Goal: Task Accomplishment & Management: Complete application form

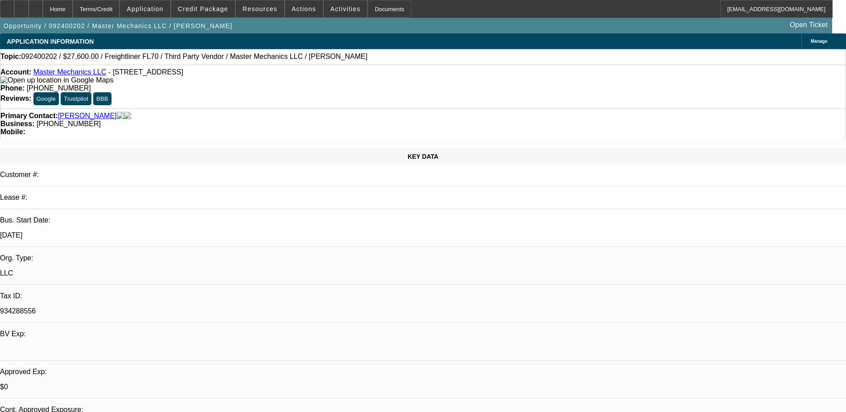
select select "0.2"
select select "2"
select select "0"
select select "0.2"
select select "2"
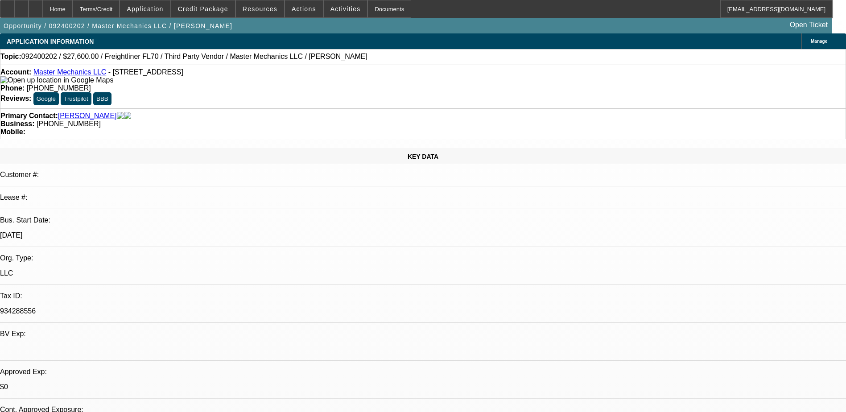
select select "0"
select select "1"
select select "2"
select select "6"
select select "1"
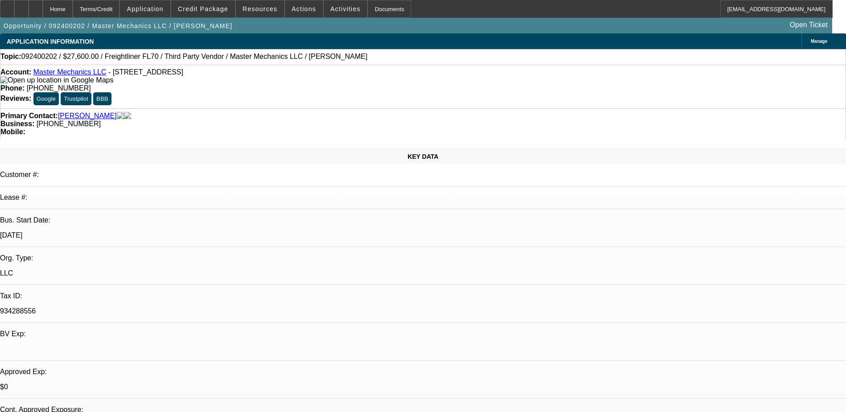
select select "2"
select select "6"
click at [224, 8] on span "Credit Package" at bounding box center [203, 8] width 50 height 7
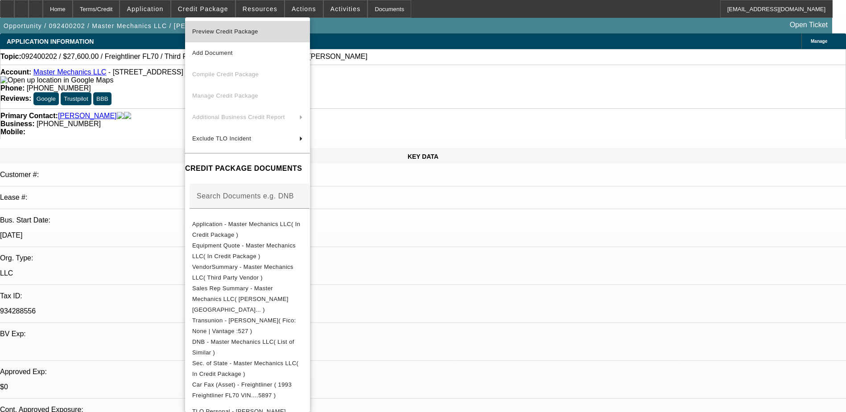
click at [265, 32] on span "Preview Credit Package" at bounding box center [247, 31] width 111 height 11
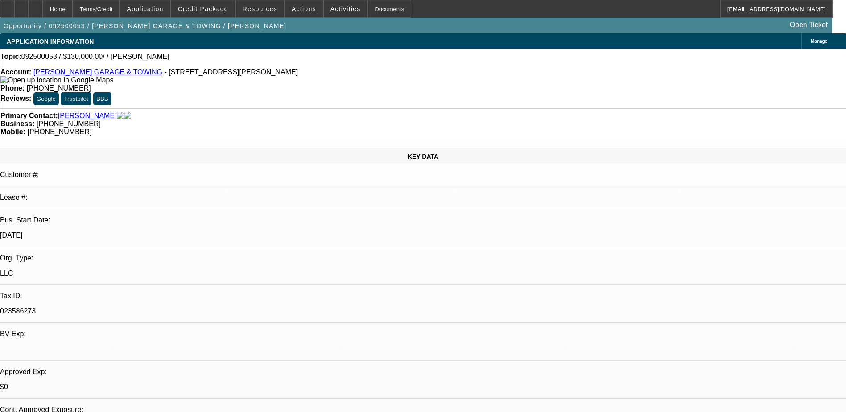
select select "0"
select select "2"
select select "0.1"
select select "4"
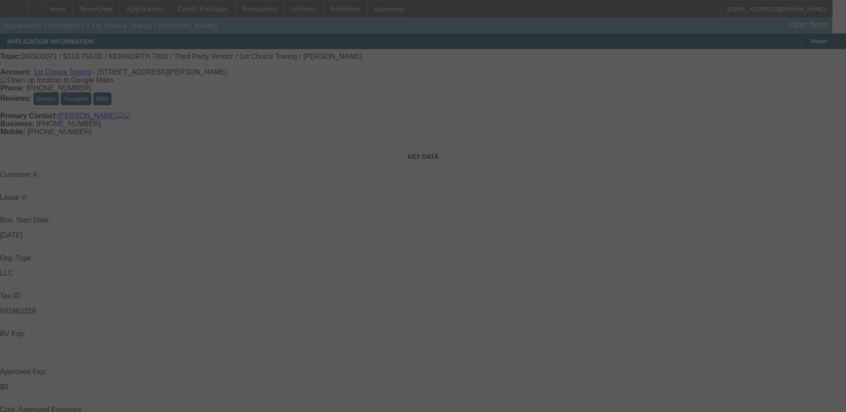
select select "0.15"
select select "2"
select select "0.1"
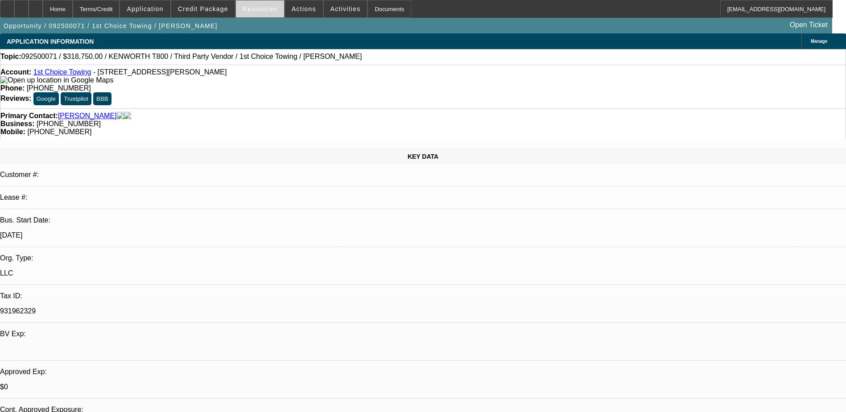
select select "1"
select select "2"
select select "4"
drag, startPoint x: 350, startPoint y: 71, endPoint x: 310, endPoint y: 79, distance: 41.3
click at [310, 79] on div "Account: 1st Choice Towing - 55 Parker Ave, Bowling Green, KY 42101 Phone: (270…" at bounding box center [423, 87] width 846 height 44
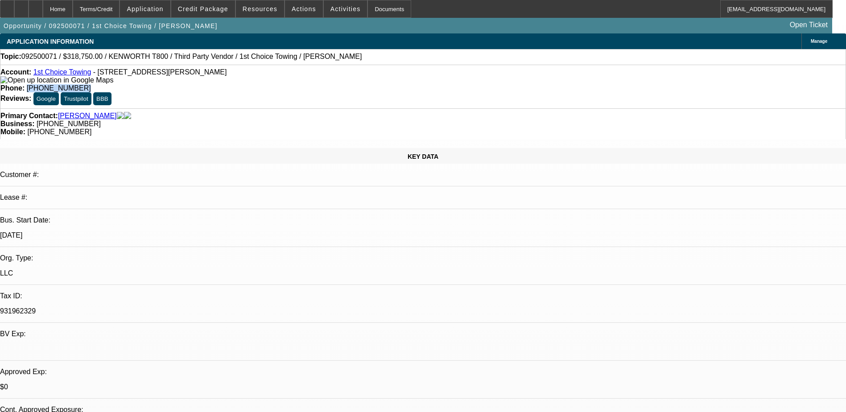
drag, startPoint x: 310, startPoint y: 79, endPoint x: 334, endPoint y: 74, distance: 24.9
copy span "(270) 590-2677"
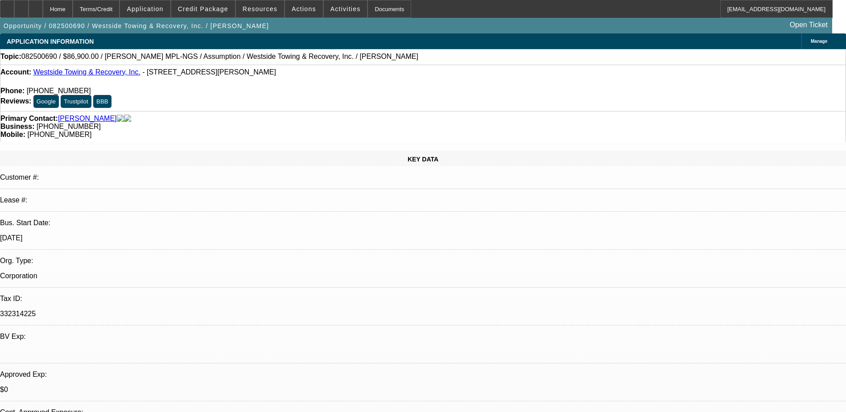
select select "2"
select select "0.1"
select select "2"
select select "0.1"
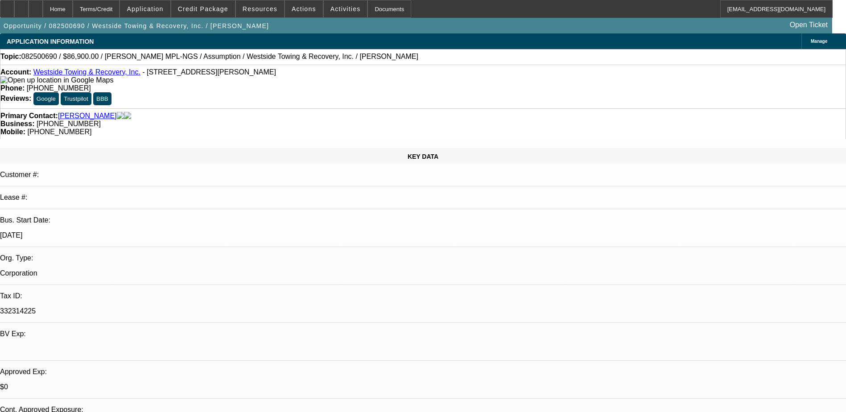
select select "0"
select select "0.1"
select select "0"
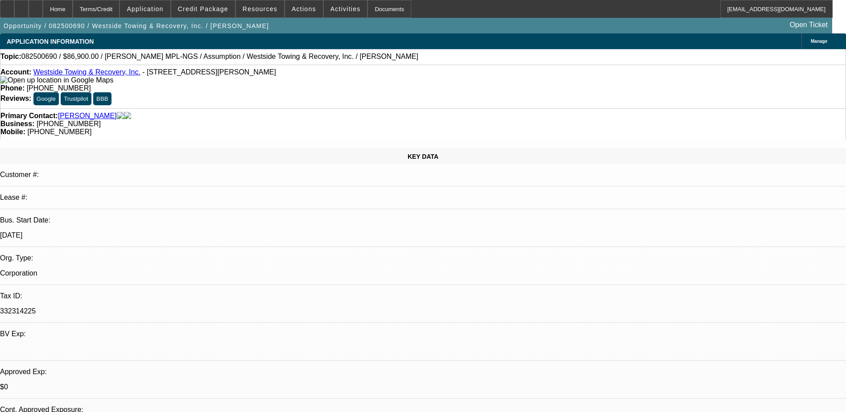
select select "0.1"
select select "1"
select select "2"
select select "4"
select select "1"
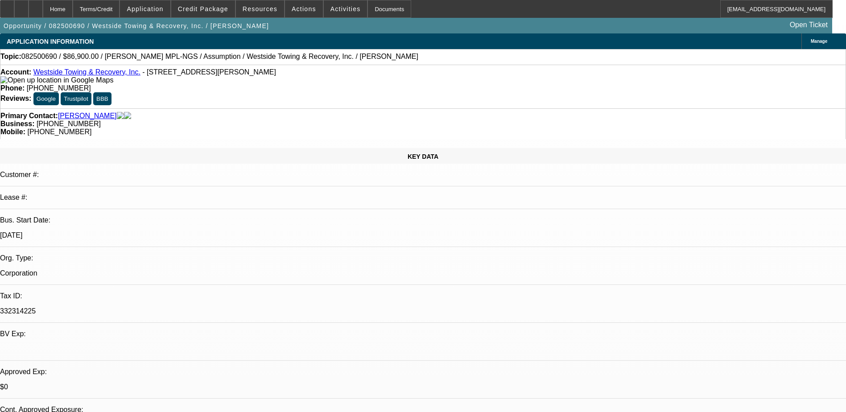
select select "2"
select select "4"
select select "1"
select select "4"
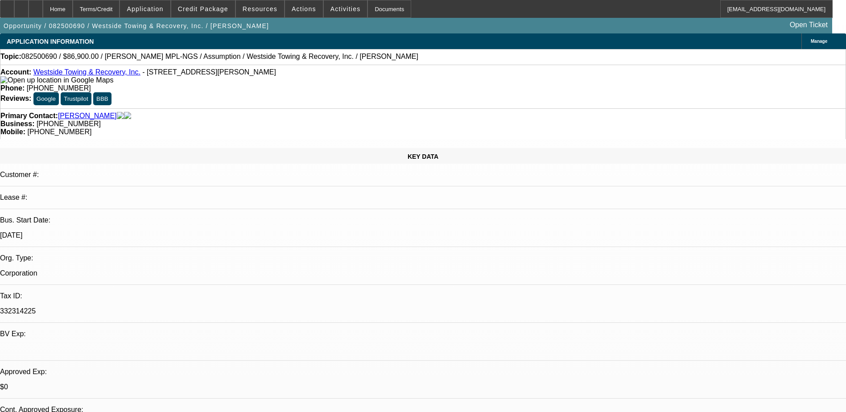
select select "1"
select select "4"
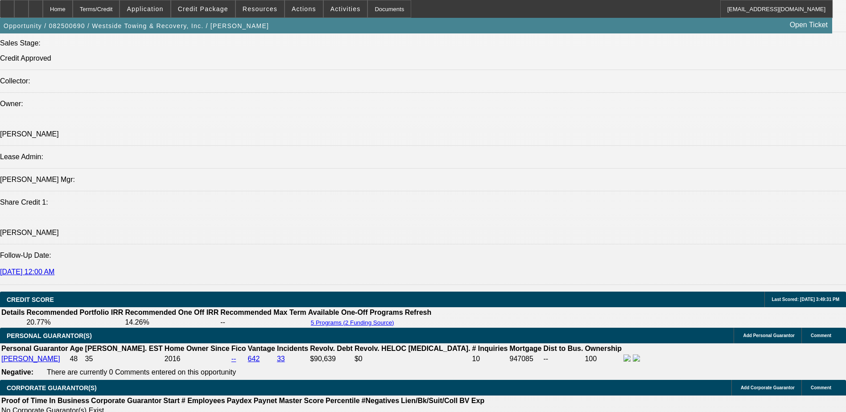
scroll to position [1026, 0]
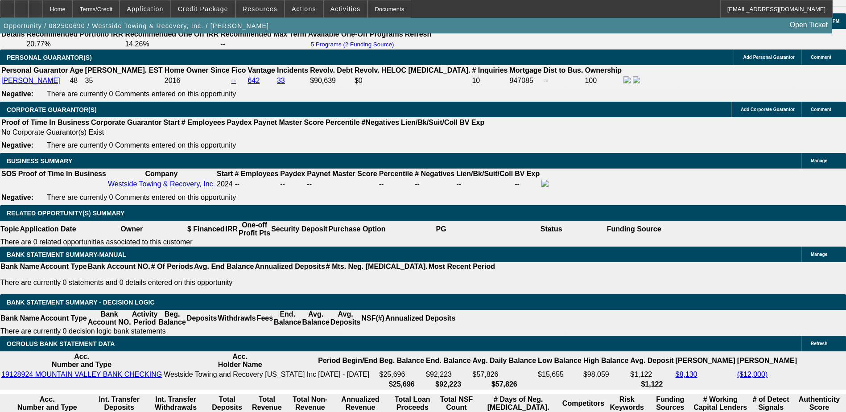
scroll to position [1294, 0]
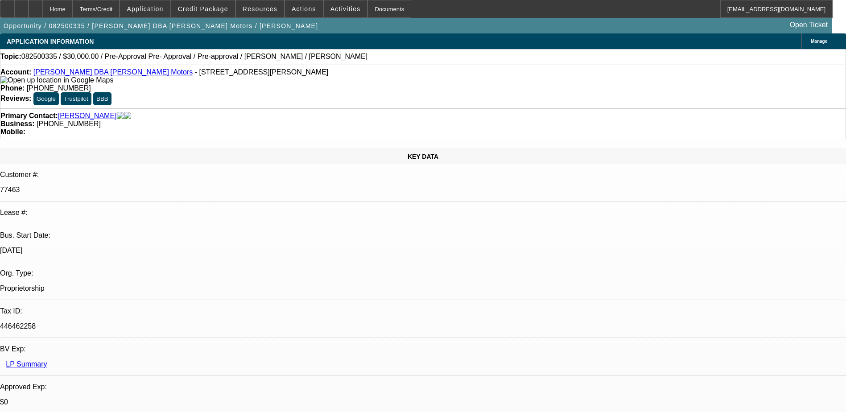
select select "0"
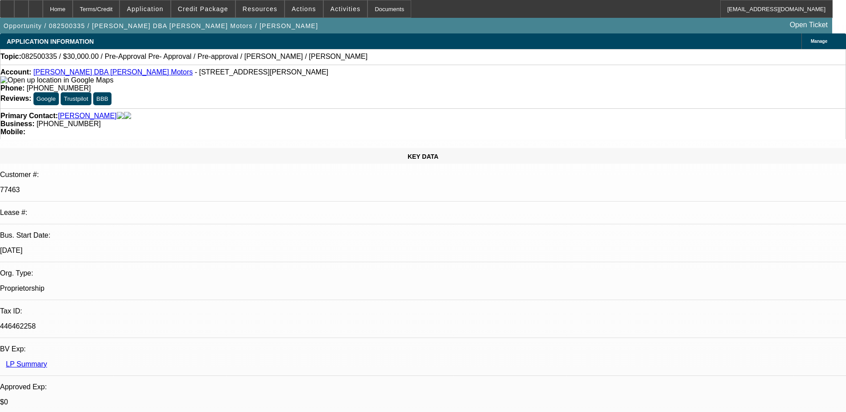
select select "0"
select select "2"
select select "0"
select select "1"
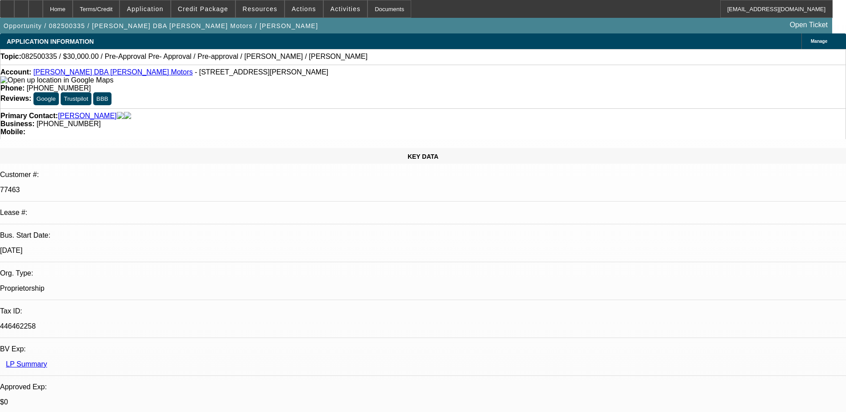
select select "1"
select select "6"
select select "1"
select select "6"
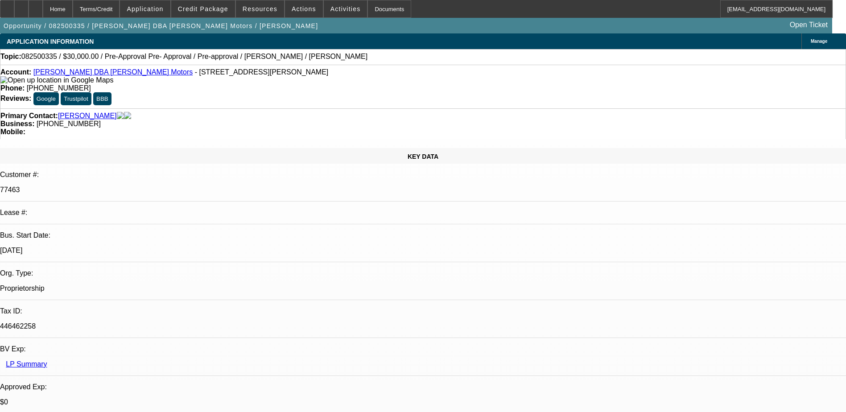
select select "1"
select select "2"
select select "6"
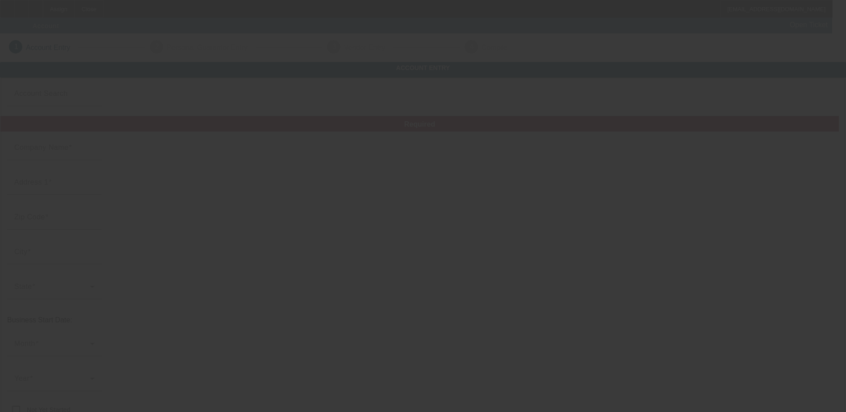
type input "Rapid Towing Inc."
type input "1122 W 112th St"
type input "60643"
type input "Chicago"
type input "[PHONE_NUMBER]"
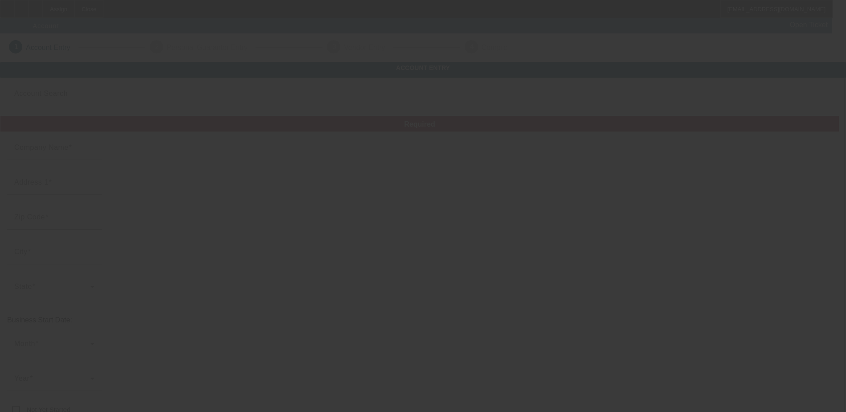
type input "Cook"
type input "320593535"
type input "Rapid Towing Inc."
type input "[STREET_ADDRESS]"
type input "60643"
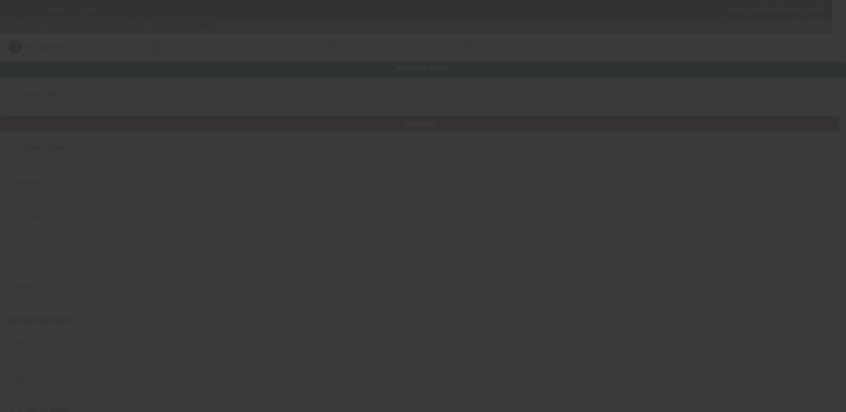
type input "[GEOGRAPHIC_DATA]"
type input "[PHONE_NUMBER]"
type input "Cook"
type input "320593535"
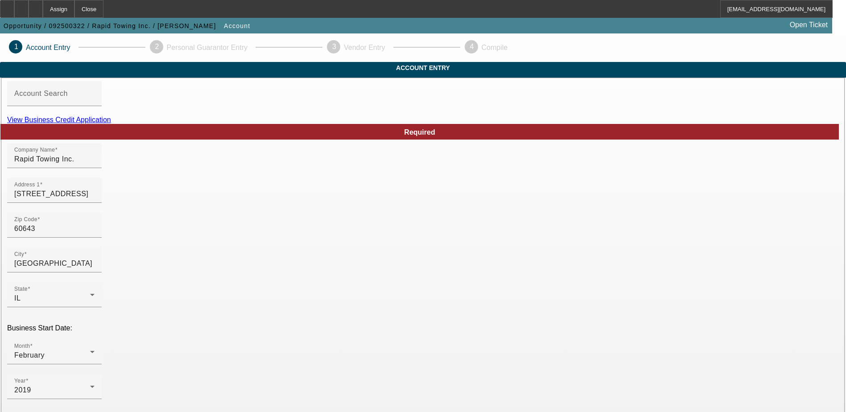
click at [111, 124] on link "View Business Credit Application" at bounding box center [59, 120] width 104 height 8
click at [95, 165] on input "Rapid Towing Inc." at bounding box center [54, 159] width 80 height 11
type input "Rapid Towing Collision LLC"
click at [420, 178] on div "Company Name Rapid Towing Collision LLC" at bounding box center [423, 160] width 832 height 35
click at [95, 199] on input "1122 W 112th St" at bounding box center [54, 194] width 80 height 11
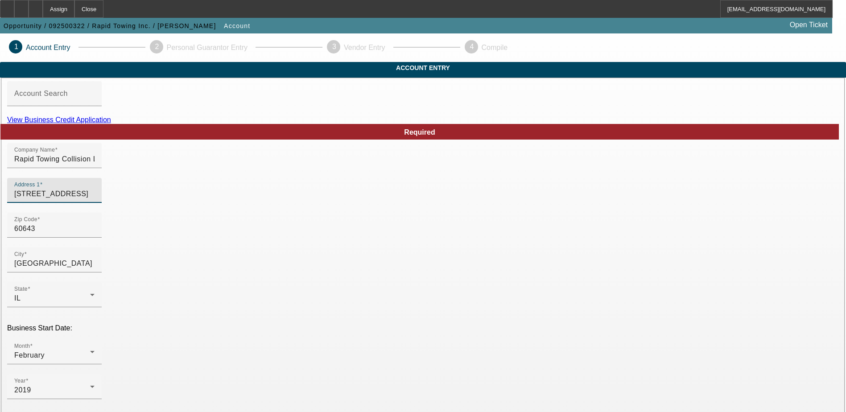
click at [95, 199] on input "1122 W 112th St" at bounding box center [54, 194] width 80 height 11
type input "5275 Summer ave suite 103"
click at [95, 234] on input "60643" at bounding box center [54, 229] width 80 height 11
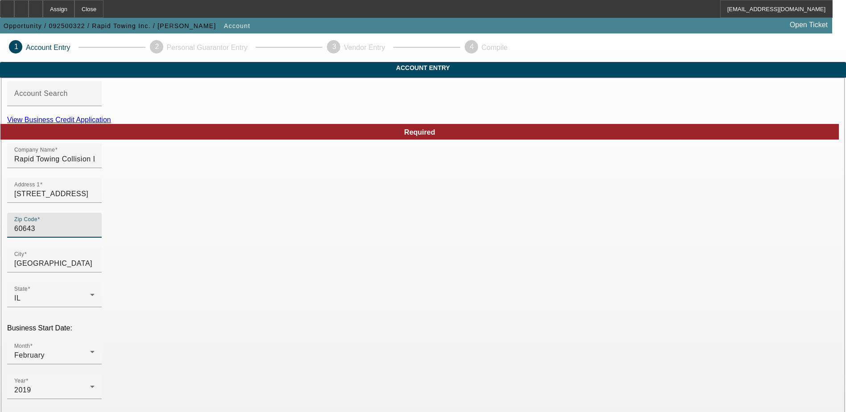
click at [95, 234] on input "60643" at bounding box center [54, 229] width 80 height 11
type input "3"
type input "39122"
type input "Natchez"
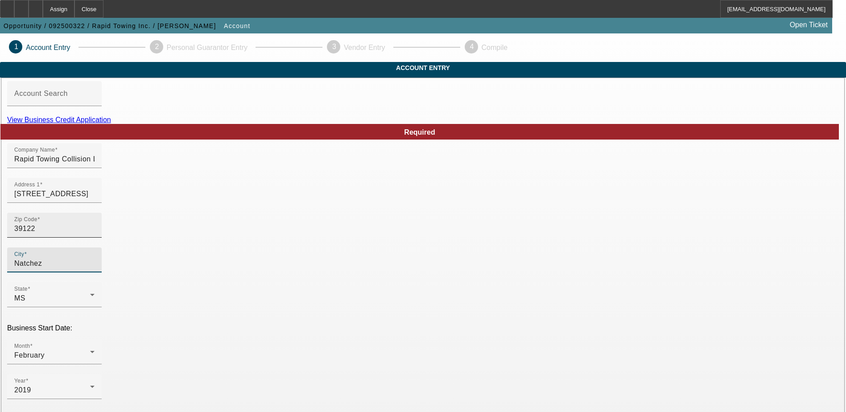
type input "Shelby"
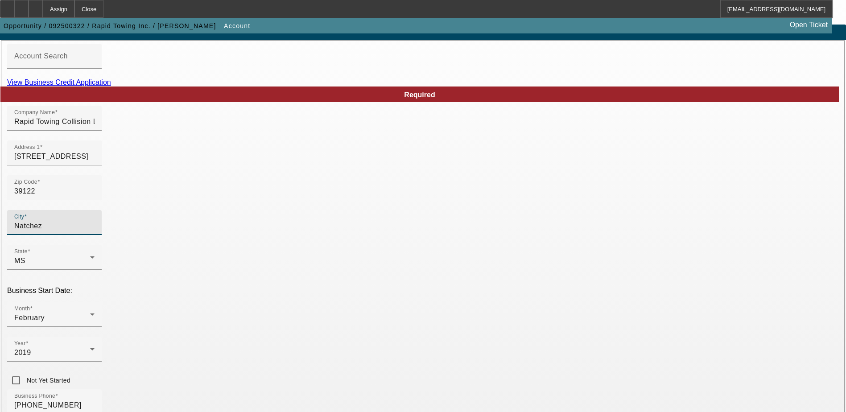
scroll to position [89, 0]
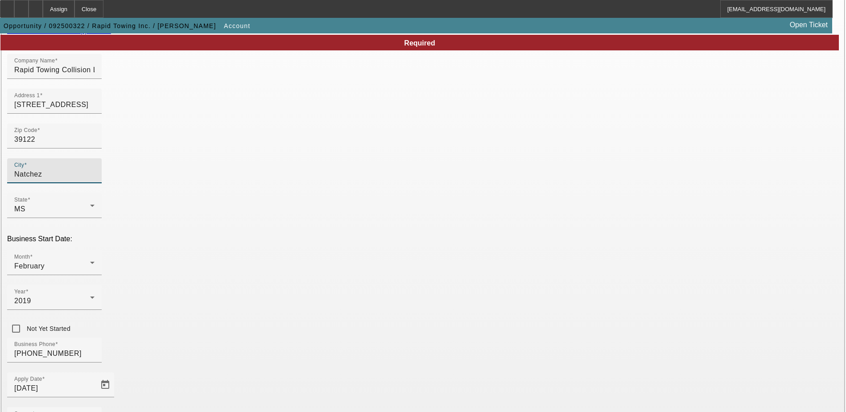
drag, startPoint x: 243, startPoint y: 190, endPoint x: 153, endPoint y: 188, distance: 89.7
click at [95, 145] on input "39122" at bounding box center [54, 139] width 80 height 11
type input "Natchez"
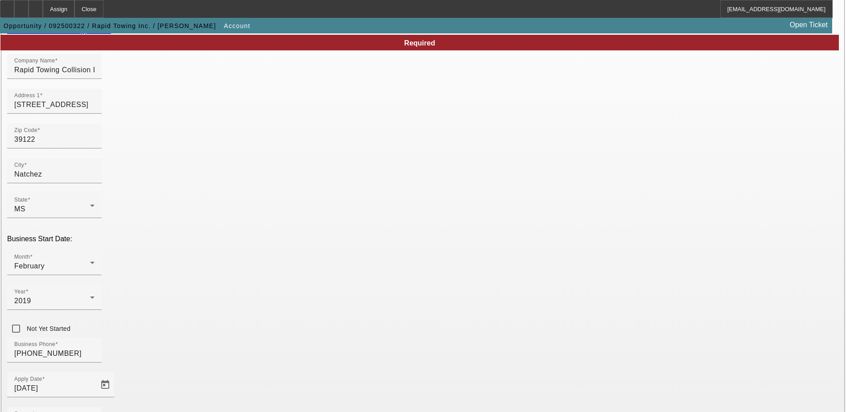
click at [325, 158] on div "Zip Code 39122" at bounding box center [423, 141] width 832 height 35
click at [95, 145] on input "39122" at bounding box center [54, 139] width 80 height 11
click at [294, 193] on div "State MS" at bounding box center [423, 210] width 832 height 35
click at [90, 204] on div "MS" at bounding box center [52, 209] width 76 height 11
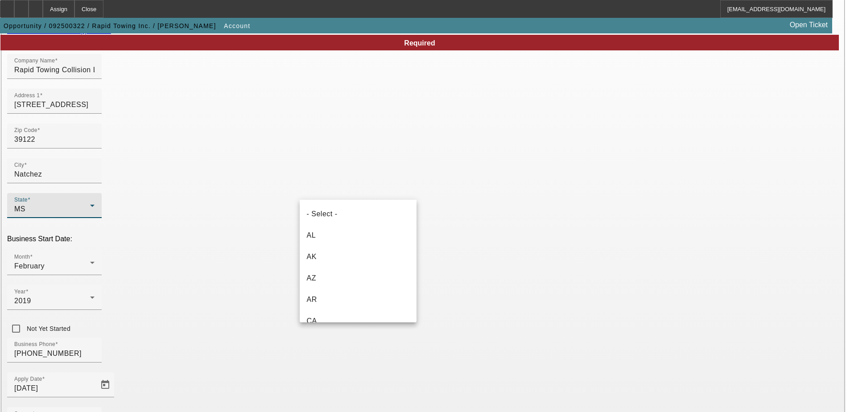
scroll to position [438, 0]
click at [291, 190] on div at bounding box center [423, 206] width 846 height 412
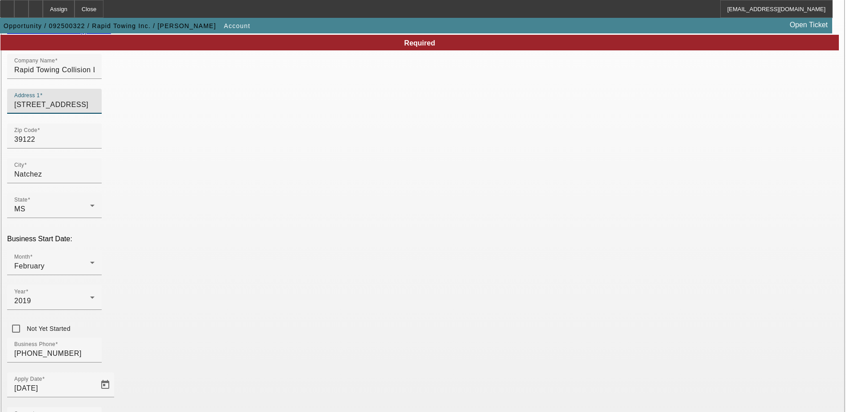
drag, startPoint x: 251, startPoint y: 120, endPoint x: 174, endPoint y: 118, distance: 77.7
click at [167, 119] on div "Address 1 5275 Summer ave suite 103" at bounding box center [423, 106] width 832 height 35
click at [95, 145] on input "39122" at bounding box center [54, 139] width 80 height 11
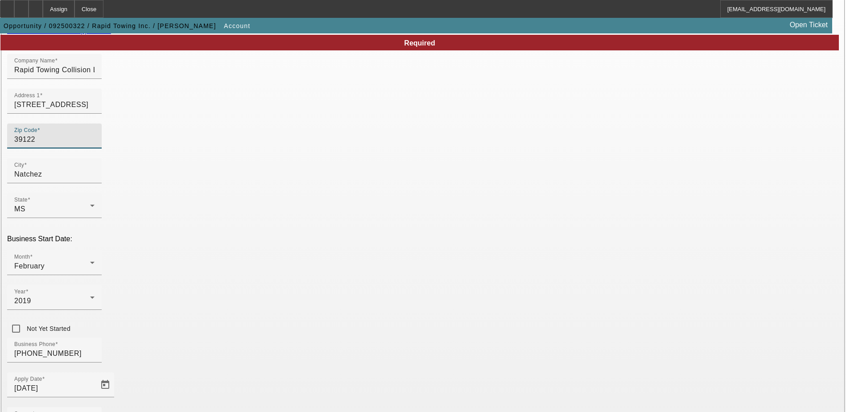
type input "3122"
type input "38122"
type input "Memphis"
click at [323, 150] on div "Zip Code 38122" at bounding box center [423, 141] width 832 height 35
click at [98, 257] on icon at bounding box center [92, 262] width 11 height 11
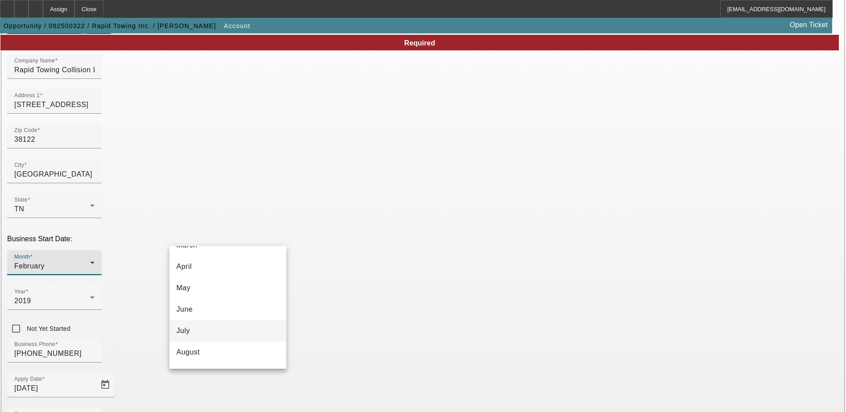
scroll to position [89, 0]
click at [224, 359] on mat-option "September" at bounding box center [228, 363] width 117 height 21
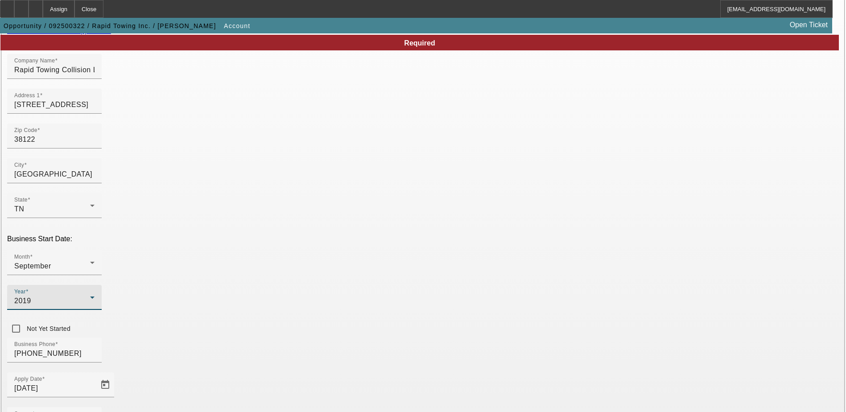
click at [98, 292] on icon at bounding box center [92, 297] width 11 height 11
click at [327, 278] on mat-option "2025" at bounding box center [326, 274] width 52 height 21
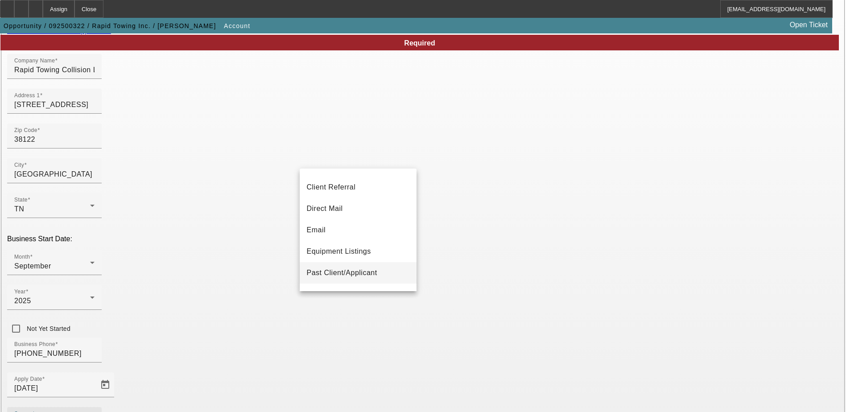
scroll to position [89, 0]
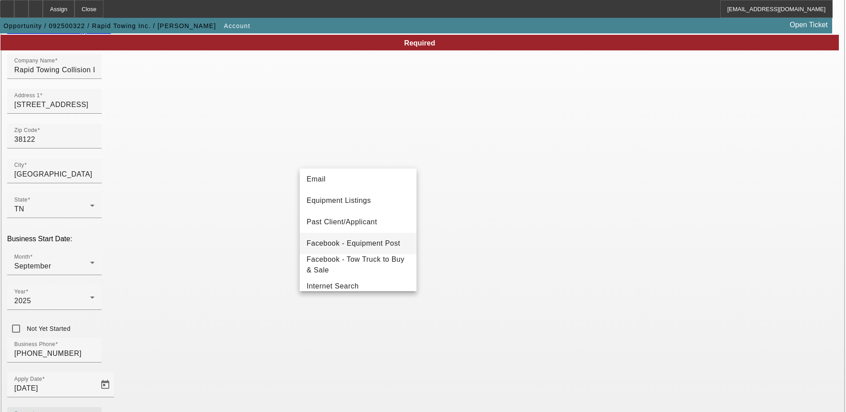
click at [361, 247] on span "Facebook - Equipment Post" at bounding box center [354, 243] width 94 height 11
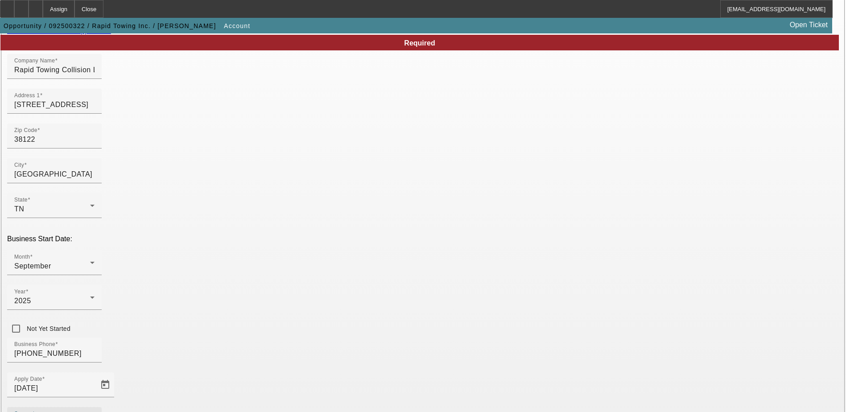
scroll to position [134, 0]
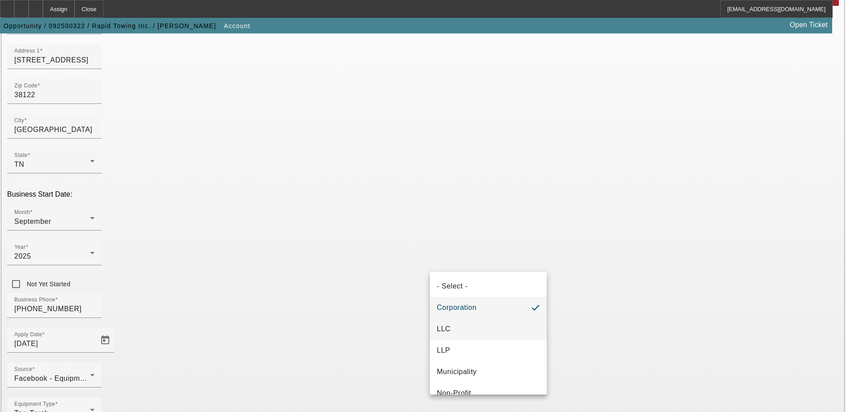
click at [472, 328] on mat-option "LLC" at bounding box center [488, 329] width 117 height 21
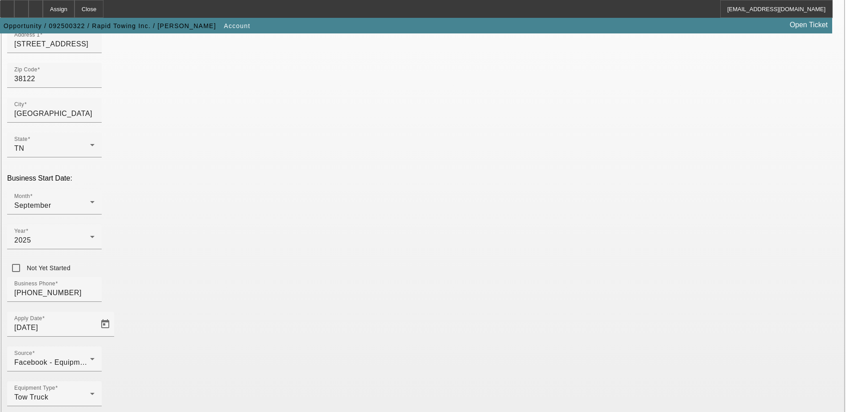
scroll to position [159, 0]
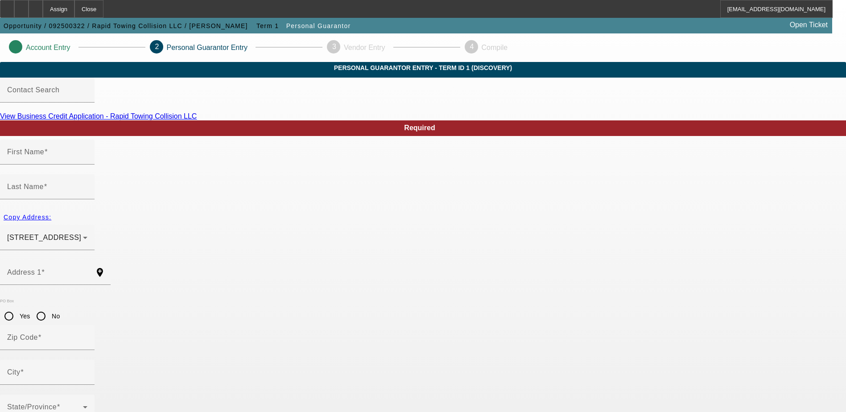
type input "Alexander"
type input "Elliott"
type input "1122 West 112 Street"
radio input "true"
type input "60643"
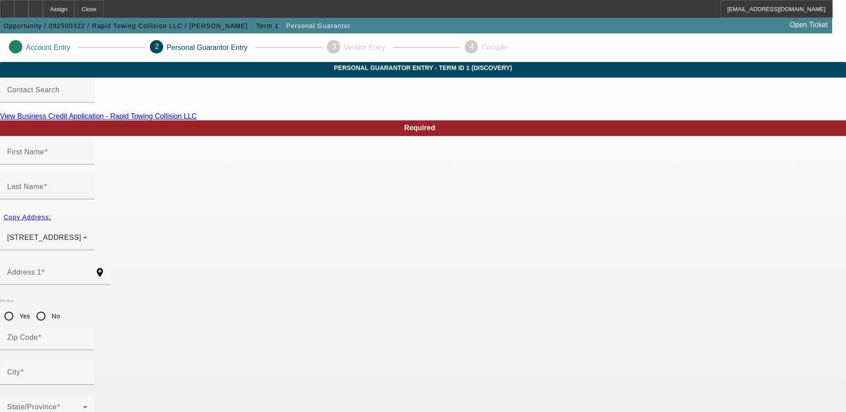
type input "Chicago"
type input "[PHONE_NUMBER]"
type input "339-82-1339"
type input "[EMAIL_ADDRESS][DOMAIN_NAME]"
type input "(623) 888-4289"
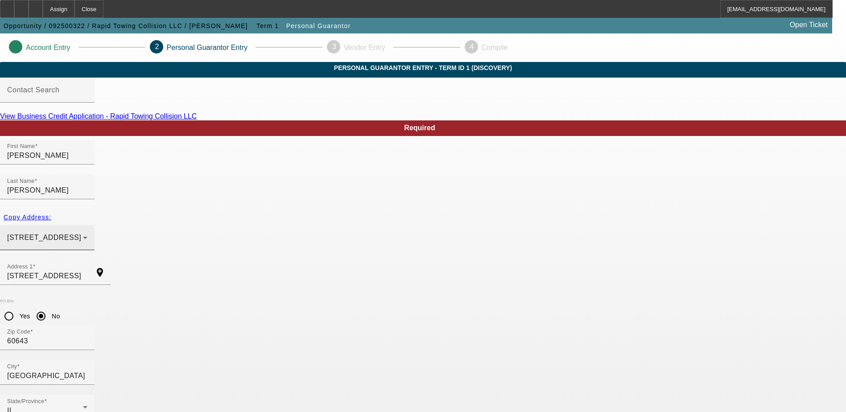
click at [83, 232] on div "1122 West 112 Street Chicago, IL 60643" at bounding box center [45, 237] width 76 height 11
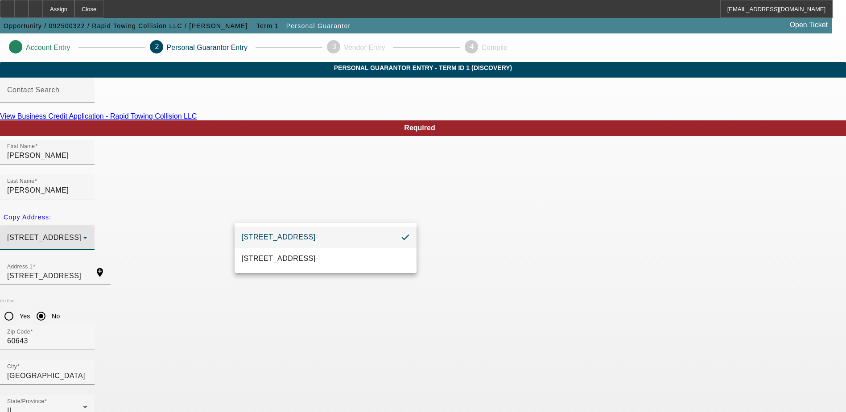
drag, startPoint x: 346, startPoint y: 212, endPoint x: 305, endPoint y: 208, distance: 40.8
click at [305, 208] on div at bounding box center [423, 206] width 846 height 412
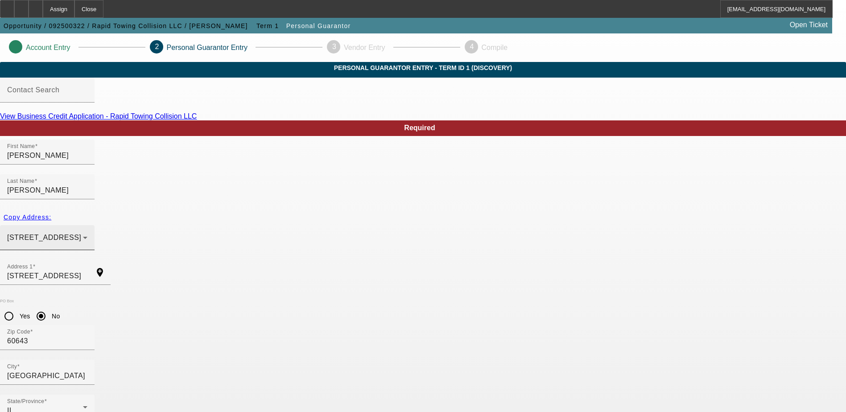
click at [81, 234] on span "1122 West 112 Street Chicago, IL 60643" at bounding box center [44, 238] width 74 height 8
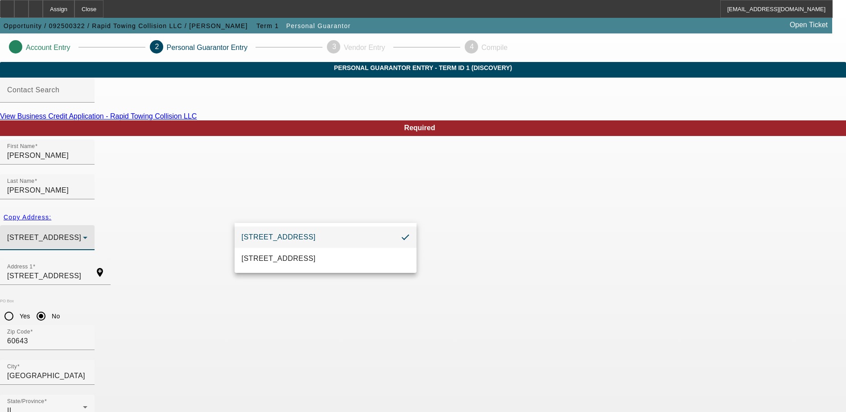
click at [317, 208] on div at bounding box center [423, 206] width 846 height 412
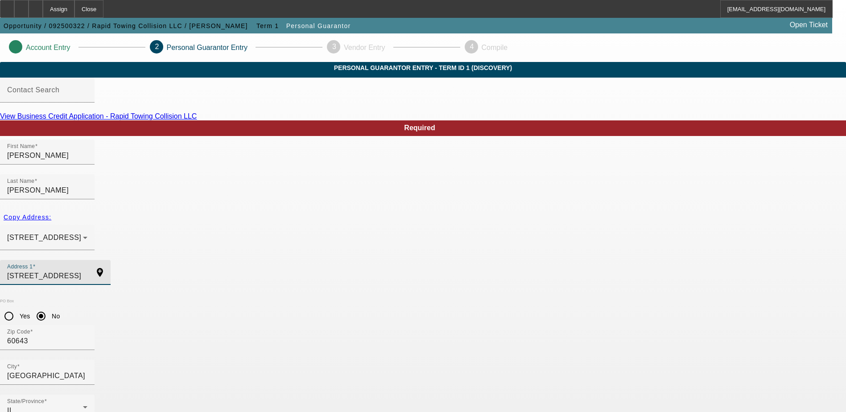
drag, startPoint x: 287, startPoint y: 246, endPoint x: 163, endPoint y: 246, distance: 123.6
click at [163, 260] on div "Address 1 1122 West 112 Street add_location" at bounding box center [423, 277] width 846 height 35
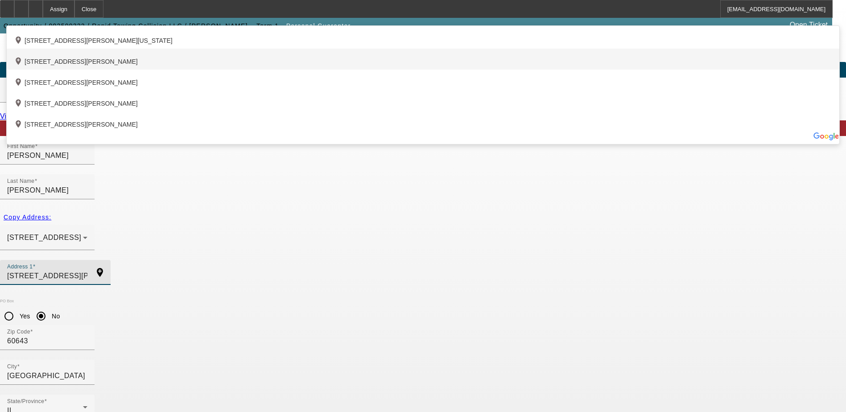
click at [336, 70] on div "add_location 1457 Whiting Street, Memphis, TN 38117, US" at bounding box center [423, 59] width 833 height 21
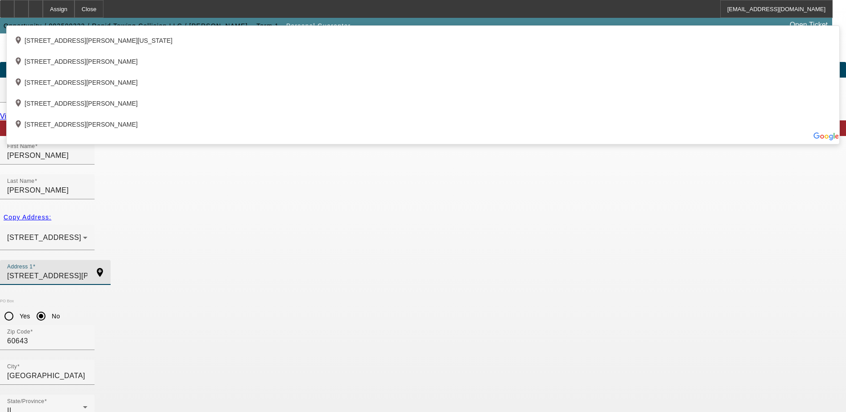
type input "1457 Whiting Street"
type input "38117"
type input "Memphis"
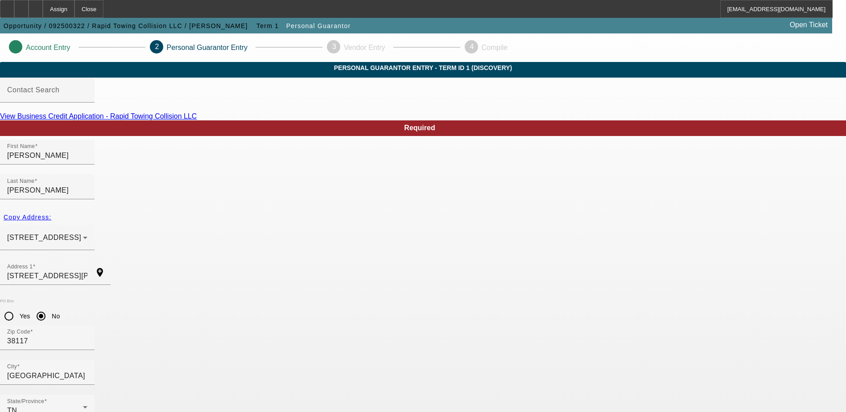
type input "100"
click at [87, 336] on input "38117" at bounding box center [47, 341] width 80 height 11
type input "3811"
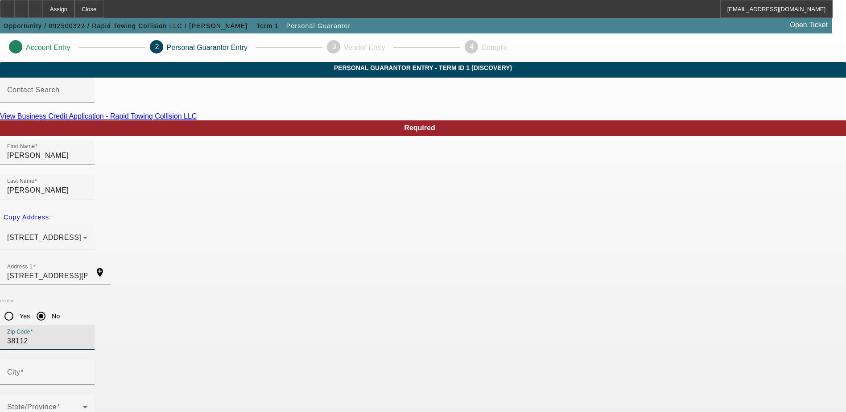
type input "38112"
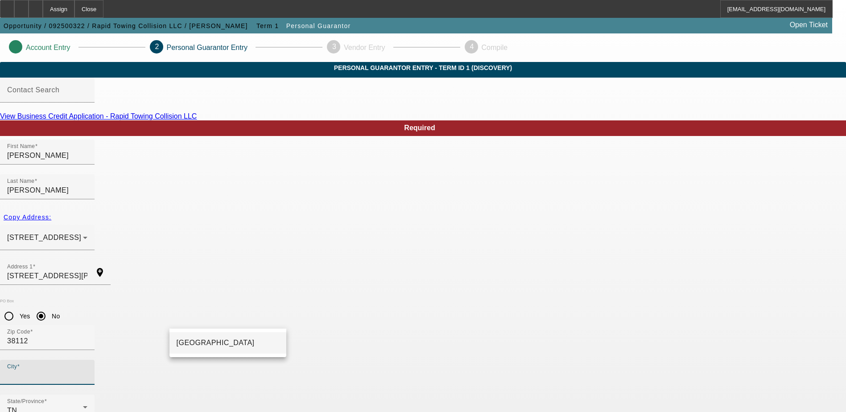
click at [249, 340] on mat-option "Memphis" at bounding box center [228, 342] width 117 height 21
type input "Memphis"
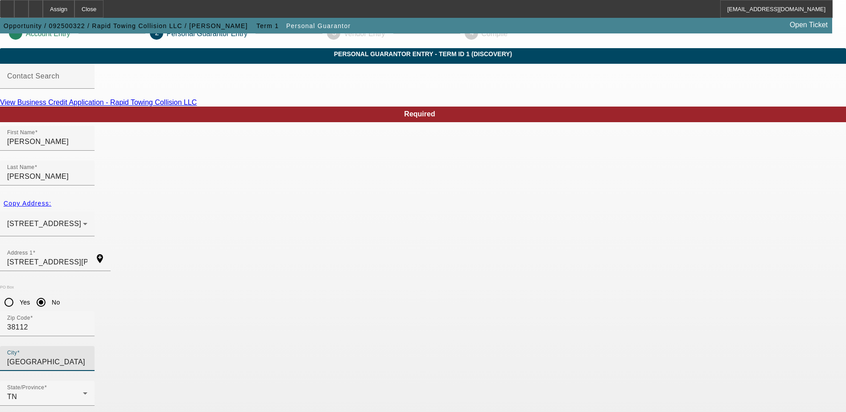
scroll to position [24, 0]
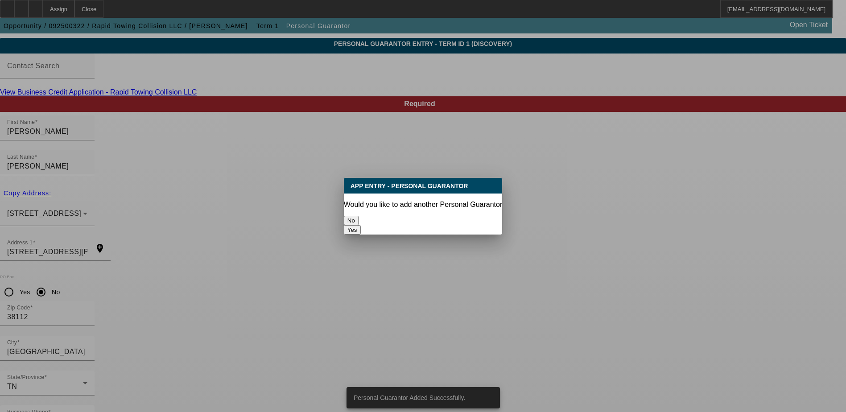
scroll to position [0, 0]
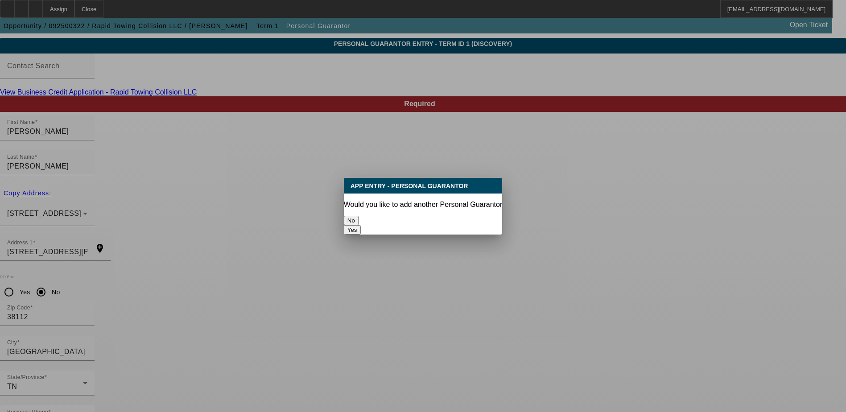
click at [359, 219] on button "No" at bounding box center [351, 220] width 15 height 9
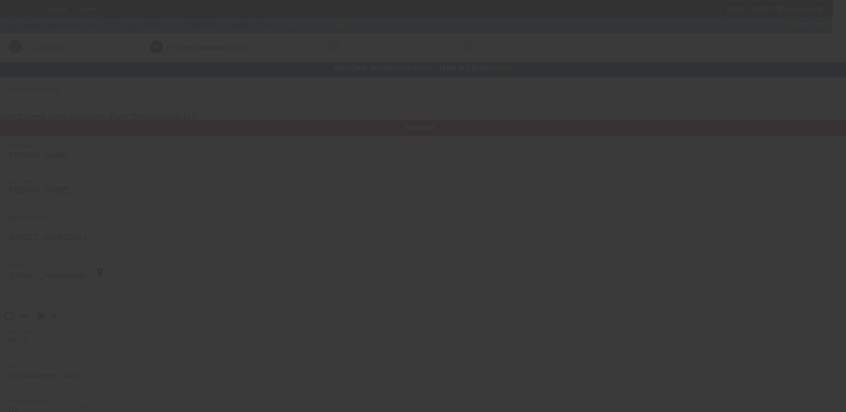
scroll to position [24, 0]
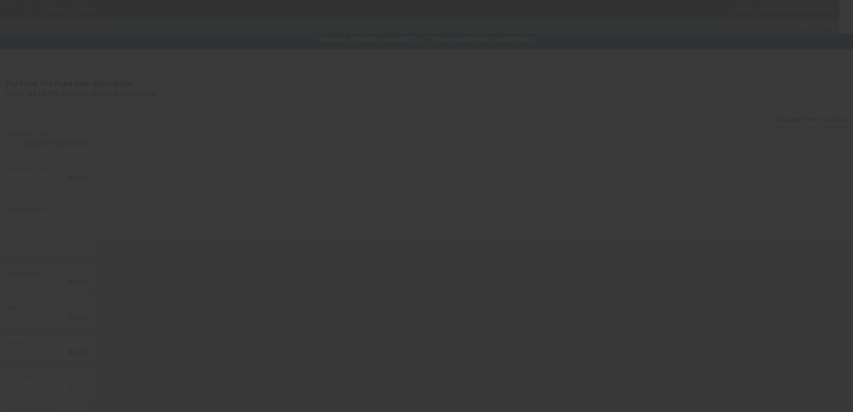
type input "$100,000.00"
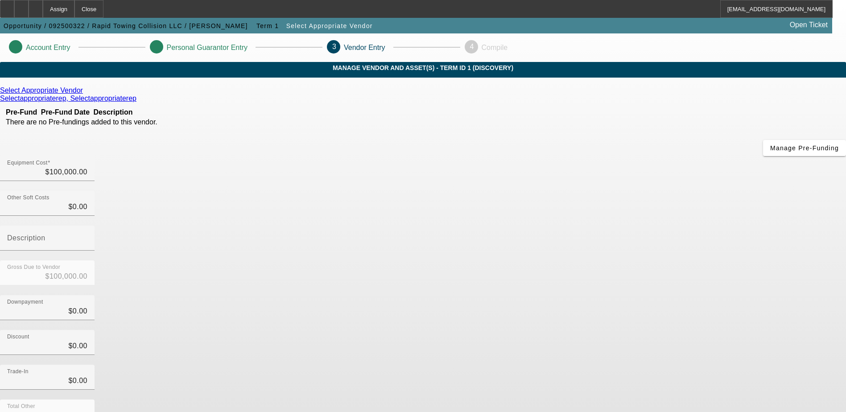
click at [85, 94] on icon at bounding box center [85, 91] width 0 height 8
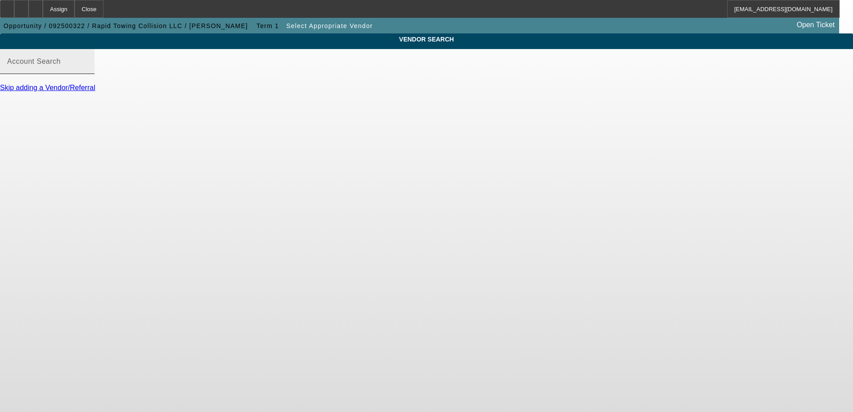
click at [61, 65] on mat-label "Account Search" at bounding box center [34, 62] width 54 height 8
click at [87, 69] on input "Account Search" at bounding box center [47, 65] width 80 height 11
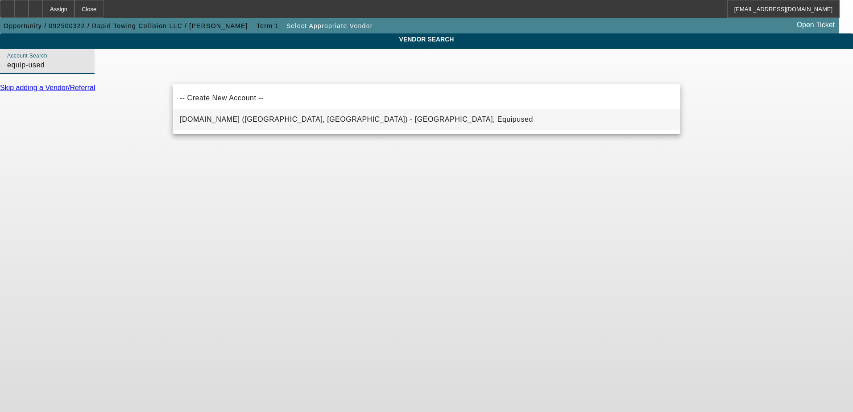
click at [238, 118] on span "Equip-Used.com (Northbrook, IL) - Equipused, Equipused" at bounding box center [356, 120] width 353 height 8
type input "Equip-Used.com (Northbrook, IL) - Equipused, Equipused"
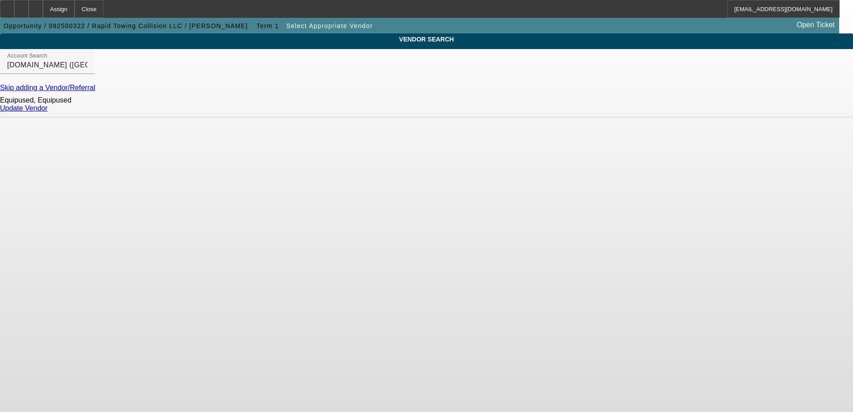
click at [48, 112] on link "Update Vendor" at bounding box center [24, 108] width 48 height 8
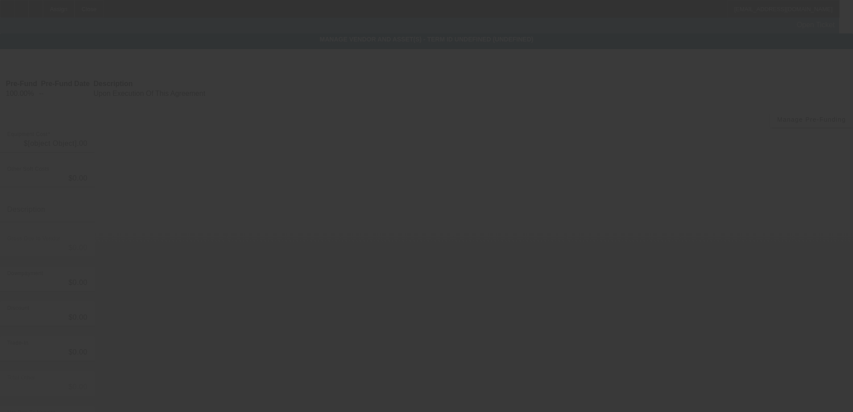
type input "$100,000.00"
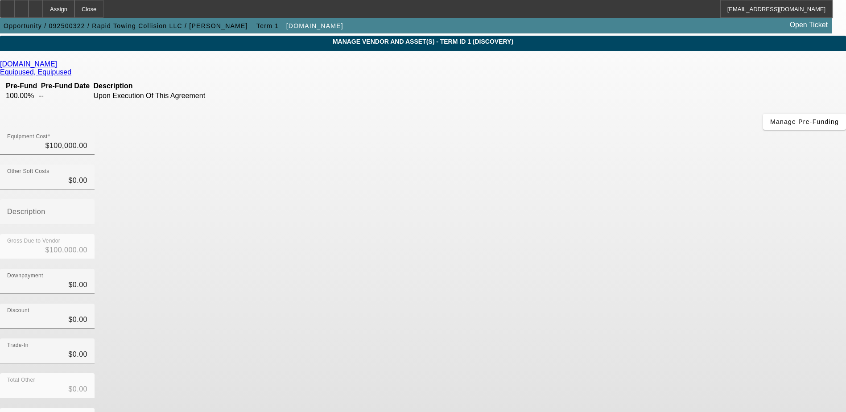
scroll to position [40, 0]
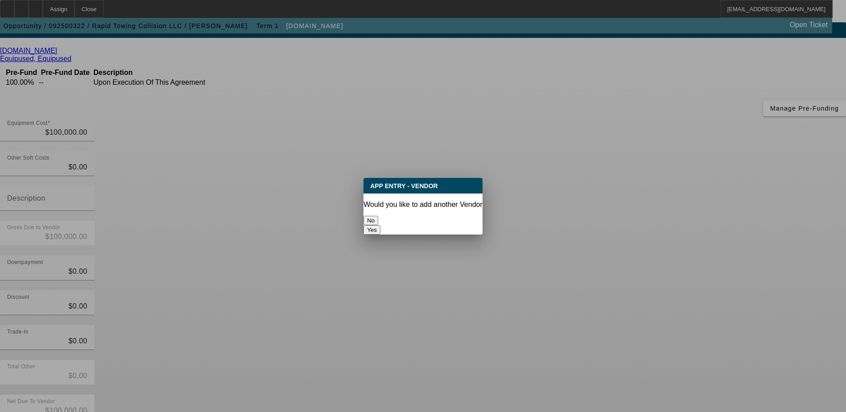
click at [378, 216] on button "No" at bounding box center [371, 220] width 15 height 9
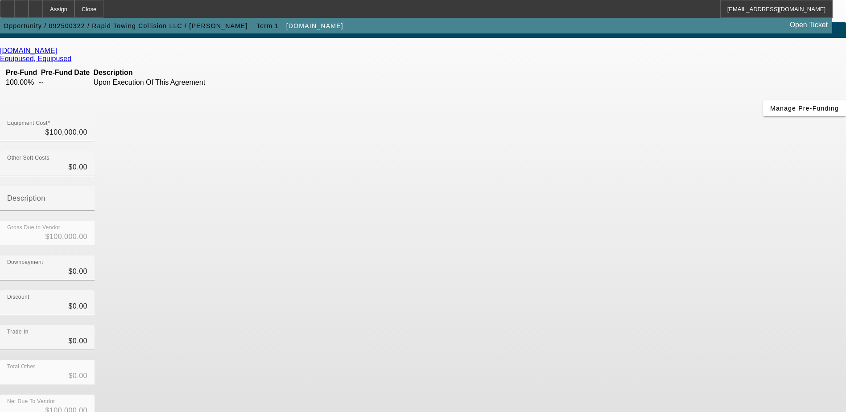
scroll to position [40, 0]
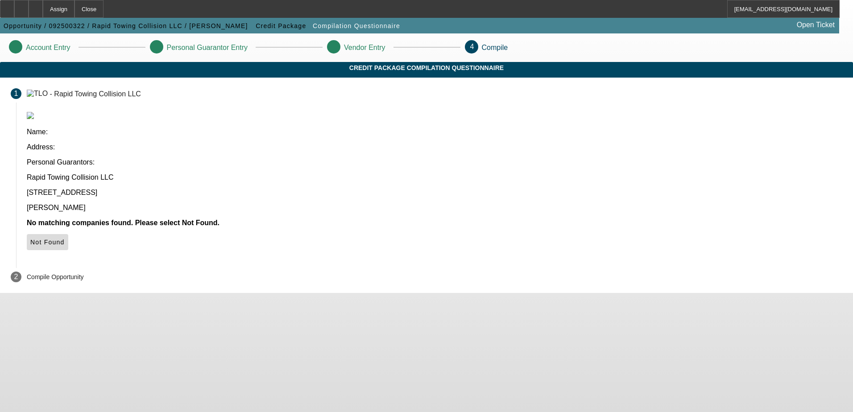
click at [30, 239] on icon at bounding box center [30, 242] width 0 height 7
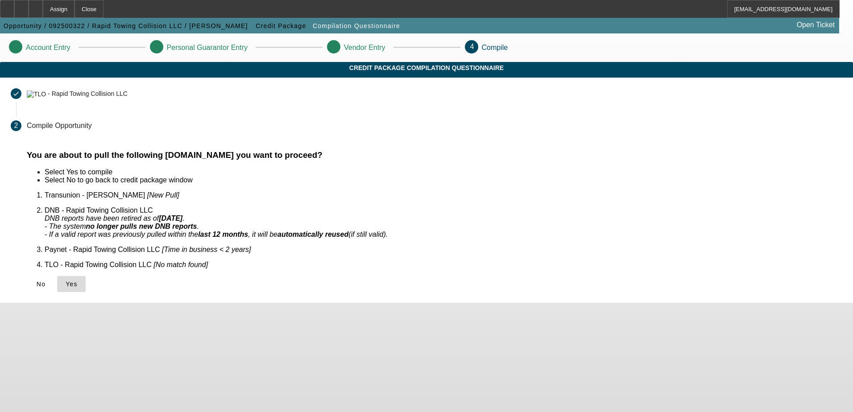
click at [78, 281] on span "Yes" at bounding box center [72, 284] width 12 height 7
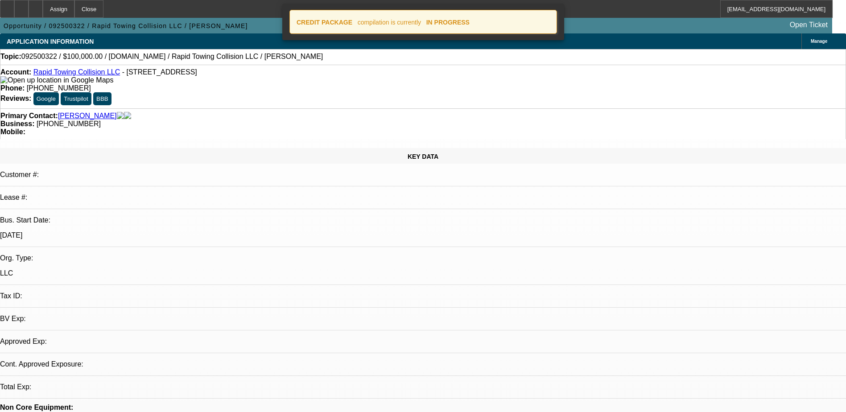
select select "0"
select select "2"
select select "0.1"
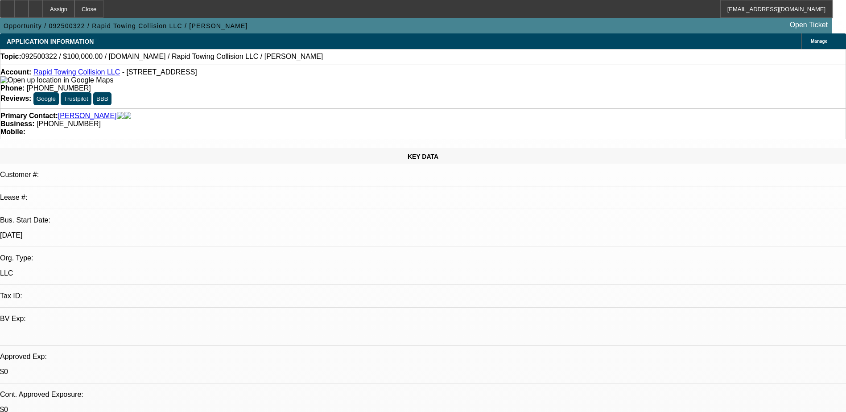
select select "1"
select select "2"
select select "4"
click at [75, 10] on div "Assign" at bounding box center [59, 9] width 32 height 18
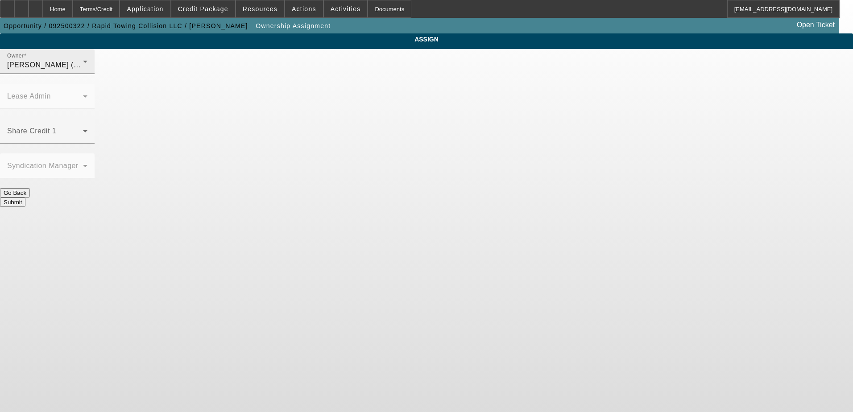
click at [91, 67] on icon at bounding box center [85, 61] width 11 height 11
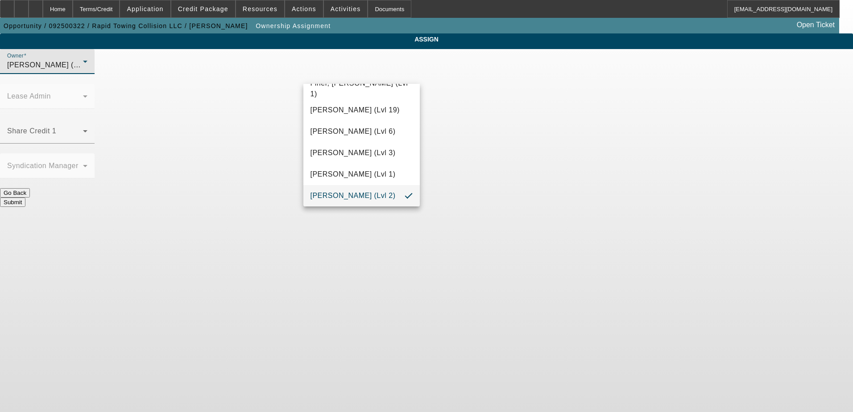
scroll to position [218, 0]
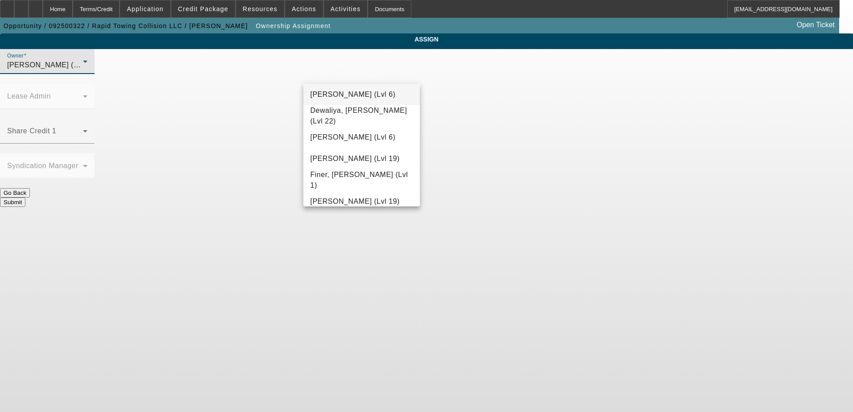
click at [355, 99] on span "D'Aquila, Philip (Lvl 6)" at bounding box center [353, 94] width 85 height 11
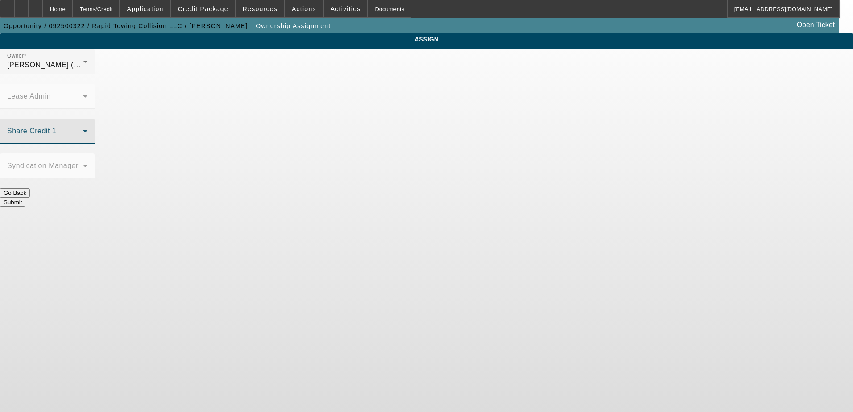
click at [83, 129] on span at bounding box center [45, 134] width 76 height 11
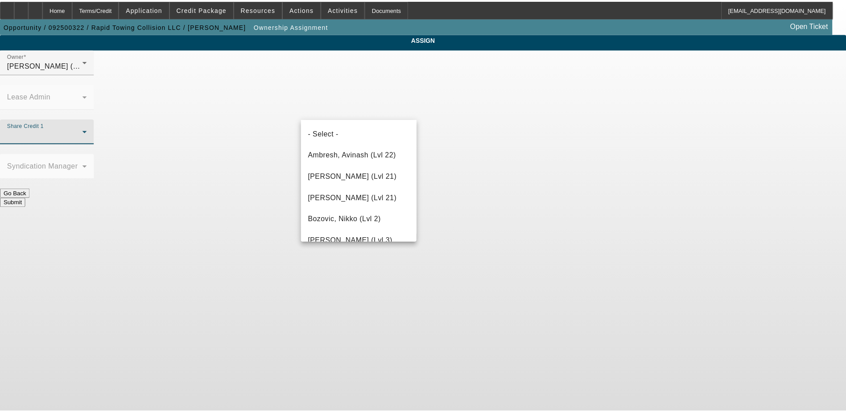
scroll to position [309, 0]
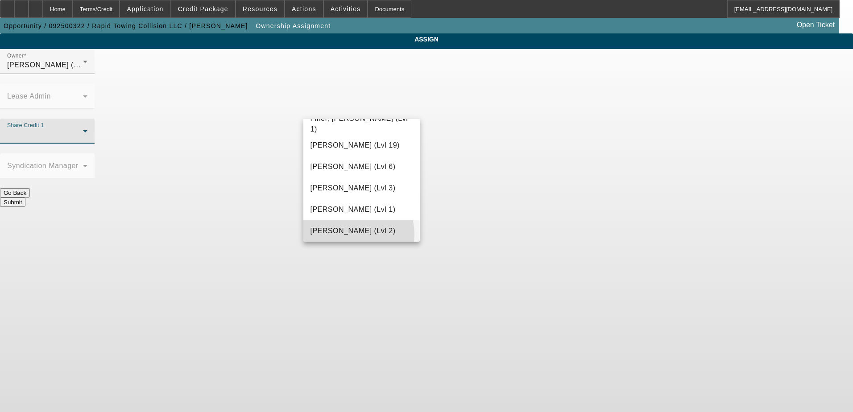
click at [347, 235] on span "Gaizutis, Lucas (Lvl 2)" at bounding box center [353, 231] width 85 height 11
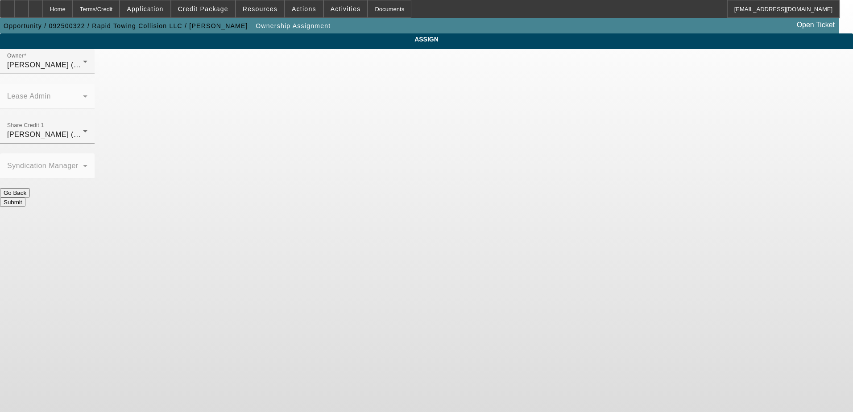
click at [25, 198] on button "Submit" at bounding box center [12, 202] width 25 height 9
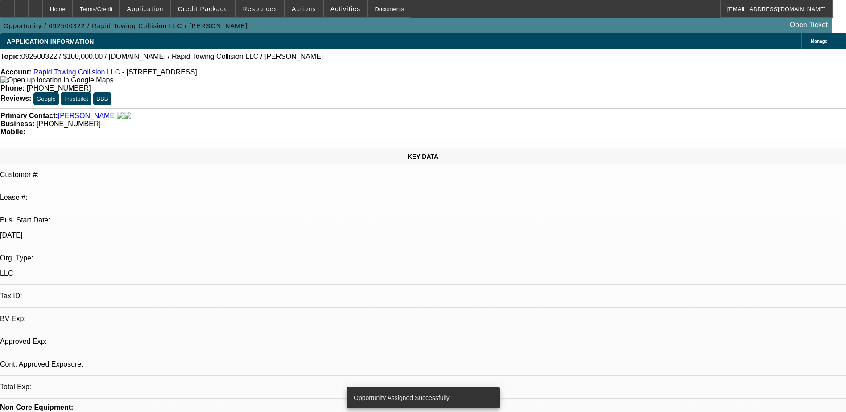
select select "0"
select select "2"
select select "0.1"
select select "4"
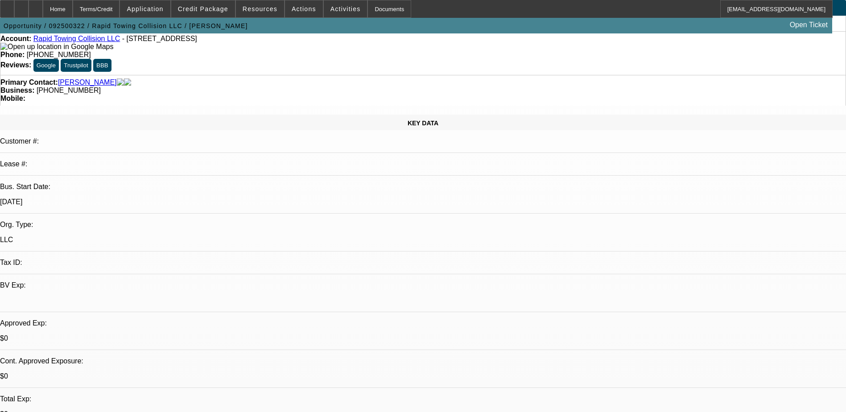
scroll to position [89, 0]
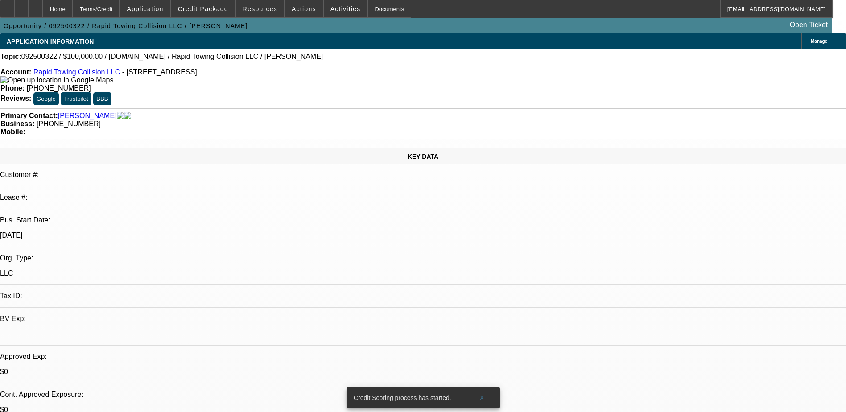
radio input "true"
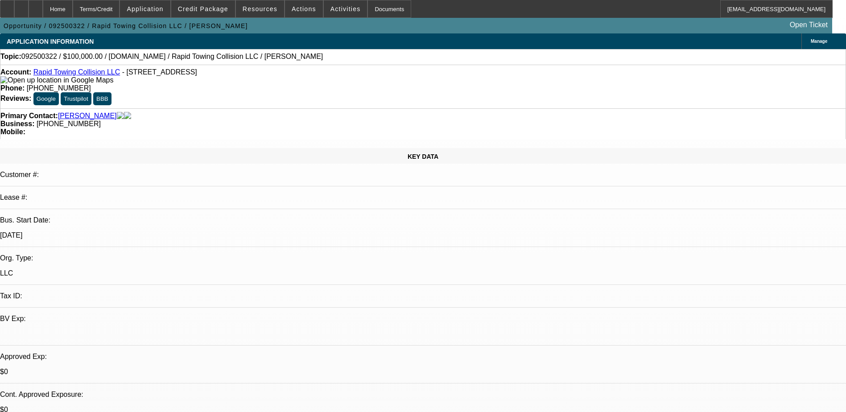
type textarea "[PERSON_NAME] lost his other company due to a dispute with wife/girlfriend. Say…"
radio input "true"
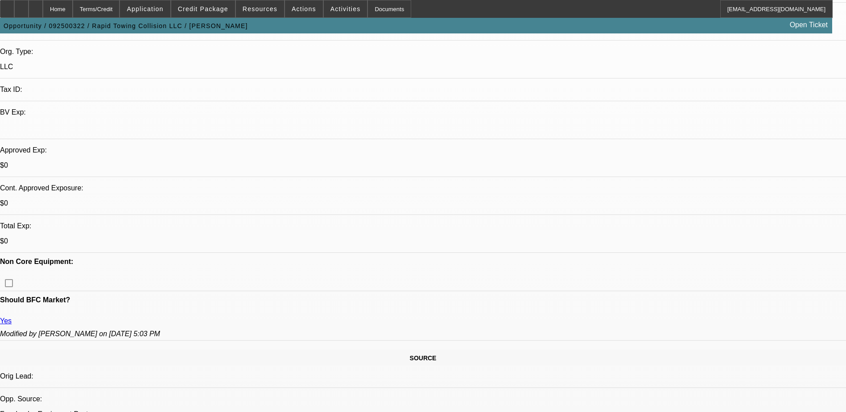
scroll to position [268, 0]
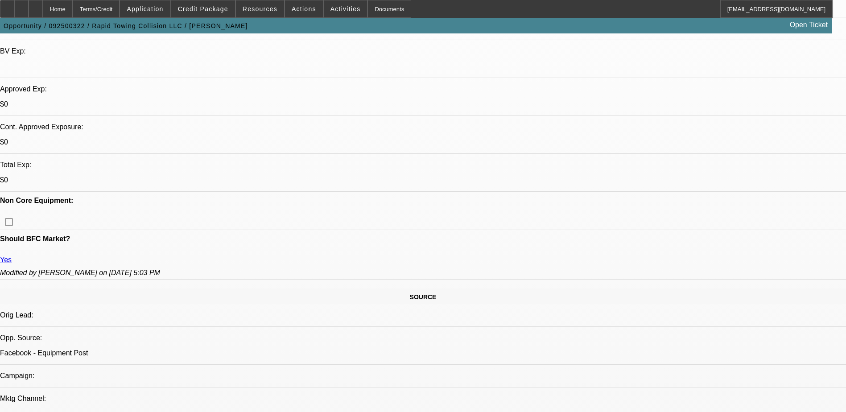
click at [215, 7] on span "Credit Package" at bounding box center [203, 8] width 50 height 7
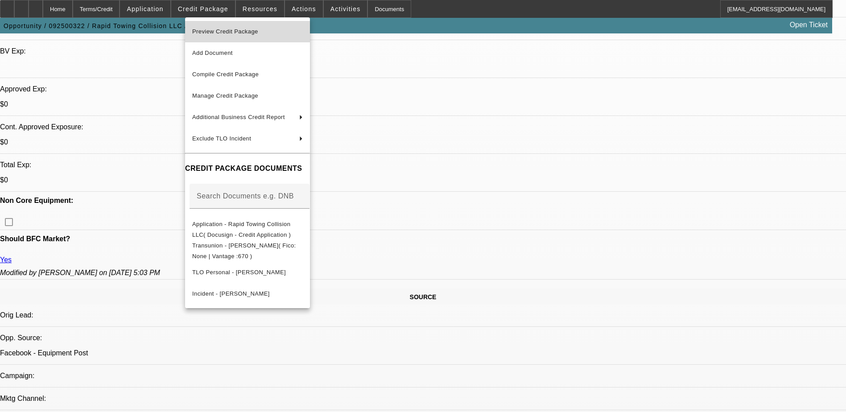
click at [267, 35] on span "Preview Credit Package" at bounding box center [247, 31] width 111 height 11
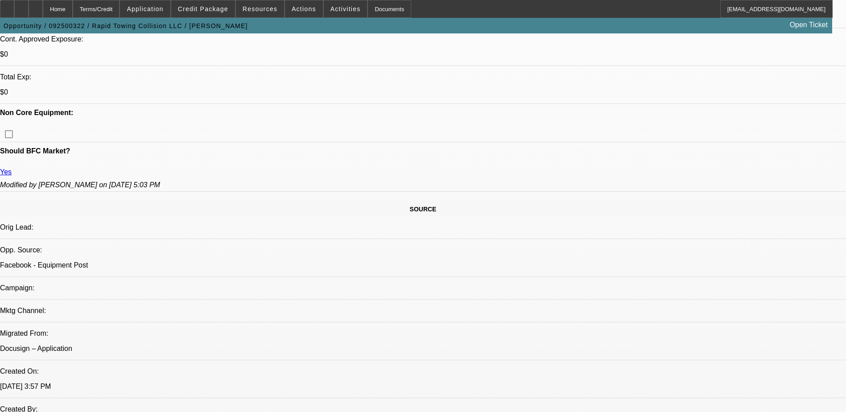
scroll to position [357, 0]
click at [207, 6] on span "Credit Package" at bounding box center [203, 8] width 50 height 7
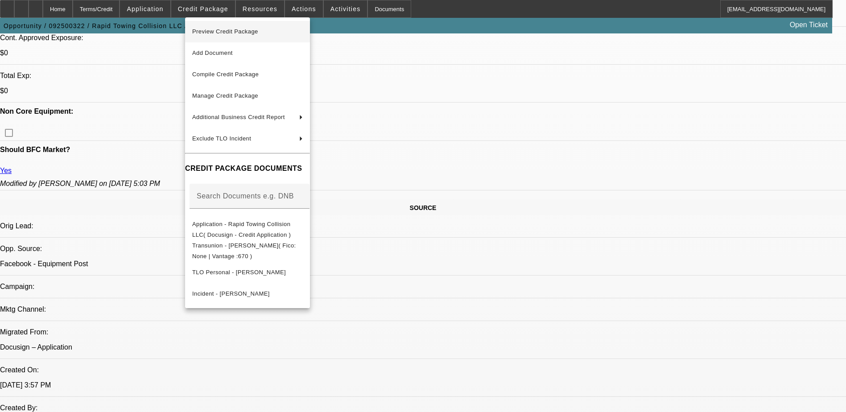
click at [281, 34] on span "Preview Credit Package" at bounding box center [247, 31] width 111 height 11
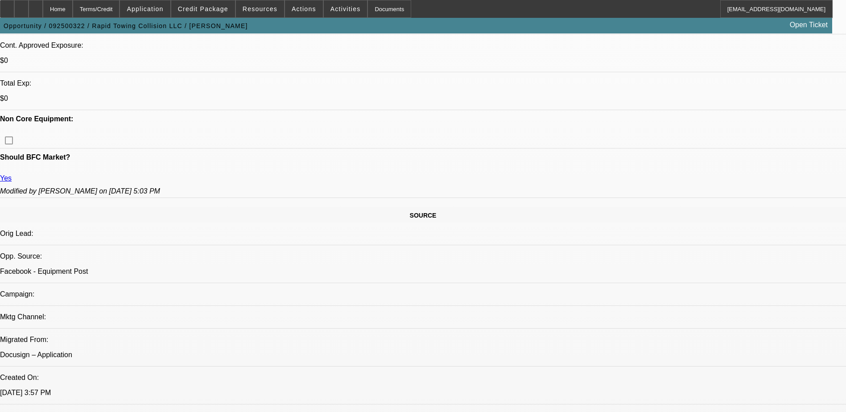
scroll to position [89, 0]
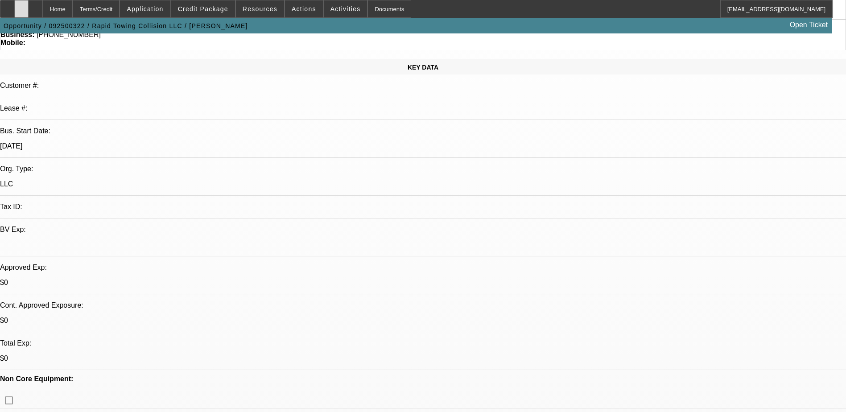
click at [29, 13] on div at bounding box center [21, 9] width 14 height 18
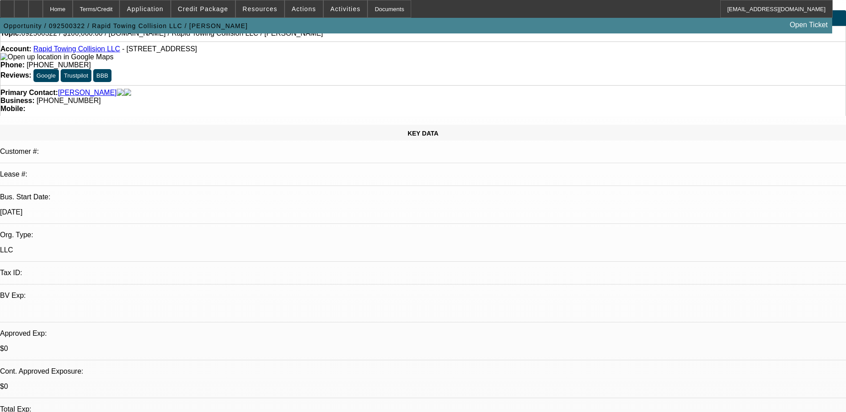
scroll to position [0, 0]
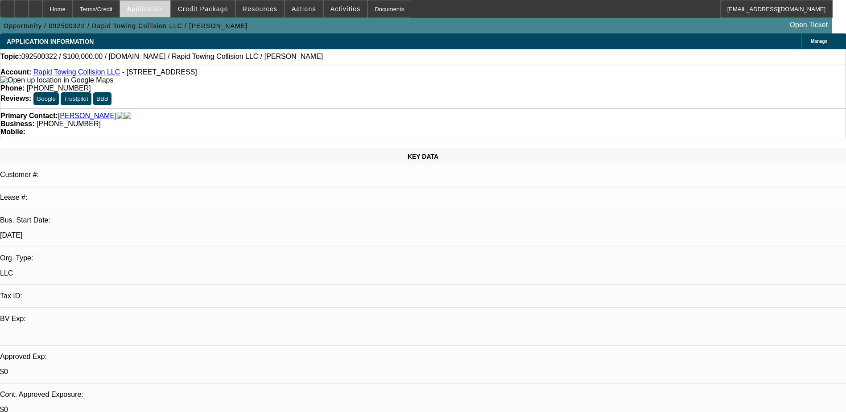
click at [153, 11] on span "Application" at bounding box center [145, 8] width 37 height 7
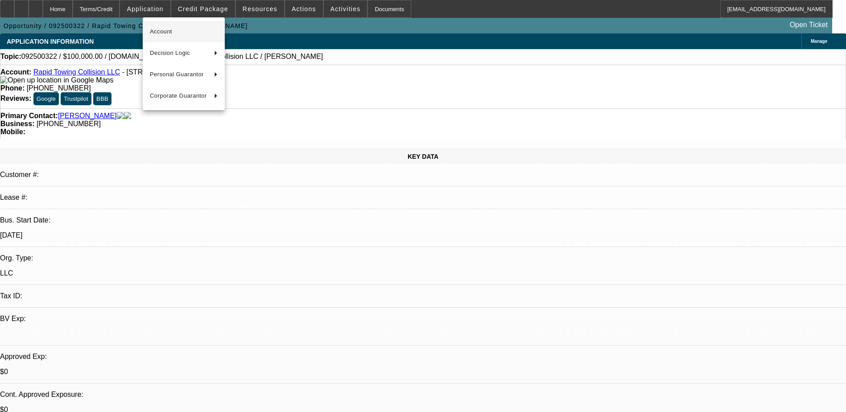
click at [188, 29] on span "Account" at bounding box center [184, 31] width 68 height 11
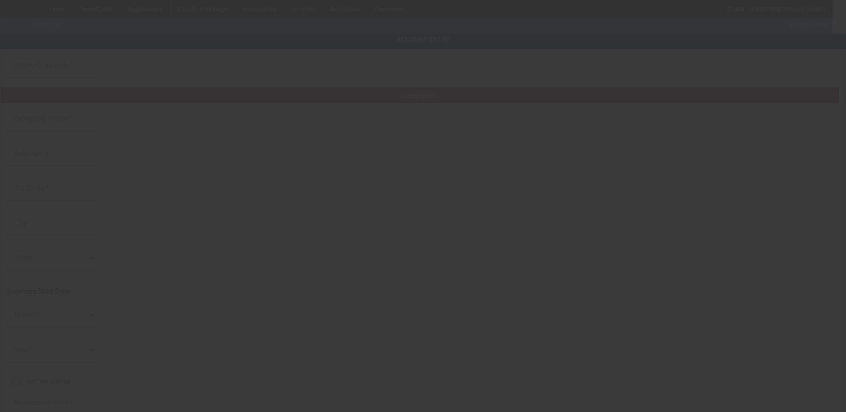
type input "Rapid Towing Collision LLC"
type input "5275 Summer ave suite 103"
type input "38122"
type input "Memphis"
type input "[PHONE_NUMBER]"
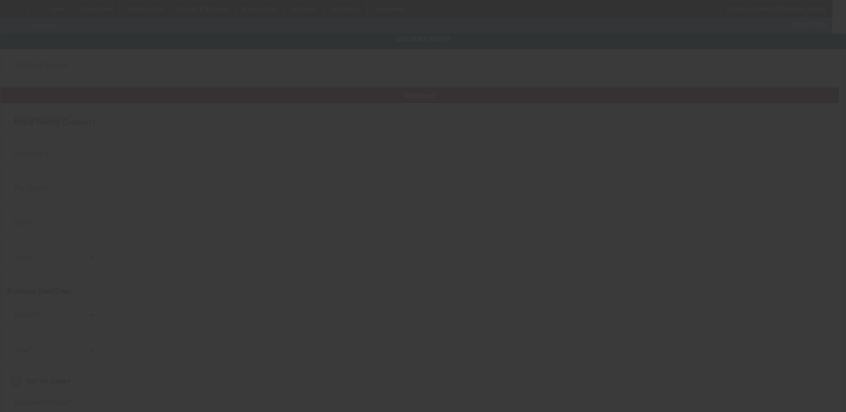
type input "Cook"
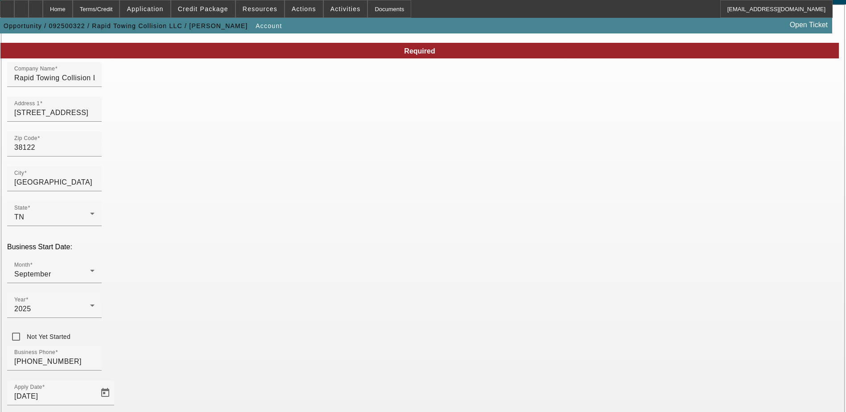
scroll to position [89, 0]
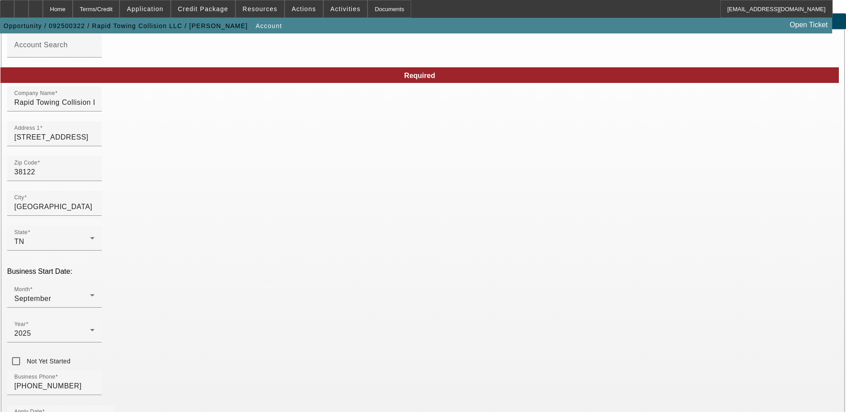
scroll to position [0, 0]
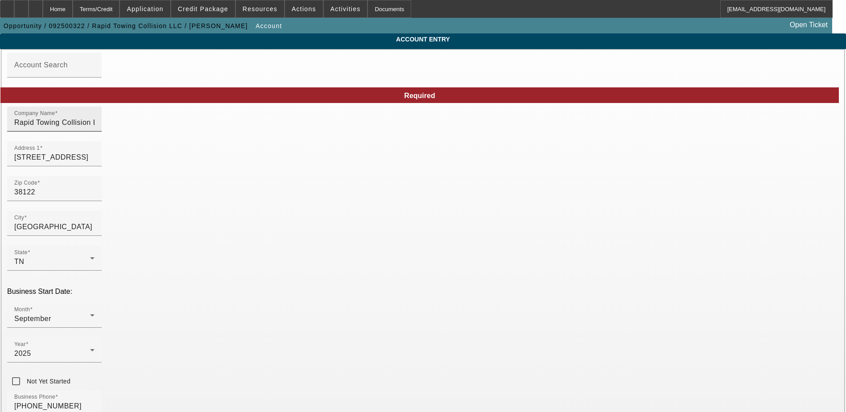
type input "394183521"
click at [95, 128] on input "Rapid Towing Collision LLC" at bounding box center [54, 122] width 80 height 11
click at [95, 128] on input "Rapid Towing & Collision LLC" at bounding box center [54, 122] width 80 height 11
type input "Rapid Towing & Collision PLLC"
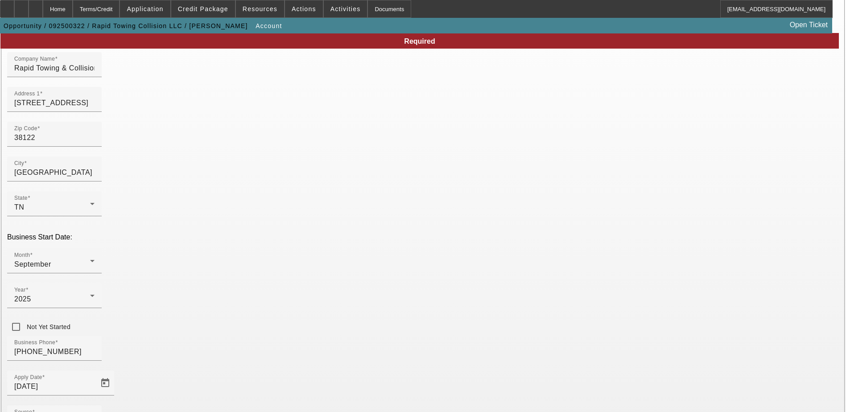
scroll to position [114, 0]
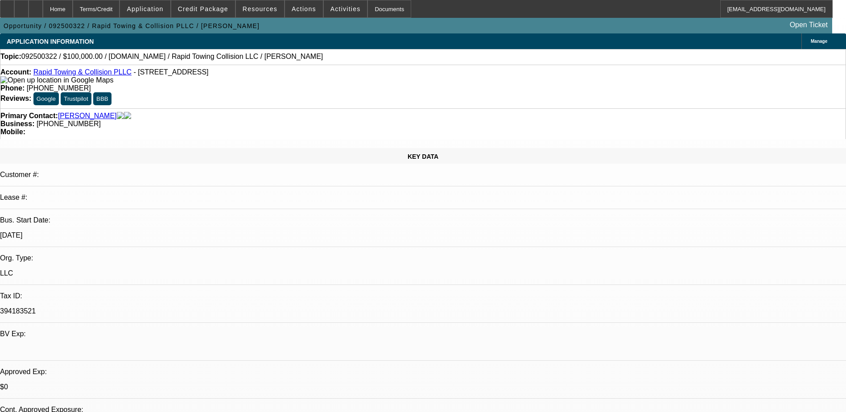
select select "0"
select select "2"
select select "0.1"
select select "4"
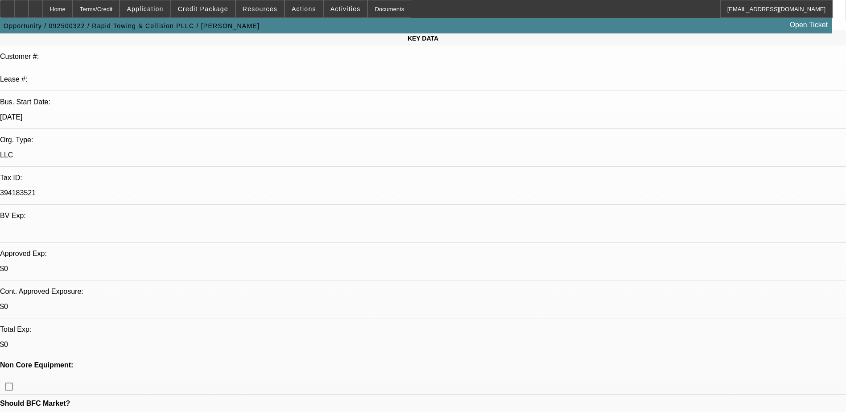
scroll to position [134, 0]
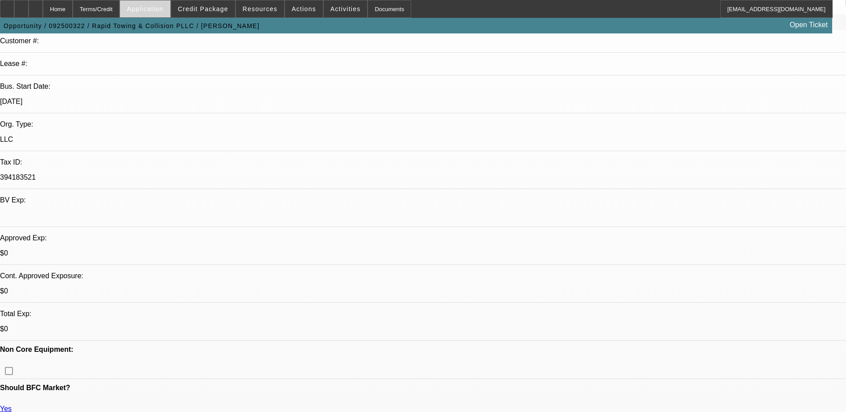
click at [162, 8] on span "Application" at bounding box center [145, 8] width 37 height 7
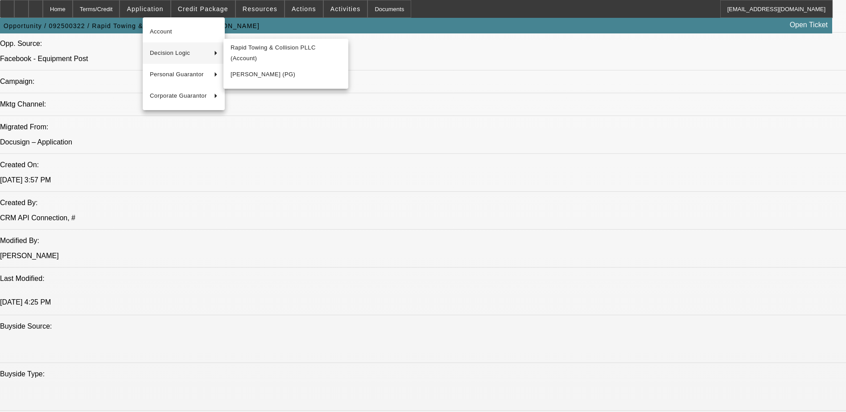
scroll to position [580, 0]
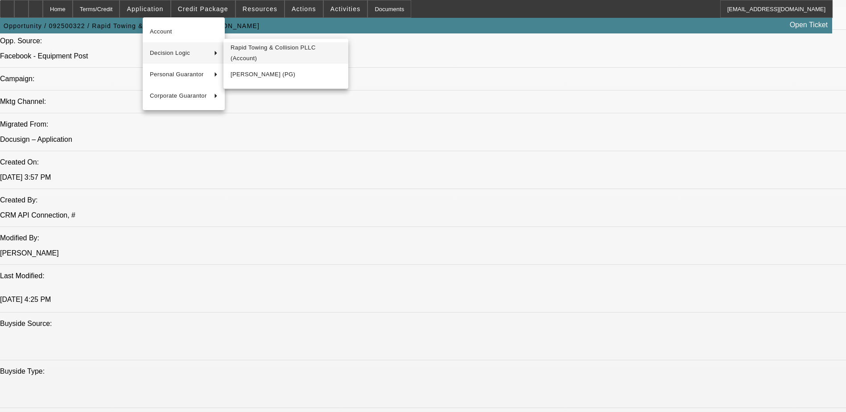
click at [276, 55] on span "Rapid Towing & Collision PLLC (Account)" at bounding box center [286, 52] width 111 height 21
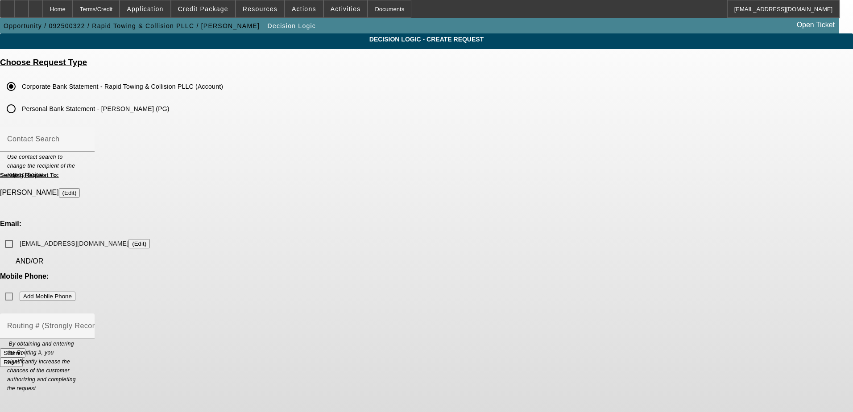
click at [20, 109] on input "Personal Bank Statement - [PERSON_NAME] (PG)" at bounding box center [11, 109] width 18 height 18
click at [18, 235] on input "rapidtowingcollision@gmail.com (Edit)" at bounding box center [9, 244] width 18 height 18
click at [484, 273] on div "Mobile Phone: Add Mobile Phone" at bounding box center [426, 289] width 853 height 33
click at [87, 314] on div "Routing # (Strongly Recommended)" at bounding box center [47, 326] width 80 height 25
click at [150, 239] on button "(Edit)" at bounding box center [138, 243] width 21 height 9
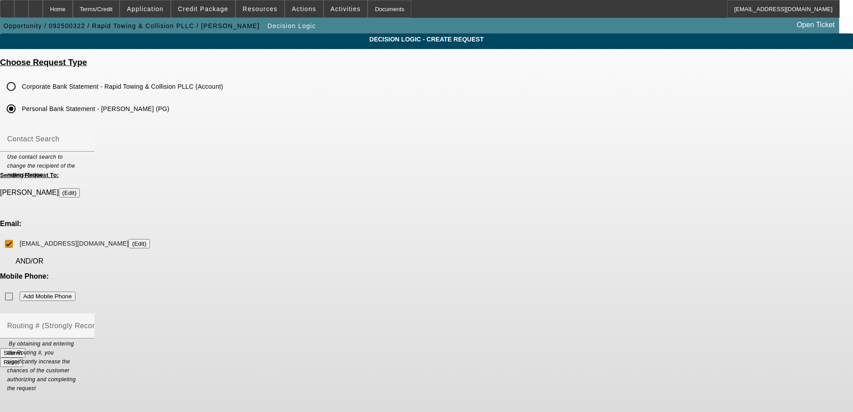
click at [150, 239] on button "(Edit)" at bounding box center [138, 243] width 21 height 9
click at [18, 235] on input "rapidtowingcollision@gmail.com (Edit)" at bounding box center [9, 244] width 18 height 18
click at [484, 273] on div "Mobile Phone: Add Mobile Phone" at bounding box center [426, 289] width 853 height 33
click at [483, 273] on div "Mobile Phone: Add Mobile Phone" at bounding box center [426, 289] width 853 height 33
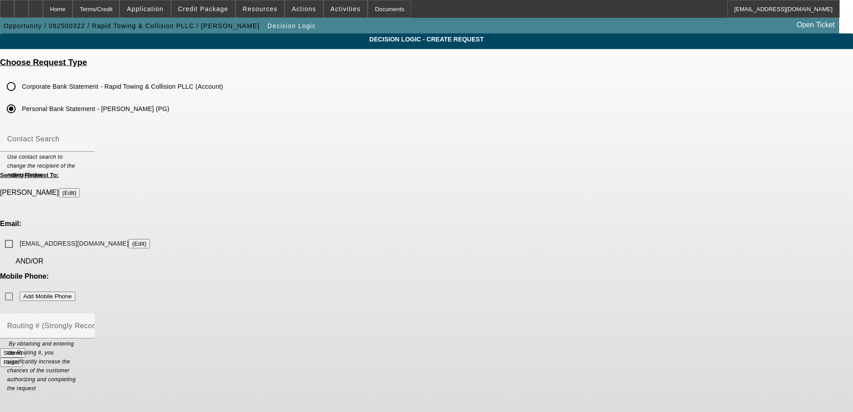
click at [513, 273] on div "Mobile Phone: Add Mobile Phone" at bounding box center [426, 289] width 853 height 33
click at [519, 273] on div "Mobile Phone: Add Mobile Phone" at bounding box center [426, 289] width 853 height 33
click at [518, 273] on div "Mobile Phone: Add Mobile Phone" at bounding box center [426, 289] width 853 height 33
click at [520, 273] on div "Mobile Phone: Add Mobile Phone" at bounding box center [426, 289] width 853 height 33
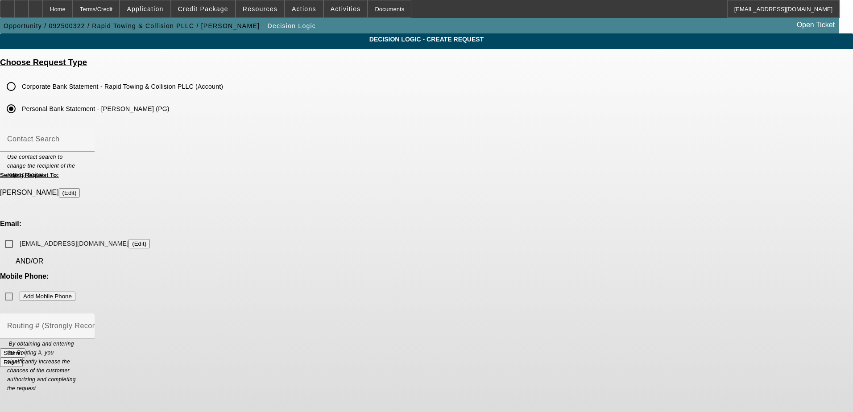
click at [517, 273] on div "Mobile Phone: Add Mobile Phone" at bounding box center [426, 289] width 853 height 33
click at [509, 273] on div "Mobile Phone: Add Mobile Phone" at bounding box center [426, 289] width 853 height 33
drag, startPoint x: 512, startPoint y: 220, endPoint x: 527, endPoint y: 220, distance: 15.6
click at [527, 273] on div "Mobile Phone: Add Mobile Phone" at bounding box center [426, 289] width 853 height 33
click at [519, 273] on div "Mobile Phone: Add Mobile Phone" at bounding box center [426, 289] width 853 height 33
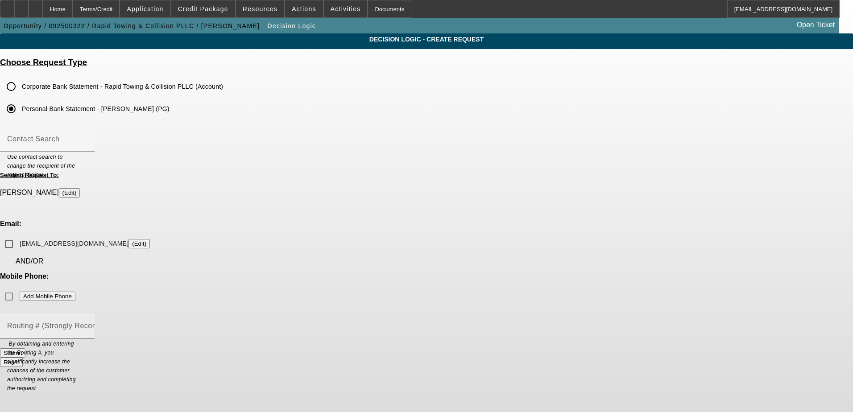
click at [128, 322] on mat-label "Routing # (Strongly Recommended)" at bounding box center [67, 326] width 121 height 8
click at [87, 324] on input "Routing # (Strongly Recommended)" at bounding box center [47, 329] width 80 height 11
click at [150, 239] on button "(Edit)" at bounding box center [138, 243] width 21 height 9
drag, startPoint x: 476, startPoint y: 230, endPoint x: 488, endPoint y: 227, distance: 11.5
click at [479, 273] on div "Mobile Phone: Add Mobile Phone" at bounding box center [426, 289] width 853 height 33
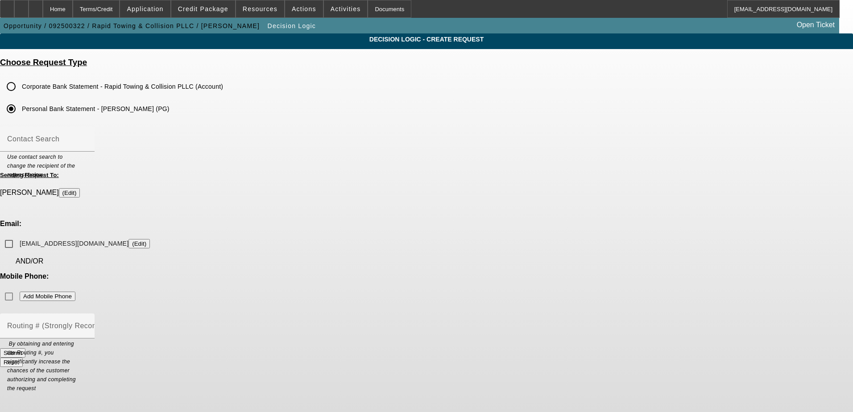
click at [516, 273] on div "Mobile Phone: Add Mobile Phone" at bounding box center [426, 289] width 853 height 33
click at [18, 235] on input "rapidtowingcollision@gmail.com (Edit)" at bounding box center [9, 244] width 18 height 18
click at [80, 192] on button "(Edit)" at bounding box center [69, 192] width 21 height 9
click at [486, 273] on div "Mobile Phone: Add Mobile Phone" at bounding box center [426, 289] width 853 height 33
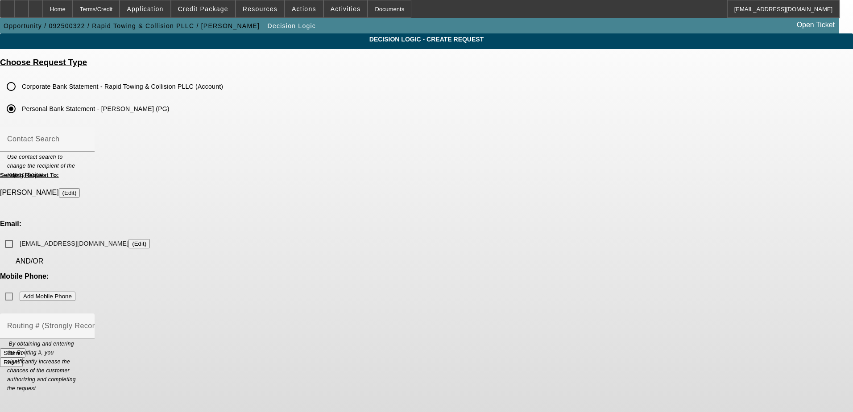
click at [511, 273] on div "Mobile Phone: Add Mobile Phone" at bounding box center [426, 289] width 853 height 33
drag, startPoint x: 514, startPoint y: 219, endPoint x: 521, endPoint y: 220, distance: 6.3
click at [515, 273] on div "Mobile Phone: Add Mobile Phone" at bounding box center [426, 289] width 853 height 33
click at [525, 273] on div "Mobile Phone: Add Mobile Phone" at bounding box center [426, 289] width 853 height 33
click at [515, 273] on div "Mobile Phone: Add Mobile Phone" at bounding box center [426, 289] width 853 height 33
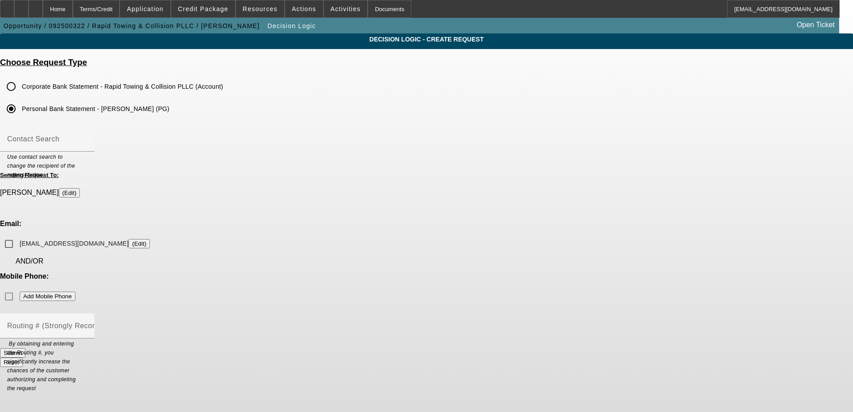
click at [509, 273] on div "Mobile Phone: Add Mobile Phone" at bounding box center [426, 289] width 853 height 33
drag, startPoint x: 509, startPoint y: 222, endPoint x: 525, endPoint y: 222, distance: 16.1
click at [525, 273] on div "Mobile Phone: Add Mobile Phone" at bounding box center [426, 289] width 853 height 33
click at [520, 273] on div "Mobile Phone: Add Mobile Phone" at bounding box center [426, 289] width 853 height 33
click at [18, 235] on input "rapidtowingcollision@gmail.com (Edit)" at bounding box center [9, 244] width 18 height 18
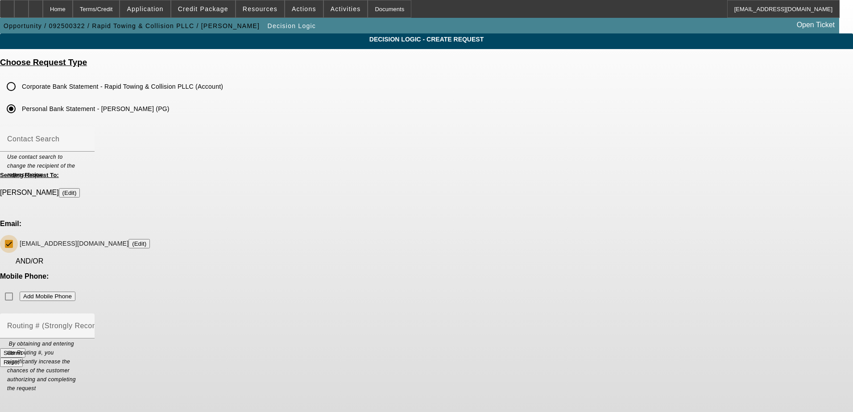
checkbox input "true"
click at [128, 322] on mat-label "Routing # (Strongly Recommended)" at bounding box center [67, 326] width 121 height 8
click at [87, 324] on input "Routing # (Strongly Recommended)" at bounding box center [47, 329] width 80 height 11
click at [59, 138] on mat-label "Contact Search" at bounding box center [33, 139] width 52 height 8
click at [87, 138] on input "Contact Search" at bounding box center [47, 142] width 80 height 11
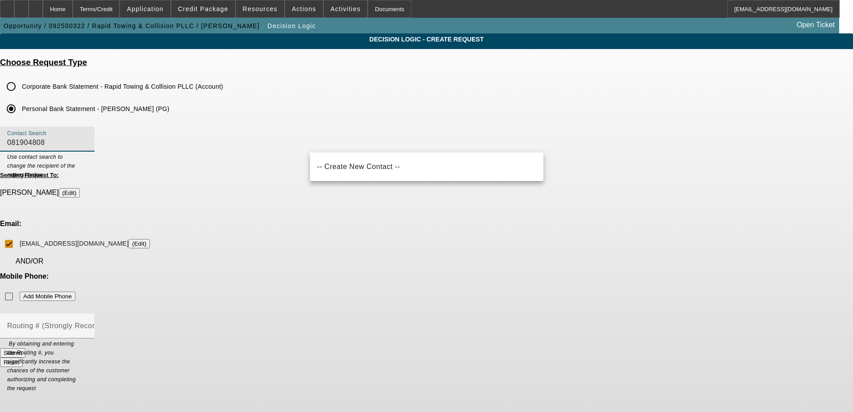
click at [87, 145] on input "081904808" at bounding box center [47, 142] width 80 height 11
type input "081904808"
click at [295, 149] on div "Decision Logic - Create Request Choose Request Type Corporate Bank Statement - …" at bounding box center [426, 204] width 853 height 342
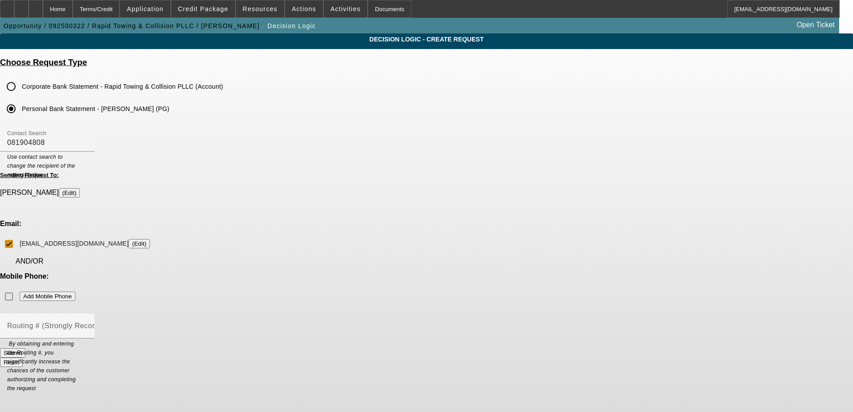
click at [25, 348] on button "Submit" at bounding box center [12, 352] width 25 height 9
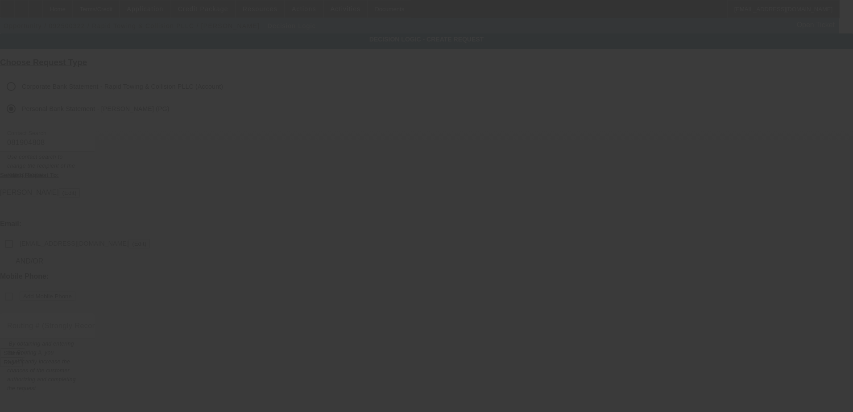
checkbox input "false"
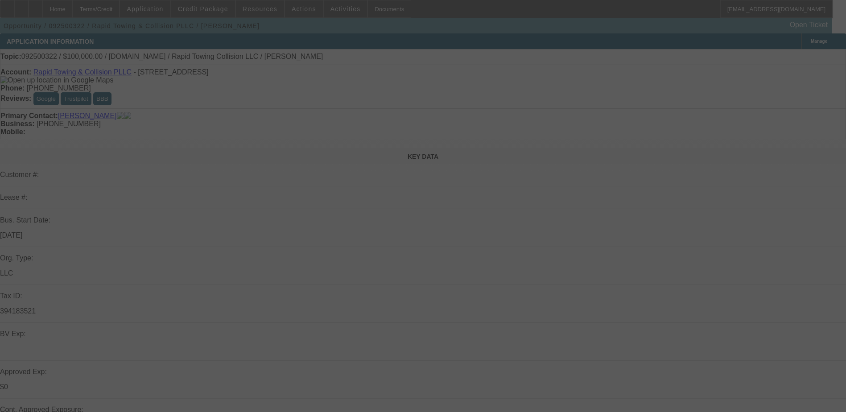
select select "0"
select select "2"
select select "0.1"
select select "4"
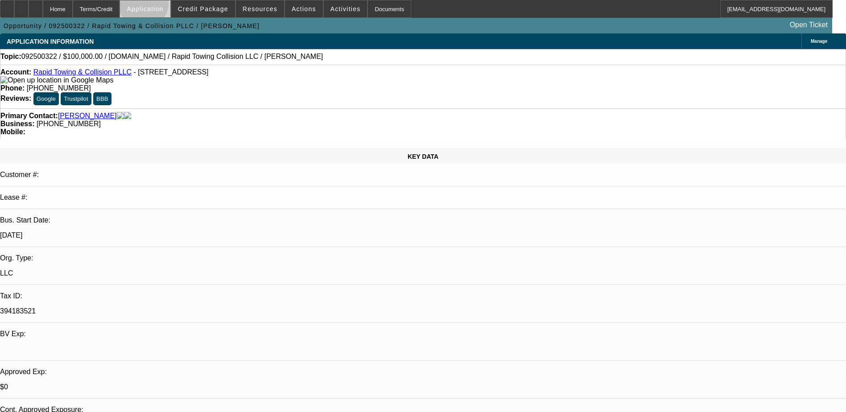
click at [163, 5] on span "Application" at bounding box center [145, 8] width 37 height 7
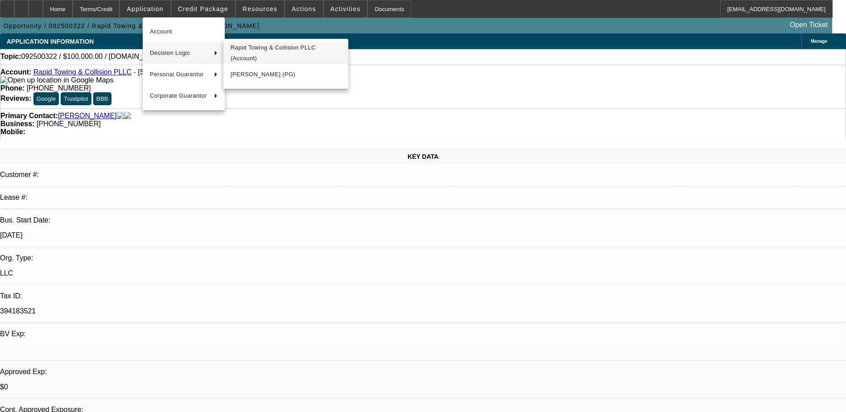
click at [272, 54] on span "Rapid Towing & Collision PLLC (Account)" at bounding box center [286, 52] width 111 height 21
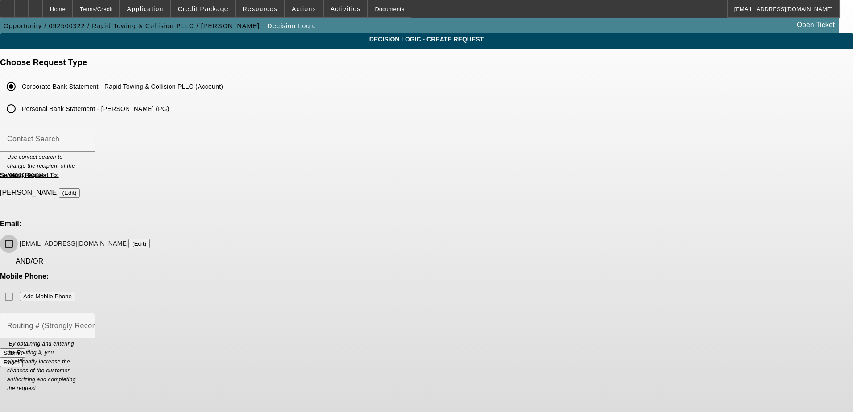
click at [18, 235] on input "rapidtowingcollision@gmail.com (Edit)" at bounding box center [9, 244] width 18 height 18
checkbox input "true"
click at [87, 314] on div "Routing # (Strongly Recommended)" at bounding box center [47, 326] width 80 height 25
click at [73, 9] on div "Home" at bounding box center [58, 9] width 30 height 18
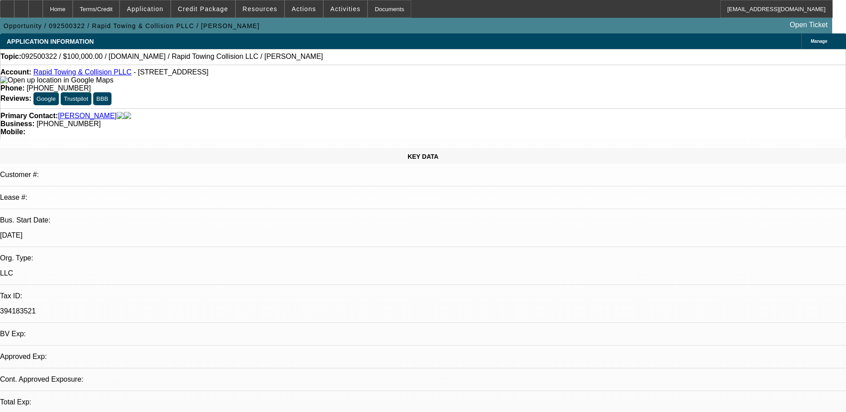
select select "0"
select select "2"
select select "0.1"
select select "4"
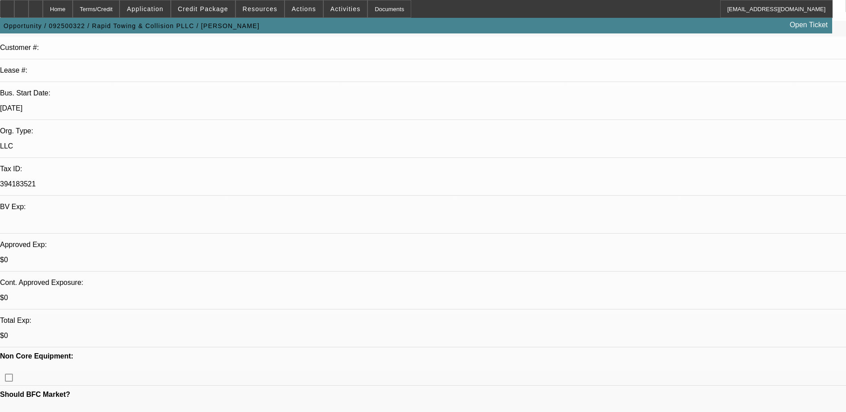
scroll to position [178, 0]
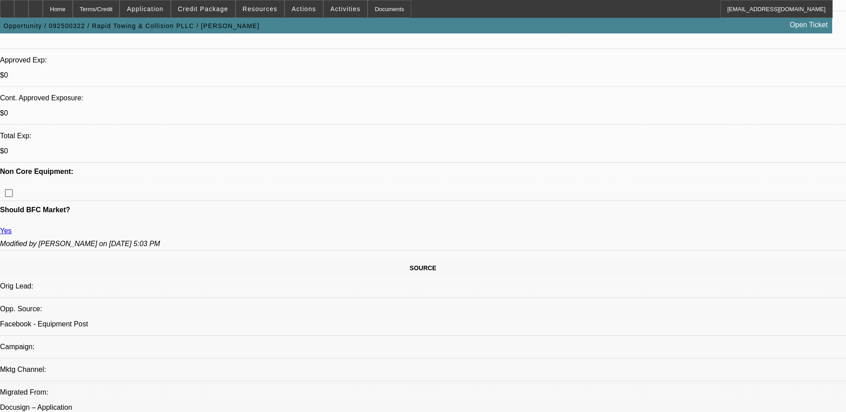
scroll to position [312, 0]
click at [202, 8] on span "Credit Package" at bounding box center [203, 8] width 50 height 7
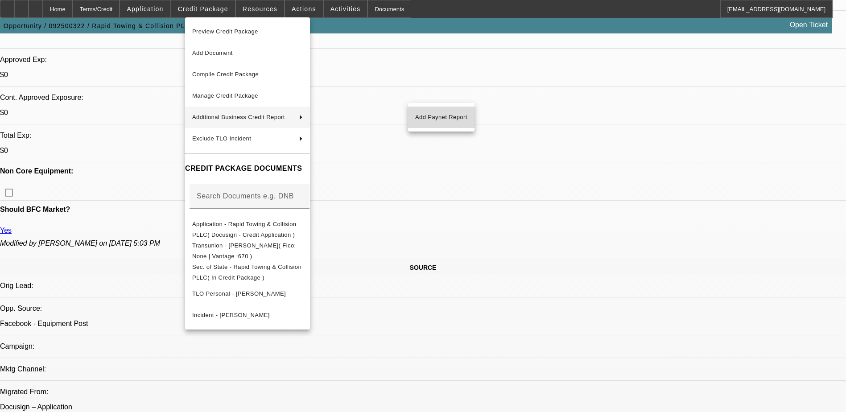
click at [445, 116] on span "Add Paynet Report" at bounding box center [441, 117] width 52 height 11
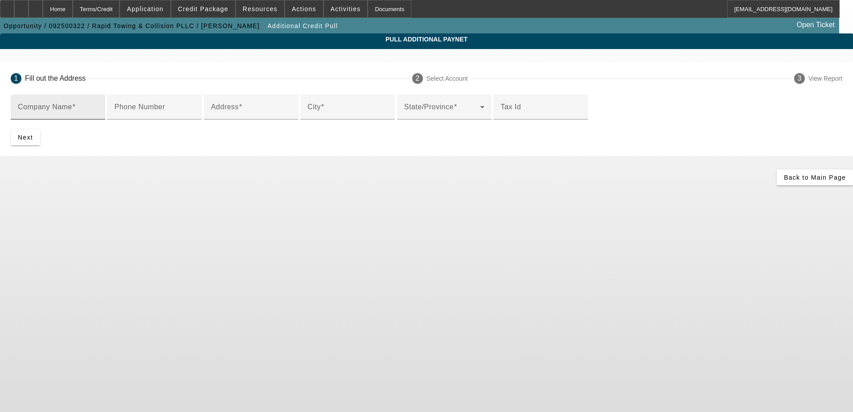
click at [72, 109] on mat-label "Company Name" at bounding box center [45, 107] width 54 height 8
click at [98, 109] on input "Company Name" at bounding box center [58, 110] width 80 height 11
type input "Rapid Towing Inc"
click at [195, 120] on div "Phone Number" at bounding box center [154, 107] width 80 height 25
click at [237, 116] on input "Address" at bounding box center [251, 110] width 80 height 11
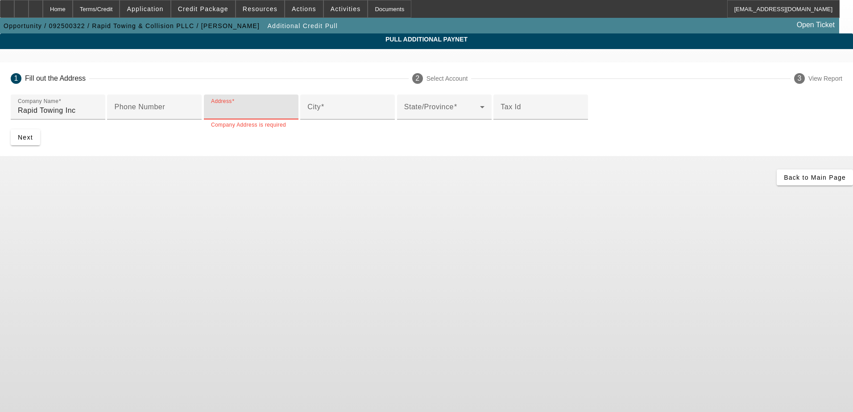
drag, startPoint x: 213, startPoint y: 189, endPoint x: 206, endPoint y: 183, distance: 9.5
click at [211, 116] on input "Address" at bounding box center [251, 110] width 80 height 11
paste input "1122 W 112TH ST"
type input "1122 W 112TH ST"
click at [307, 116] on input "City" at bounding box center [347, 110] width 80 height 11
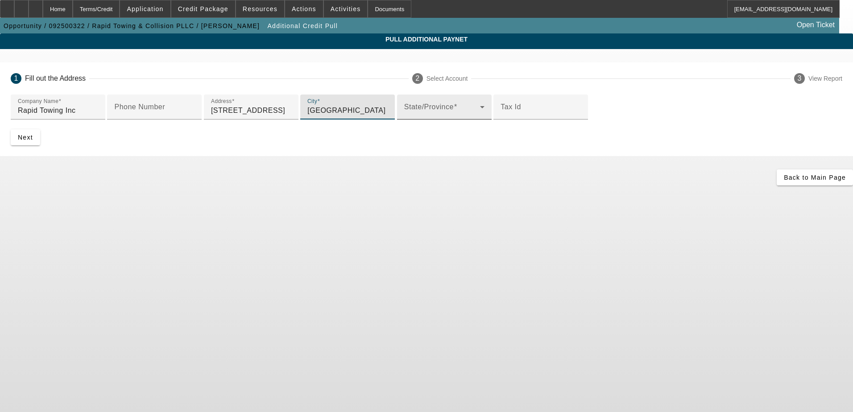
click at [404, 116] on span at bounding box center [442, 110] width 76 height 11
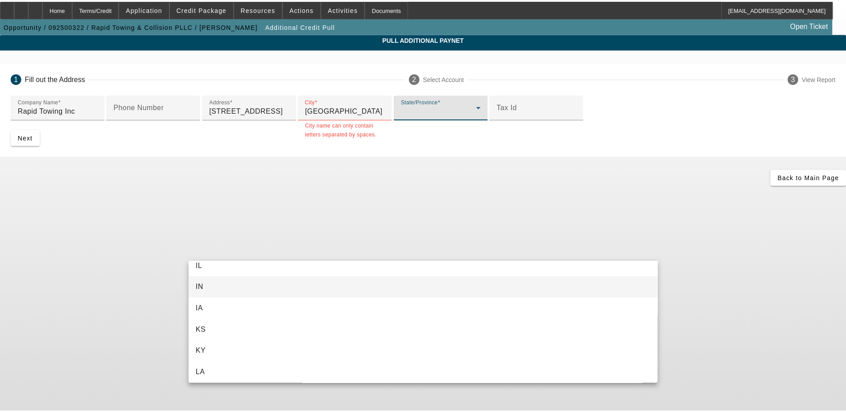
scroll to position [261, 0]
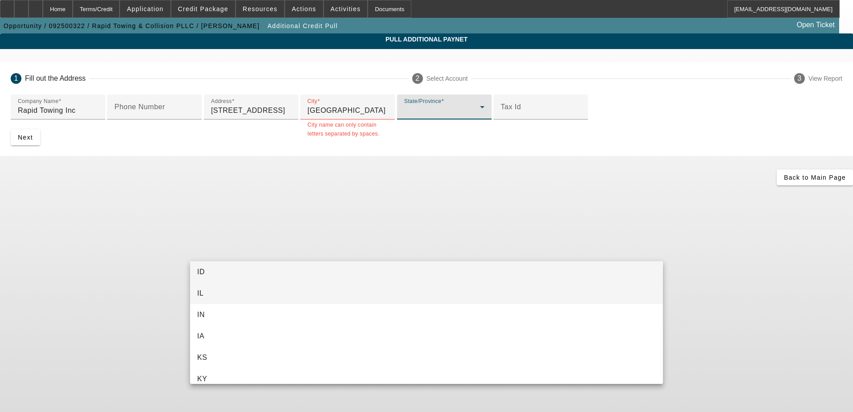
click at [227, 296] on mat-option "IL" at bounding box center [426, 293] width 473 height 21
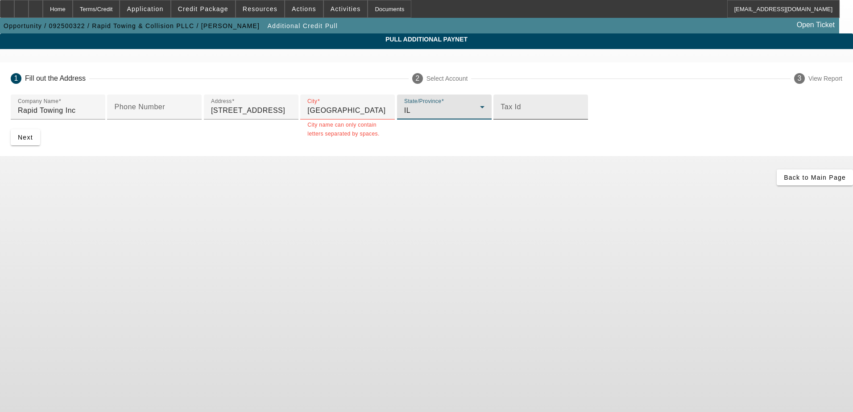
click at [501, 116] on input "Tax Id" at bounding box center [541, 110] width 80 height 11
click at [269, 186] on div "Back to Main Page" at bounding box center [426, 178] width 853 height 16
drag, startPoint x: 202, startPoint y: 313, endPoint x: 276, endPoint y: 336, distance: 77.7
click at [276, 186] on div "1 Fill out the Address 2 Select Account 3 View Report Company Name Rapid Towing…" at bounding box center [426, 123] width 853 height 123
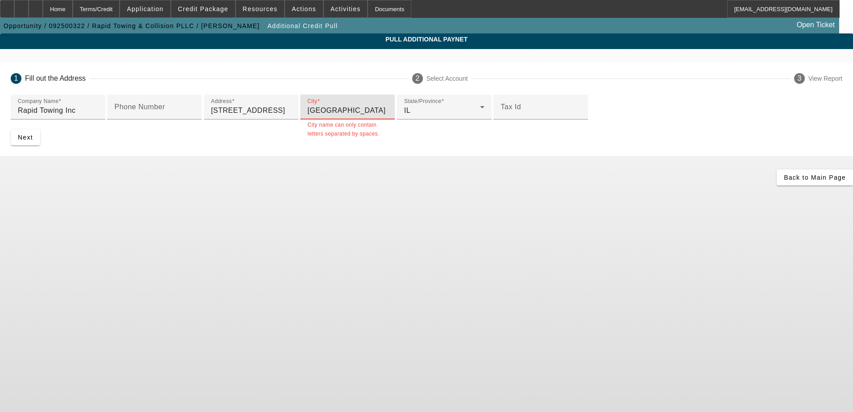
click at [307, 116] on input "Chicago" at bounding box center [347, 110] width 80 height 11
click at [33, 141] on span "Next" at bounding box center [25, 137] width 15 height 7
click at [307, 116] on input "Chicago" at bounding box center [347, 110] width 80 height 11
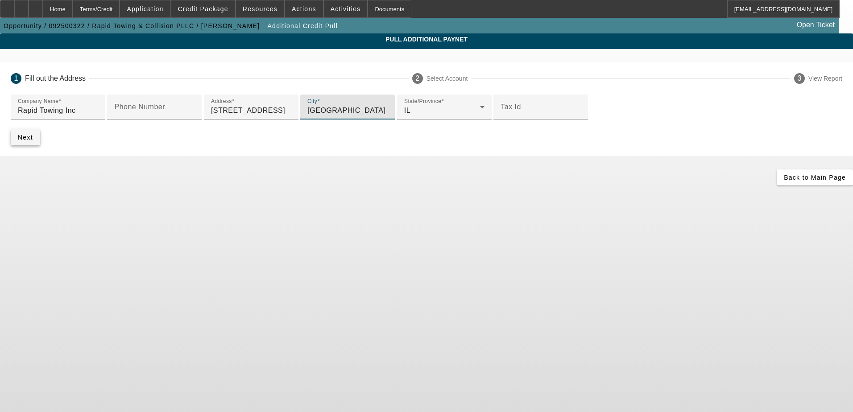
type input "chicago"
click at [33, 141] on span "Next" at bounding box center [25, 137] width 15 height 7
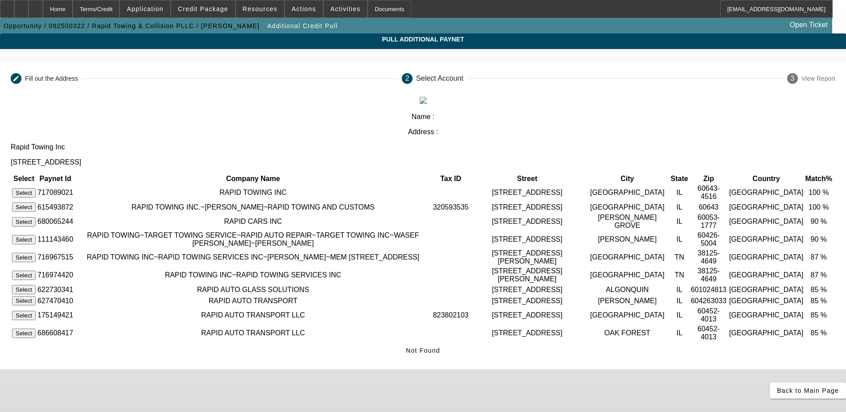
drag, startPoint x: 189, startPoint y: 141, endPoint x: 130, endPoint y: 195, distance: 79.3
click at [130, 195] on app-additional-credit-pull "Pull Additional Paynet Editable create Fill out the Address 2 Select Account 3 …" at bounding box center [423, 215] width 846 height 365
drag, startPoint x: 457, startPoint y: 160, endPoint x: 426, endPoint y: 160, distance: 30.3
click at [433, 202] on td "320593535" at bounding box center [451, 207] width 37 height 10
drag, startPoint x: 426, startPoint y: 160, endPoint x: 444, endPoint y: 161, distance: 17.5
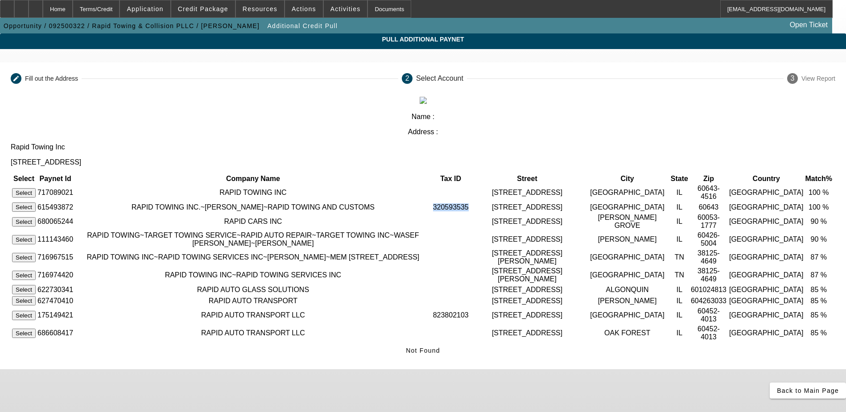
copy td "320593535"
click at [270, 184] on td "RAPID TOWING INC" at bounding box center [253, 192] width 357 height 17
click at [36, 188] on button "Select" at bounding box center [24, 192] width 24 height 9
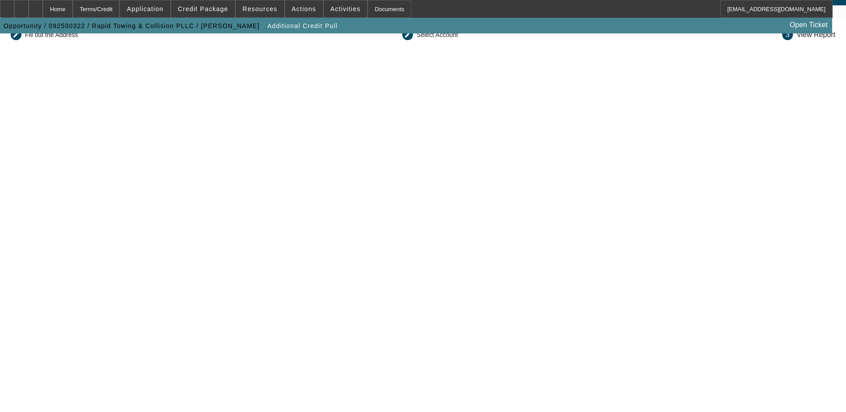
scroll to position [157, 0]
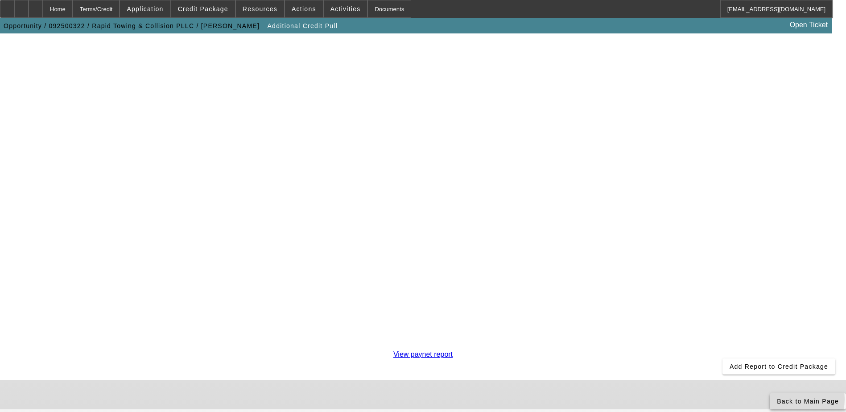
click at [777, 398] on icon at bounding box center [777, 401] width 0 height 7
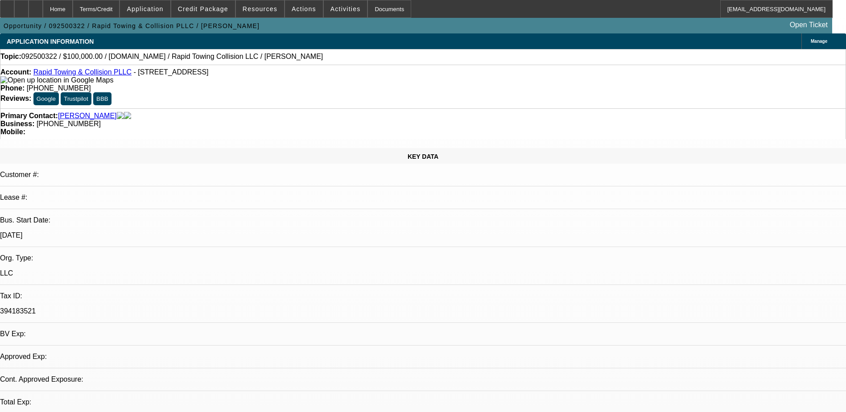
select select "0"
select select "2"
select select "0.1"
select select "4"
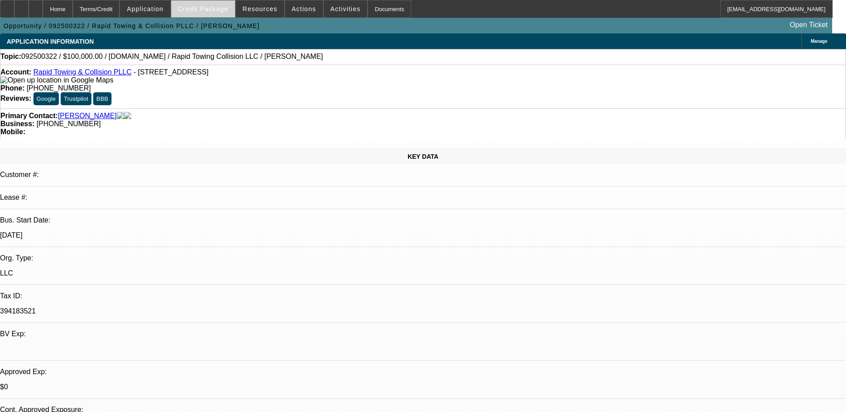
click at [203, 12] on span "Credit Package" at bounding box center [203, 8] width 50 height 7
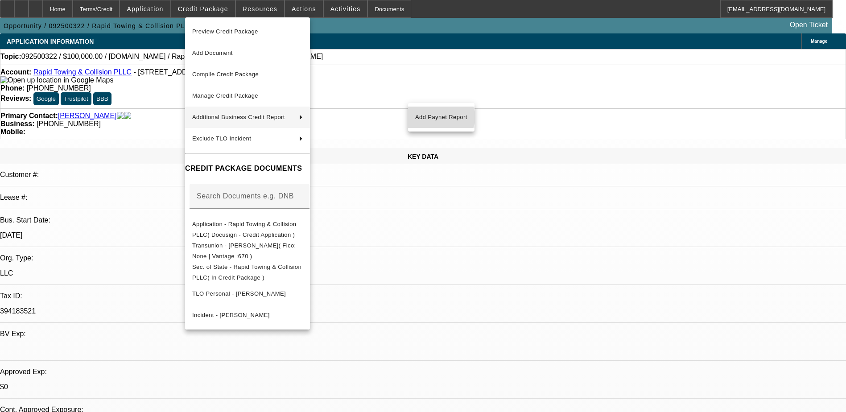
click at [439, 117] on span "Add Paynet Report" at bounding box center [441, 117] width 52 height 11
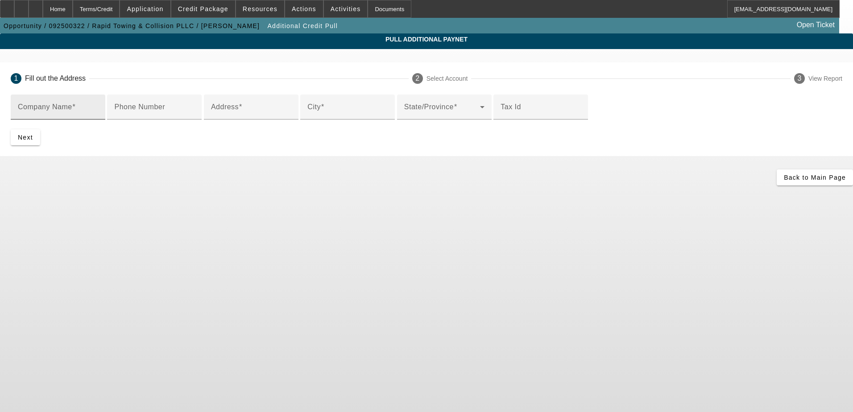
click at [98, 105] on div "Company Name" at bounding box center [58, 107] width 80 height 25
click at [501, 120] on div "Tax Id" at bounding box center [541, 107] width 80 height 25
click at [72, 109] on mat-label "Company Name" at bounding box center [45, 107] width 54 height 8
click at [98, 109] on input "Company Name" at bounding box center [58, 110] width 80 height 11
drag, startPoint x: 232, startPoint y: 109, endPoint x: 219, endPoint y: 103, distance: 14.6
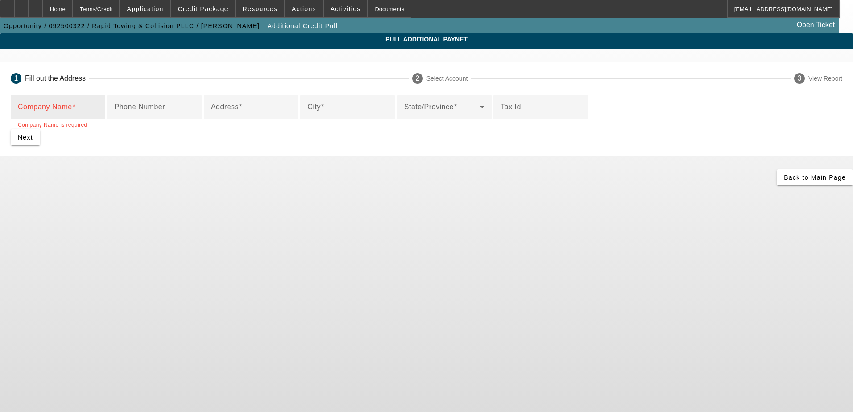
click at [98, 102] on div "Company Name" at bounding box center [58, 107] width 80 height 25
paste input "RAPID TOWING INC."
type input "RAPID TOWING INC."
click at [307, 116] on input "City" at bounding box center [347, 110] width 80 height 11
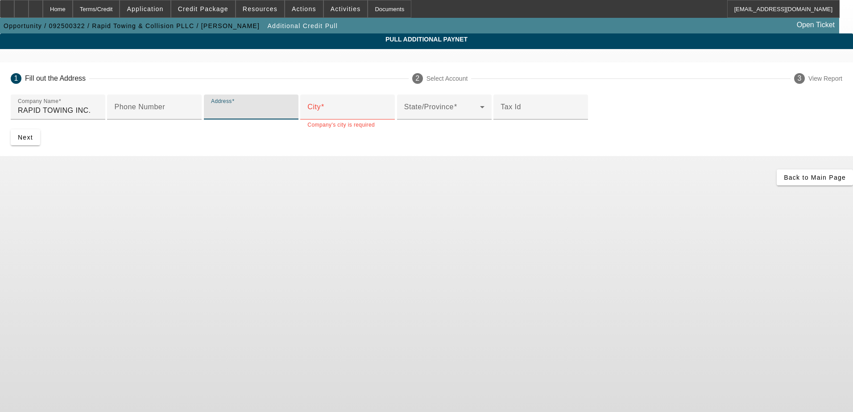
click at [236, 116] on input "Address" at bounding box center [251, 110] width 80 height 11
paste input "1122 W 112TH ST"
type input "1122 W 112TH ST"
click at [307, 120] on div "City" at bounding box center [347, 107] width 80 height 25
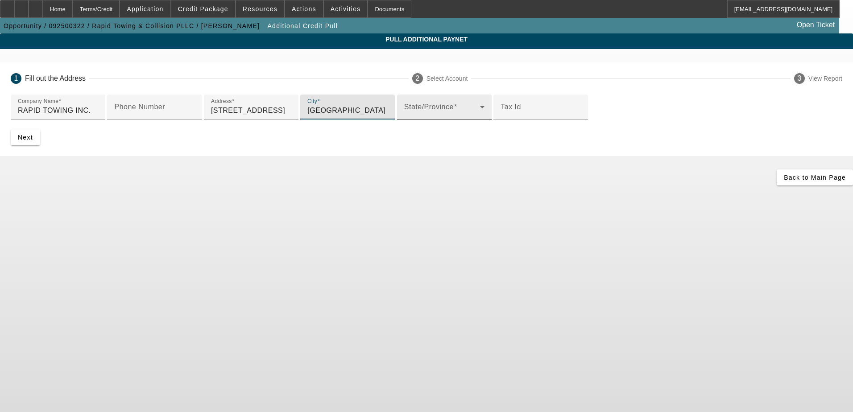
type input "Chicago"
click at [404, 116] on span at bounding box center [442, 110] width 76 height 11
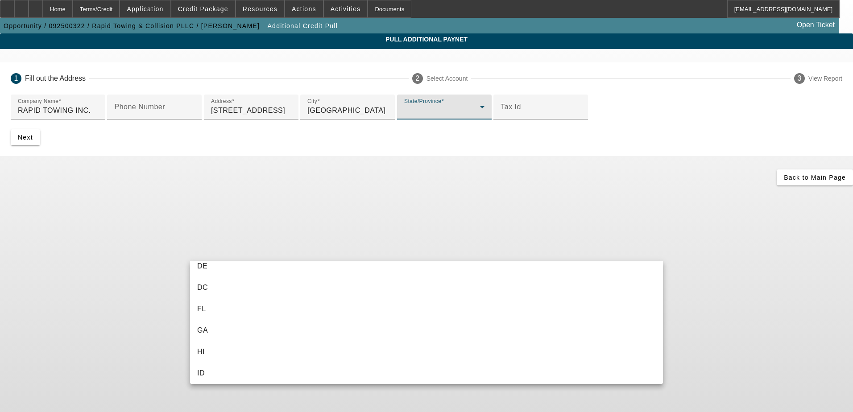
scroll to position [288, 0]
click at [211, 262] on mat-option "IL" at bounding box center [426, 266] width 473 height 21
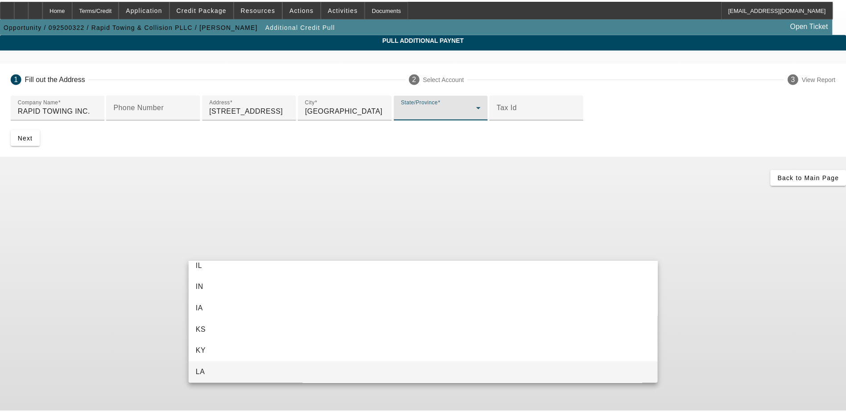
scroll to position [0, 0]
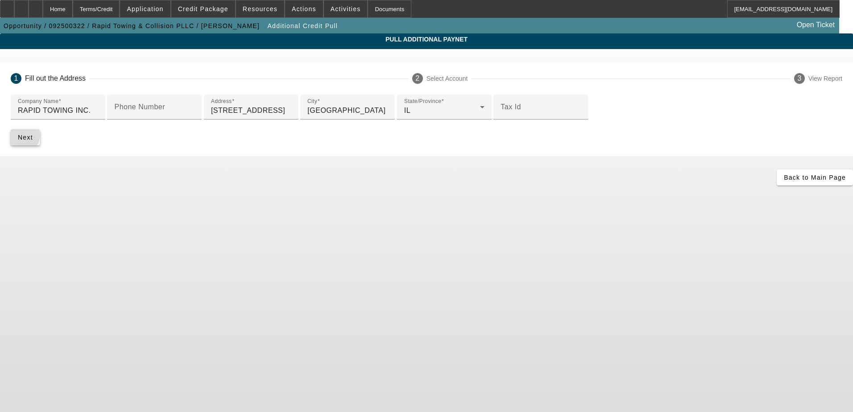
click at [33, 141] on span "Next" at bounding box center [25, 137] width 15 height 7
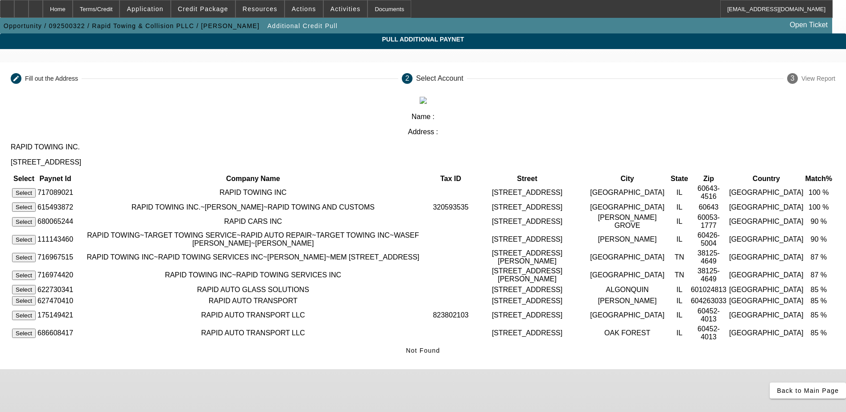
click at [36, 203] on button "Select" at bounding box center [24, 207] width 24 height 9
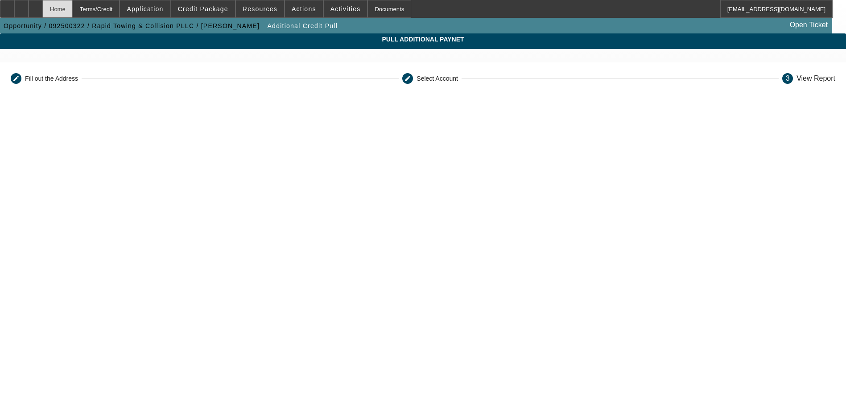
click at [73, 4] on div "Home" at bounding box center [58, 9] width 30 height 18
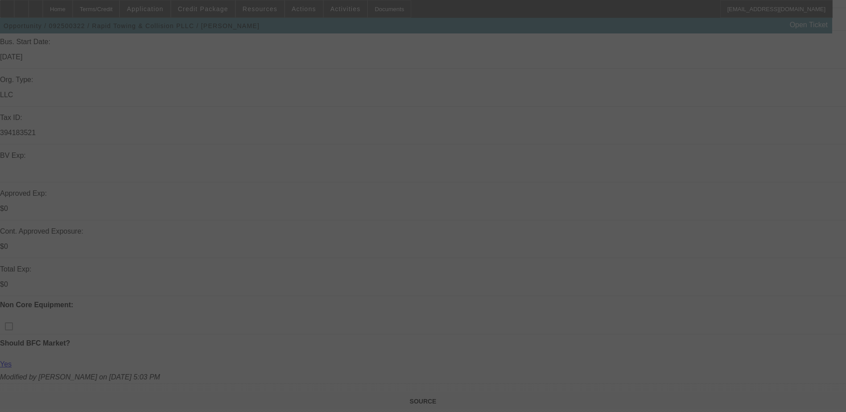
select select "0"
select select "2"
select select "0.1"
select select "4"
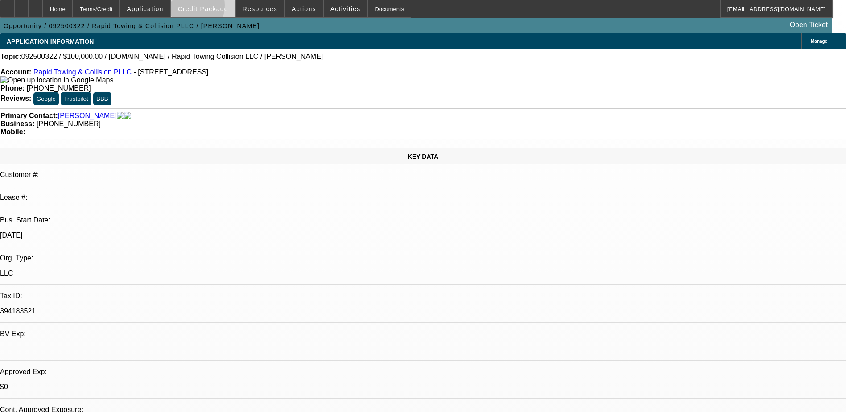
click at [201, 8] on span "Credit Package" at bounding box center [203, 8] width 50 height 7
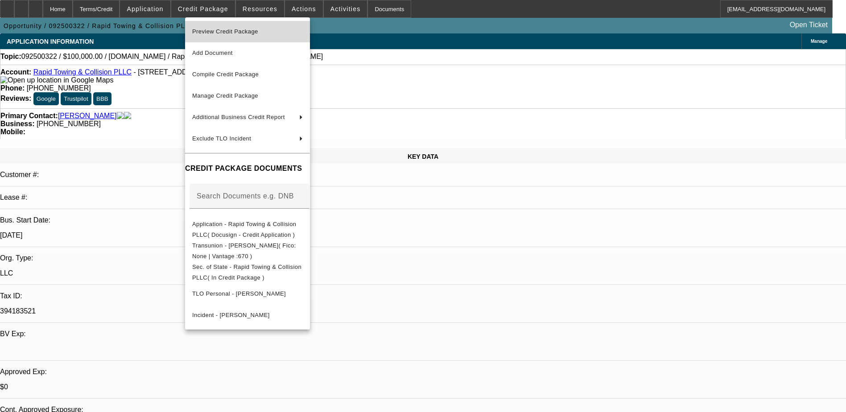
click at [279, 33] on span "Preview Credit Package" at bounding box center [247, 31] width 111 height 11
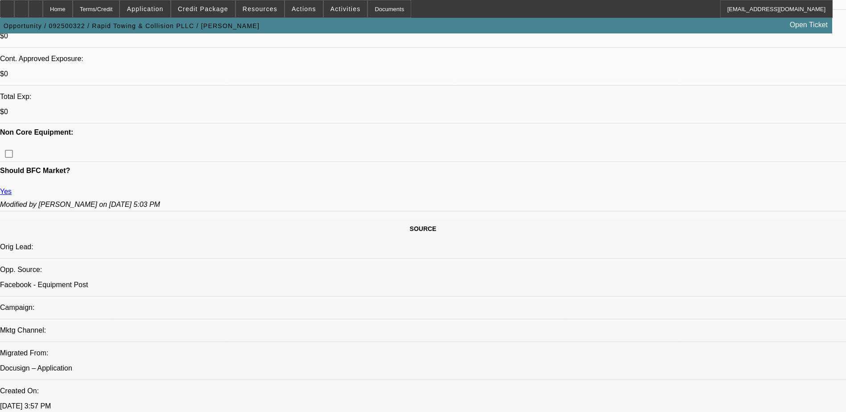
scroll to position [491, 0]
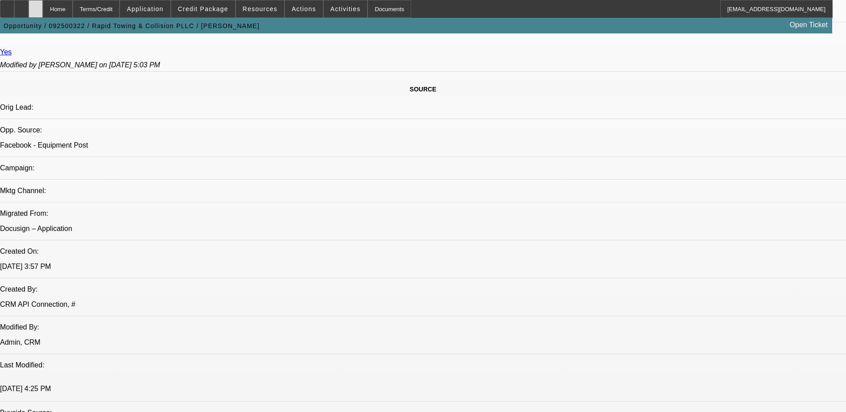
click at [43, 7] on div at bounding box center [36, 9] width 14 height 18
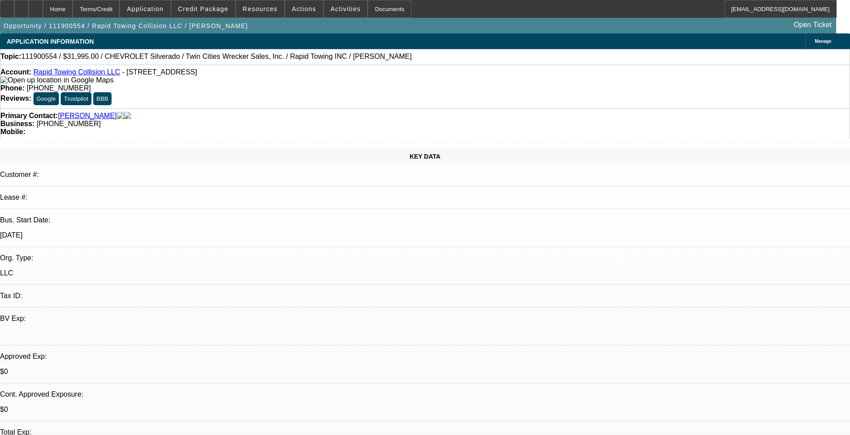
select select "0"
select select "2"
select select "0.1"
select select "0"
select select "2"
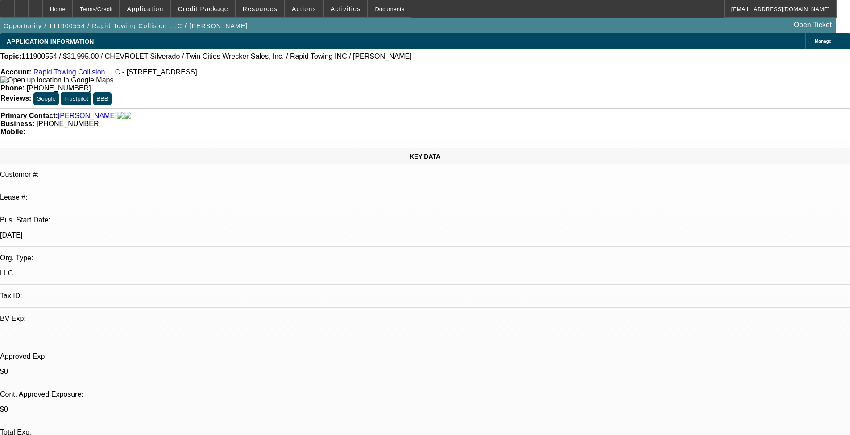
select select "0.1"
select select "0"
select select "2"
select select "0.1"
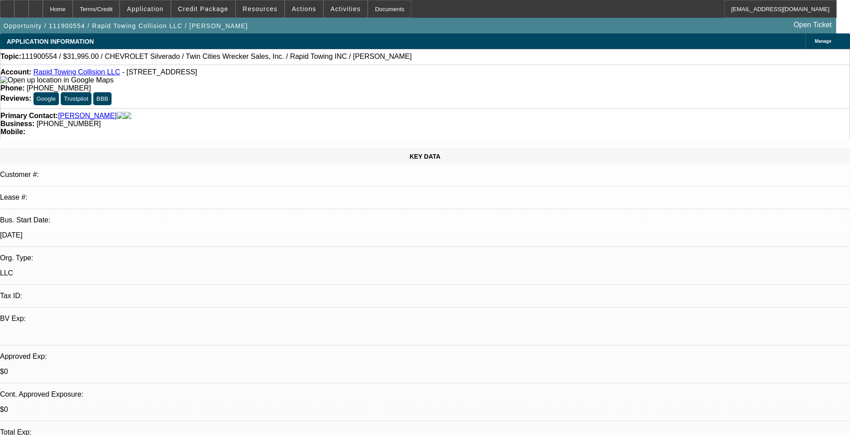
select select "2"
select select "0.1"
select select "1"
select select "2"
select select "4"
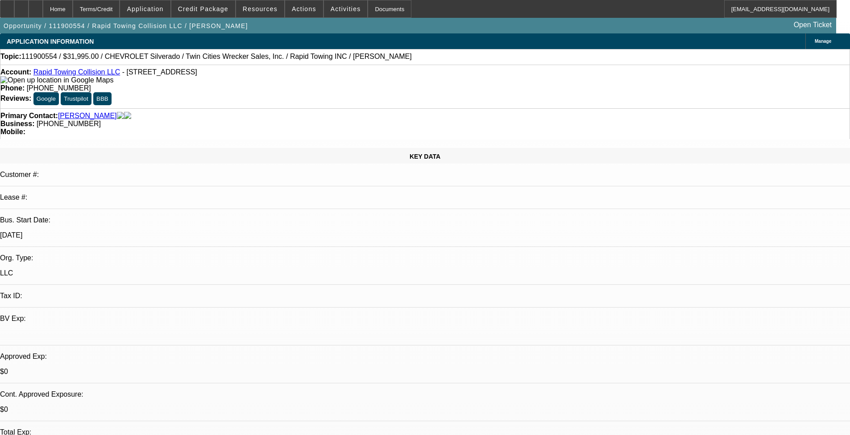
select select "1"
select select "2"
select select "4"
select select "1"
select select "2"
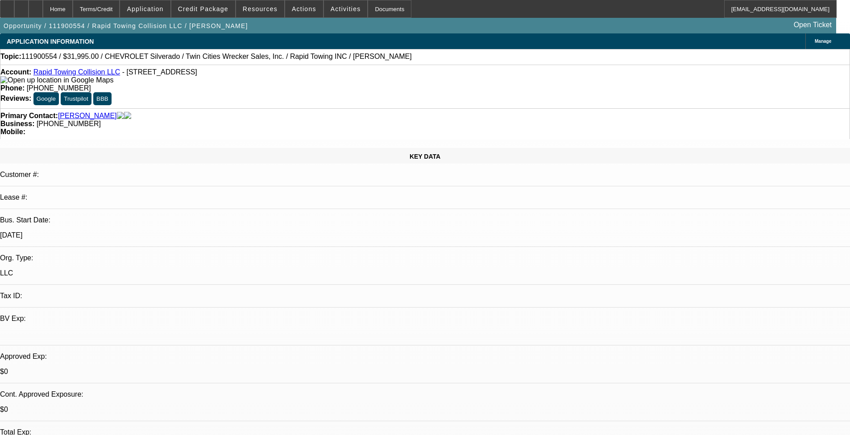
select select "4"
select select "1"
select select "2"
select select "4"
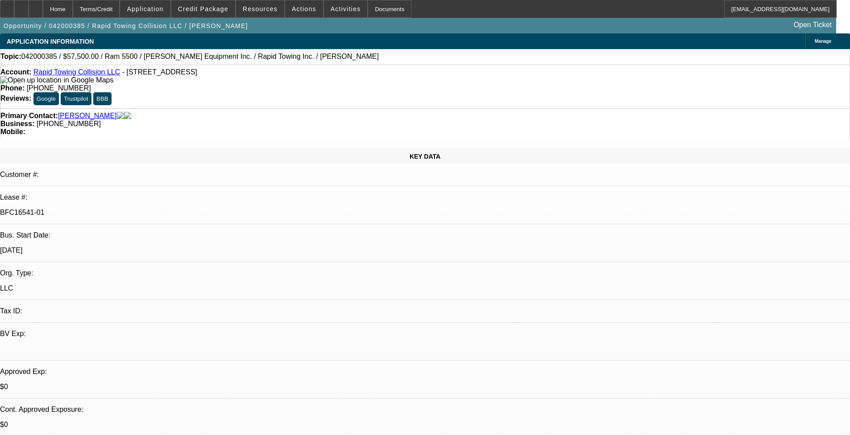
select select "0"
select select "2"
select select "0"
select select "2"
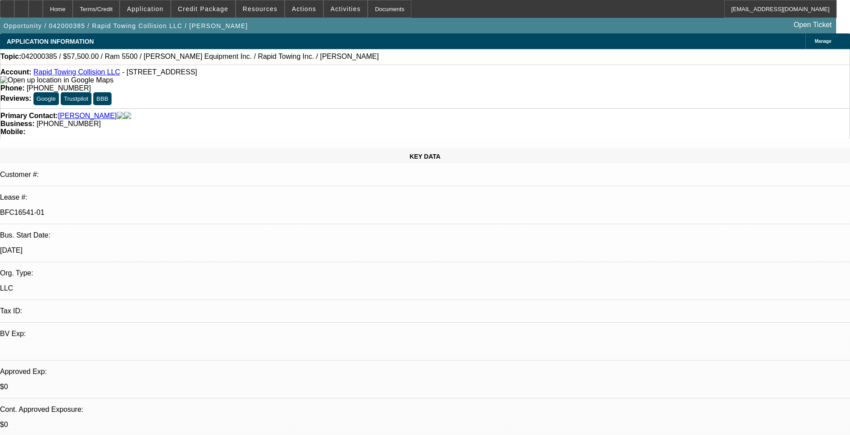
select select "0"
select select "2"
select select "0"
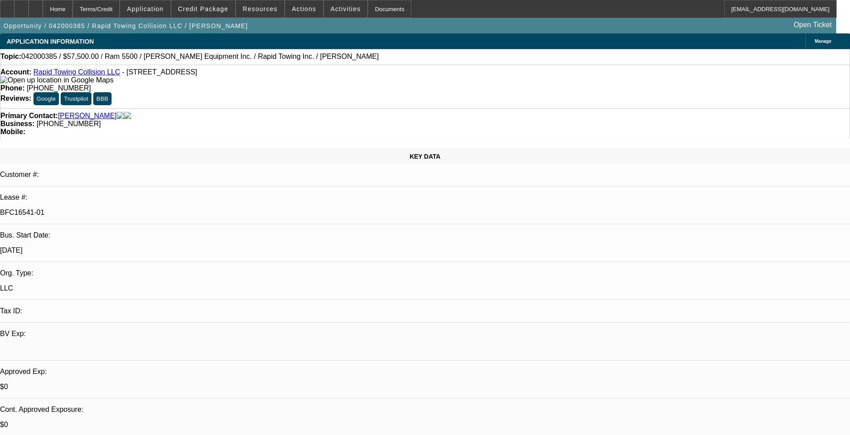
select select "2"
select select "0"
select select "1"
select select "2"
select select "6"
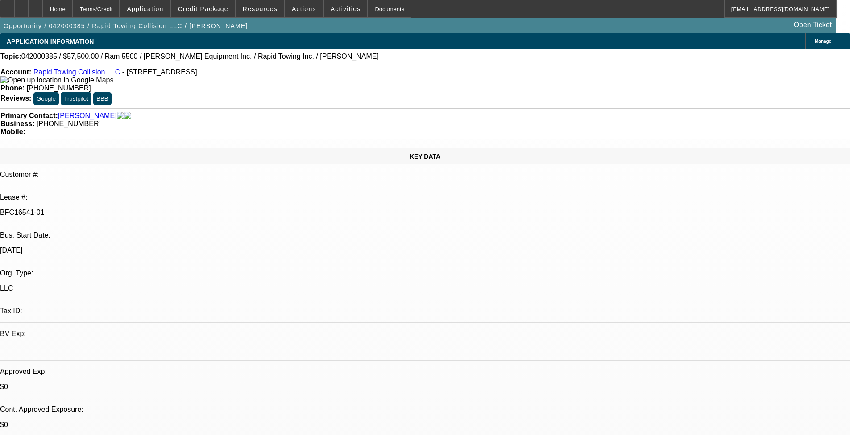
select select "1"
select select "2"
select select "6"
select select "1"
select select "2"
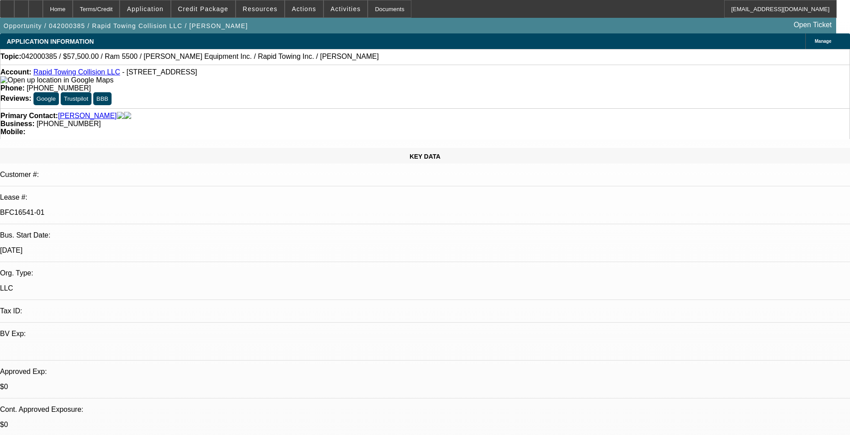
select select "6"
select select "1"
select select "2"
select select "13"
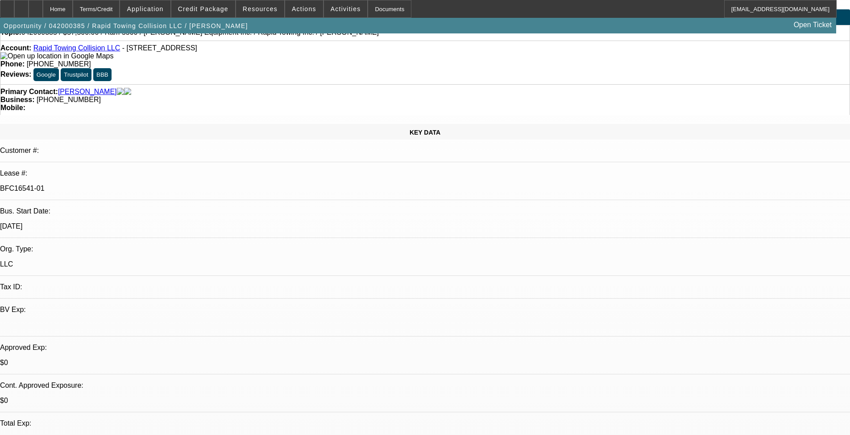
scroll to position [45, 0]
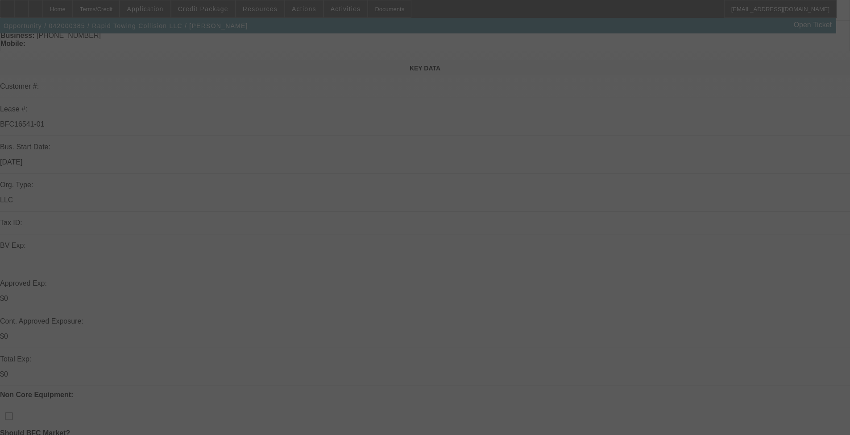
scroll to position [89, 0]
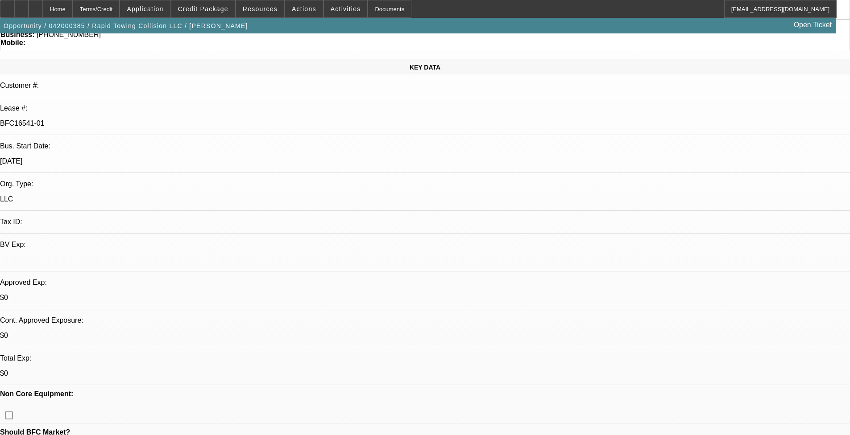
select select "0"
select select "2"
select select "0"
select select "2"
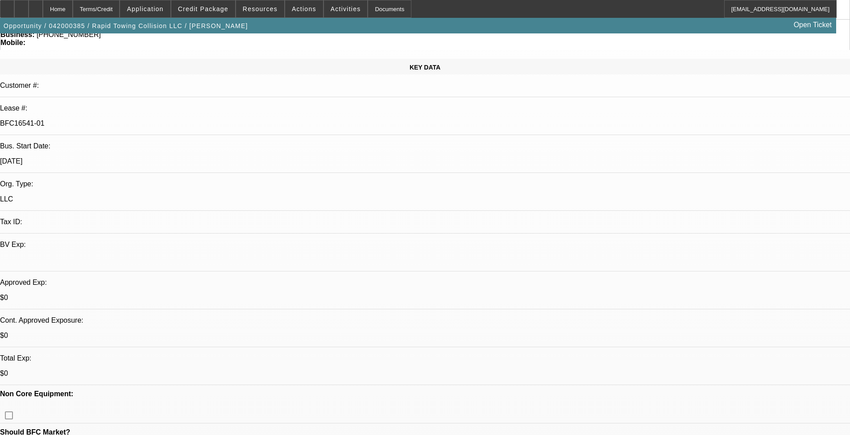
select select "0"
select select "2"
select select "0"
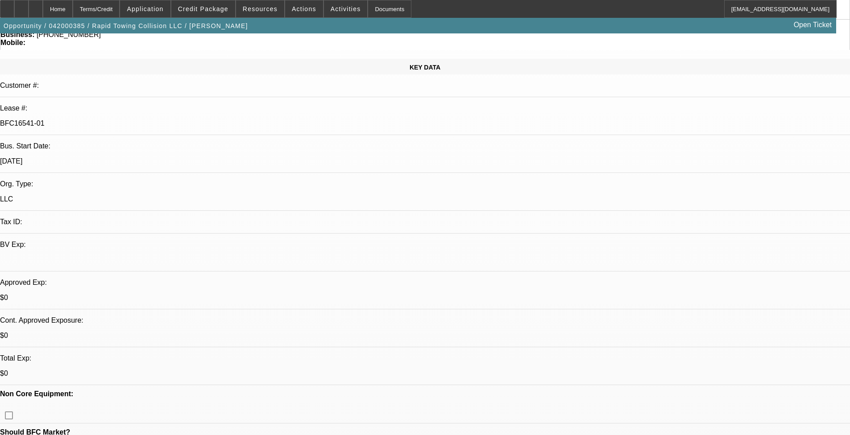
select select "2"
select select "0"
select select "1"
select select "2"
select select "6"
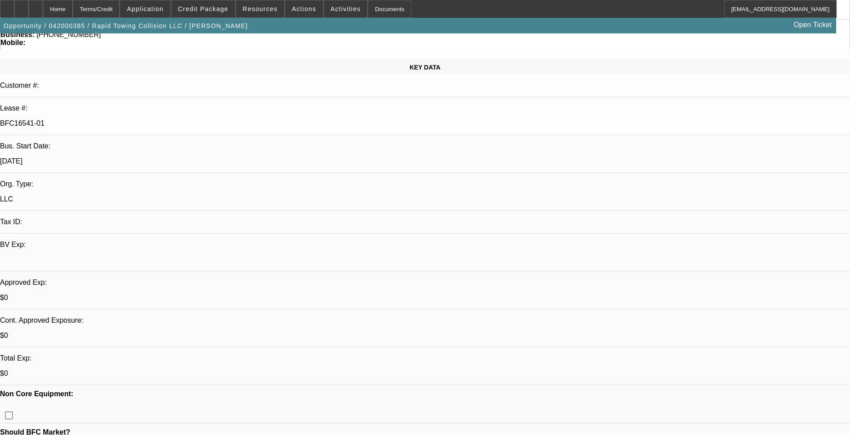
select select "1"
select select "2"
select select "6"
select select "1"
select select "2"
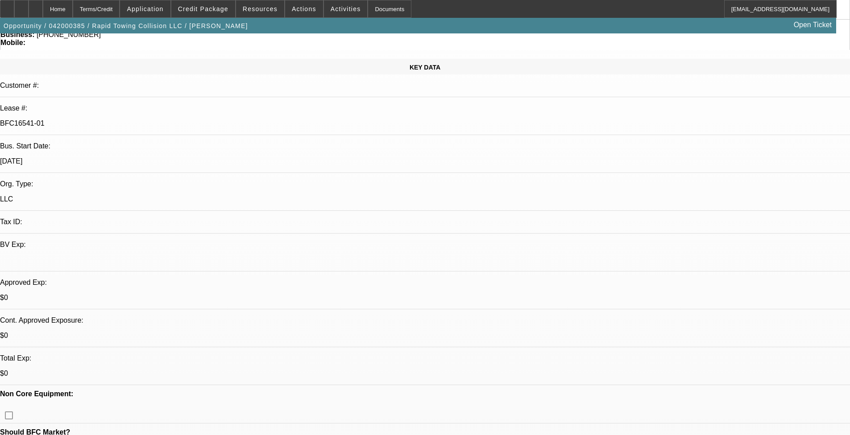
select select "6"
select select "1"
select select "2"
select select "13"
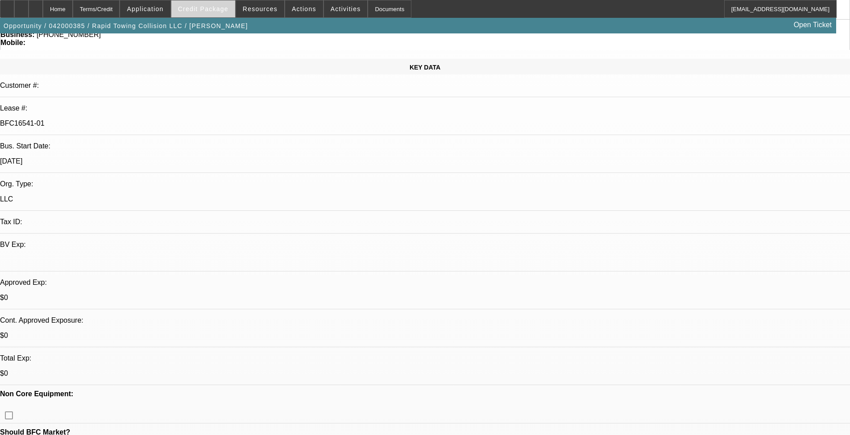
click at [205, 6] on span "Credit Package" at bounding box center [203, 8] width 50 height 7
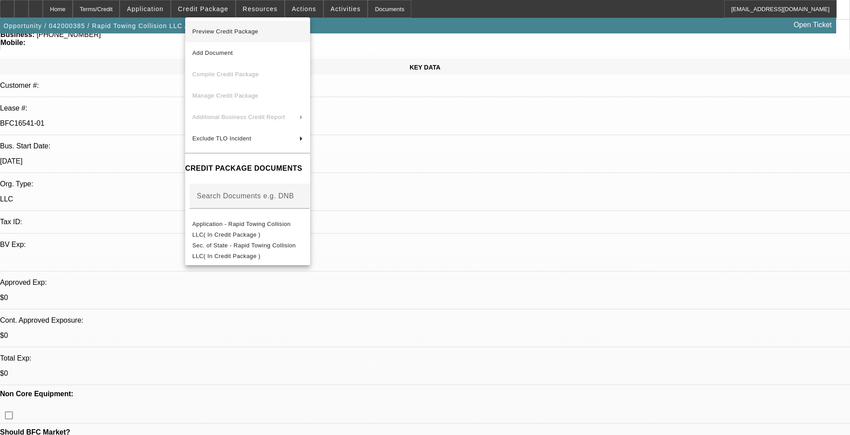
click at [265, 31] on span "Preview Credit Package" at bounding box center [247, 31] width 111 height 11
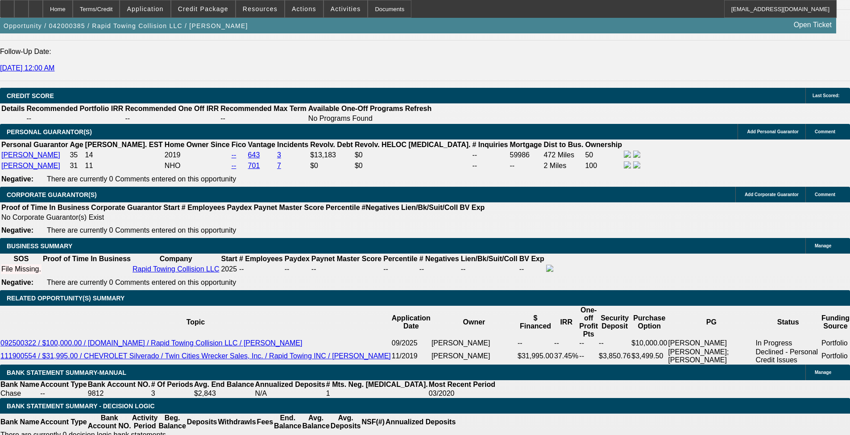
scroll to position [1205, 0]
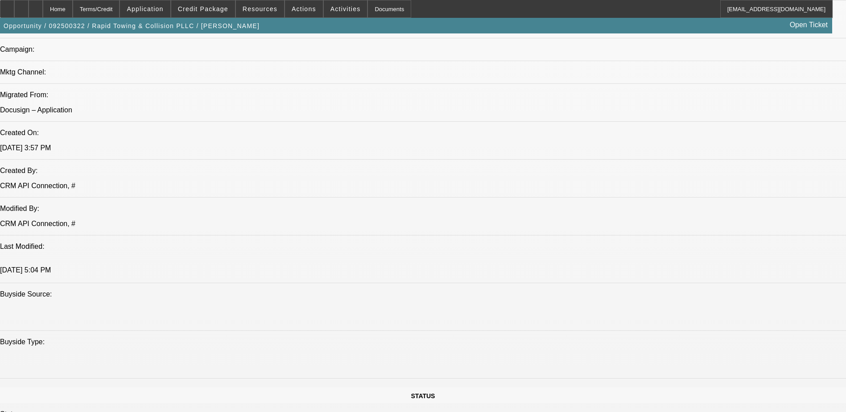
select select "0"
select select "2"
select select "0.1"
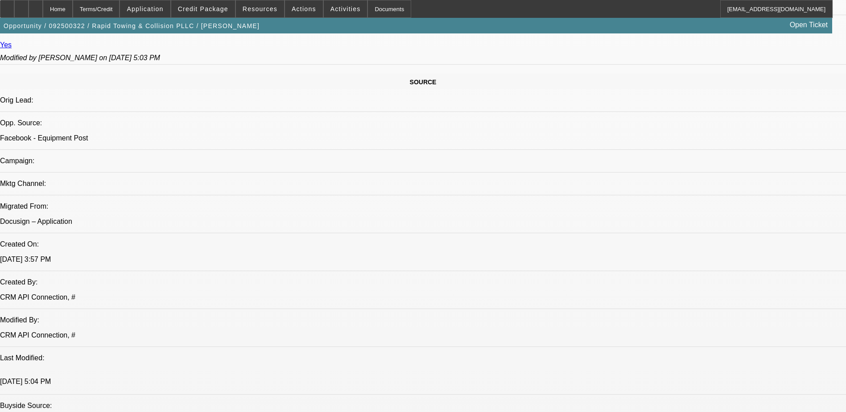
select select "1"
select select "2"
select select "4"
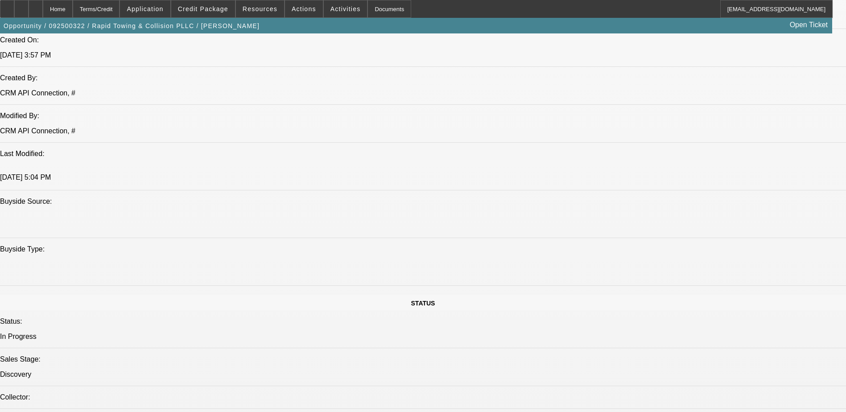
scroll to position [524, 0]
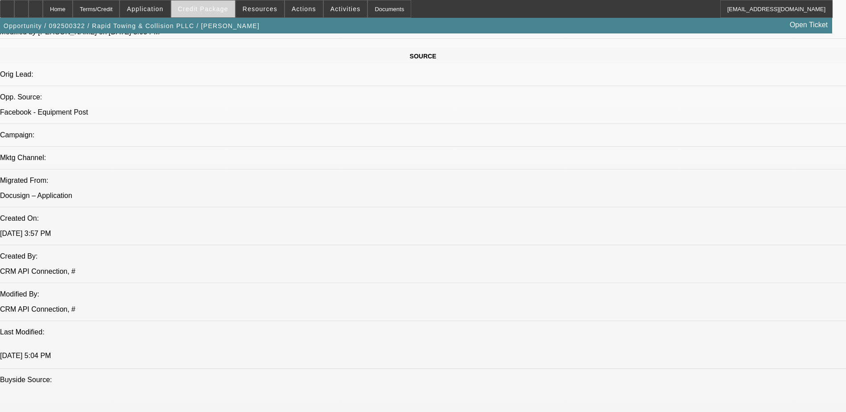
click at [196, 6] on span "Credit Package" at bounding box center [203, 8] width 50 height 7
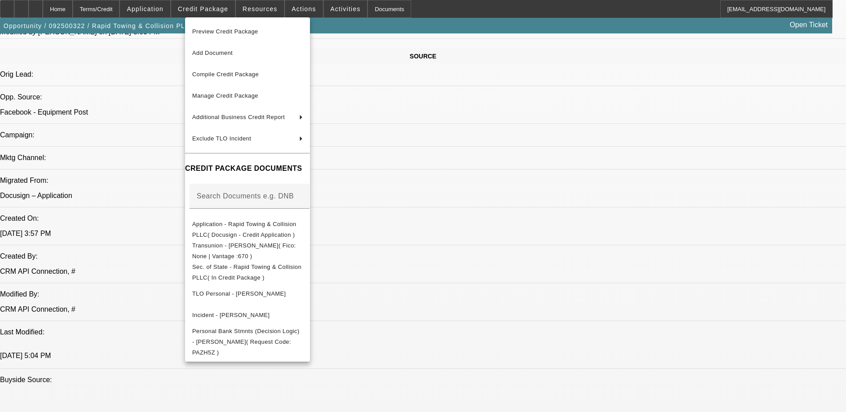
click at [156, 2] on div at bounding box center [423, 206] width 846 height 412
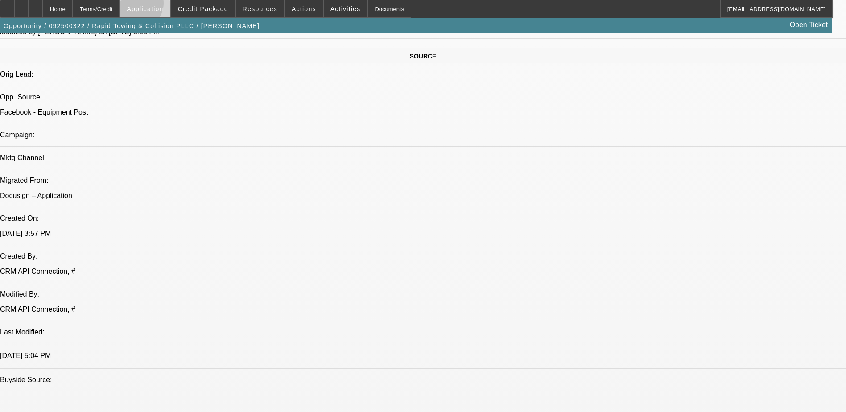
click at [159, 5] on span "Application" at bounding box center [145, 8] width 37 height 7
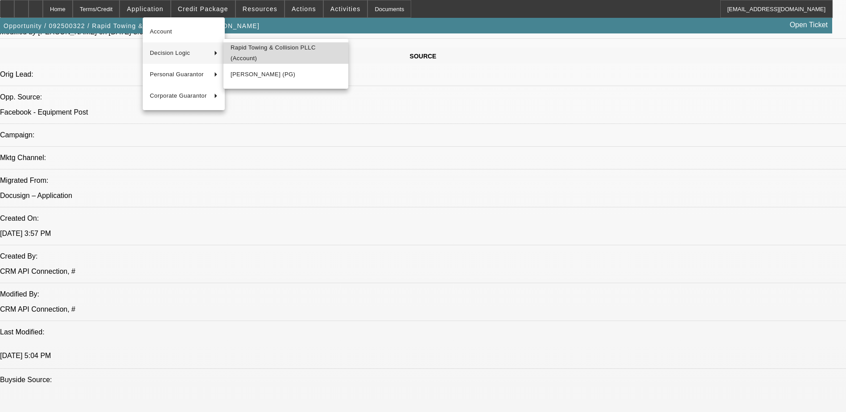
click at [282, 56] on span "Rapid Towing & Collision PLLC (Account)" at bounding box center [286, 52] width 111 height 21
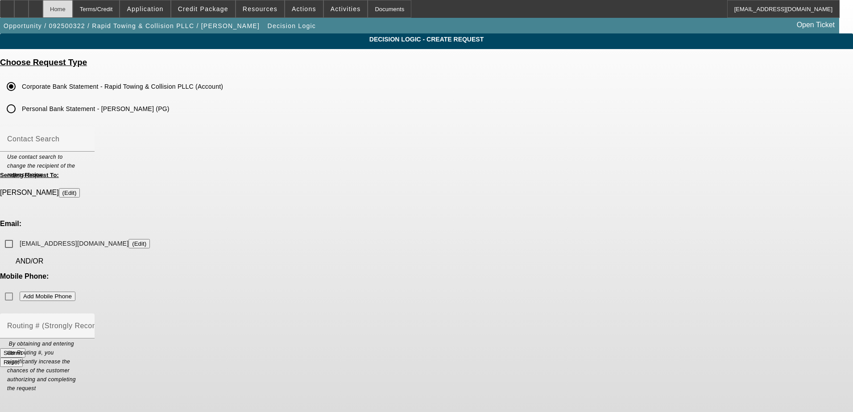
click at [73, 8] on div "Home" at bounding box center [58, 9] width 30 height 18
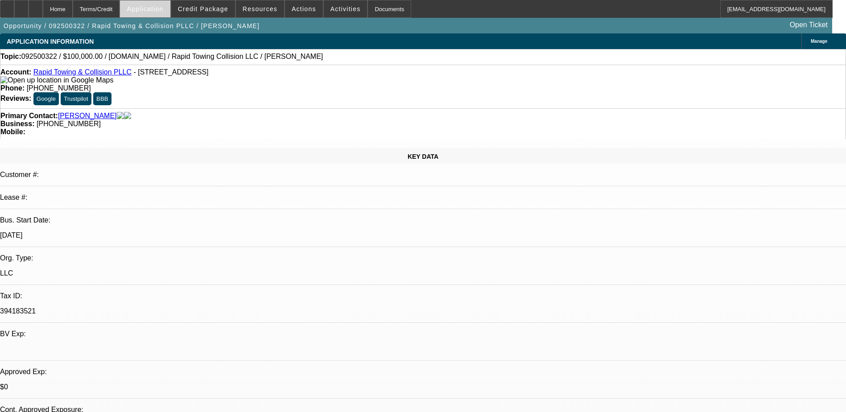
select select "0"
select select "2"
select select "0.1"
select select "4"
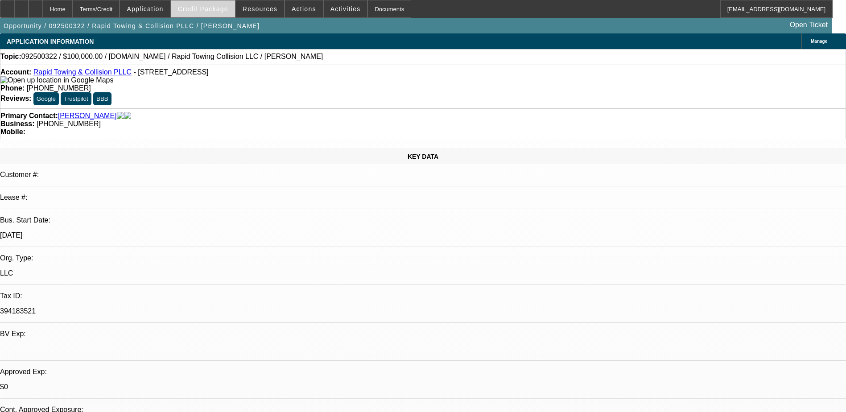
click at [212, 10] on span "Credit Package" at bounding box center [203, 8] width 50 height 7
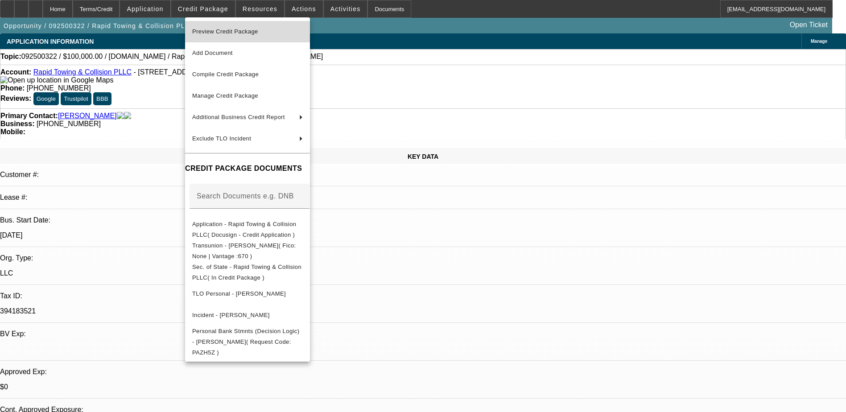
click at [268, 31] on span "Preview Credit Package" at bounding box center [247, 31] width 111 height 11
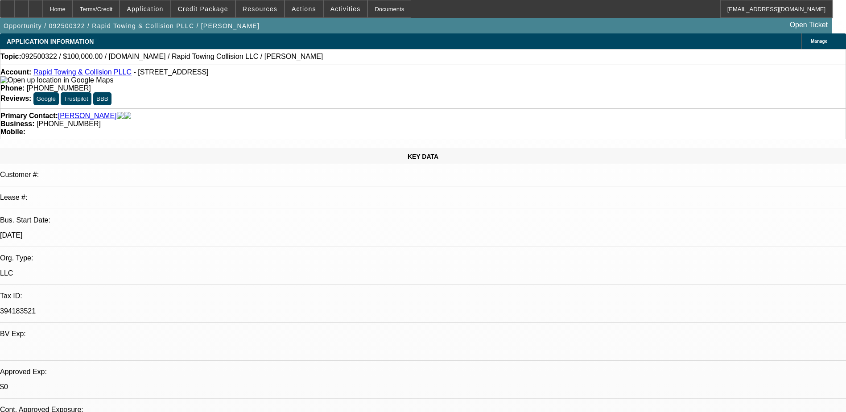
radio input "true"
type textarea "EU Trucks 6101 and 6143"
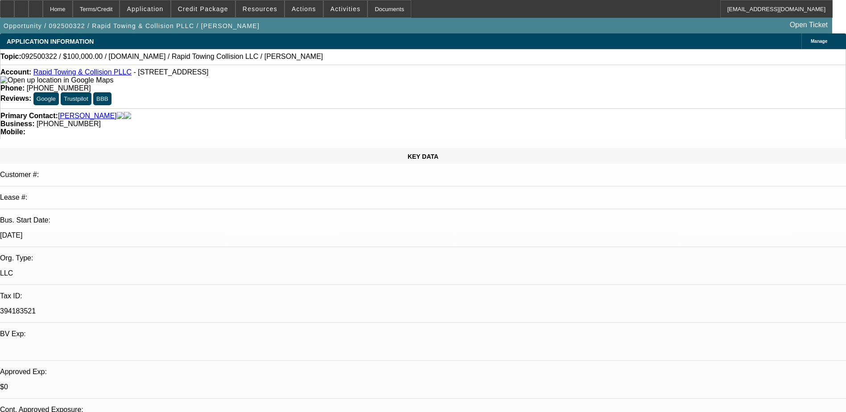
radio input "true"
